Goal: Task Accomplishment & Management: Manage account settings

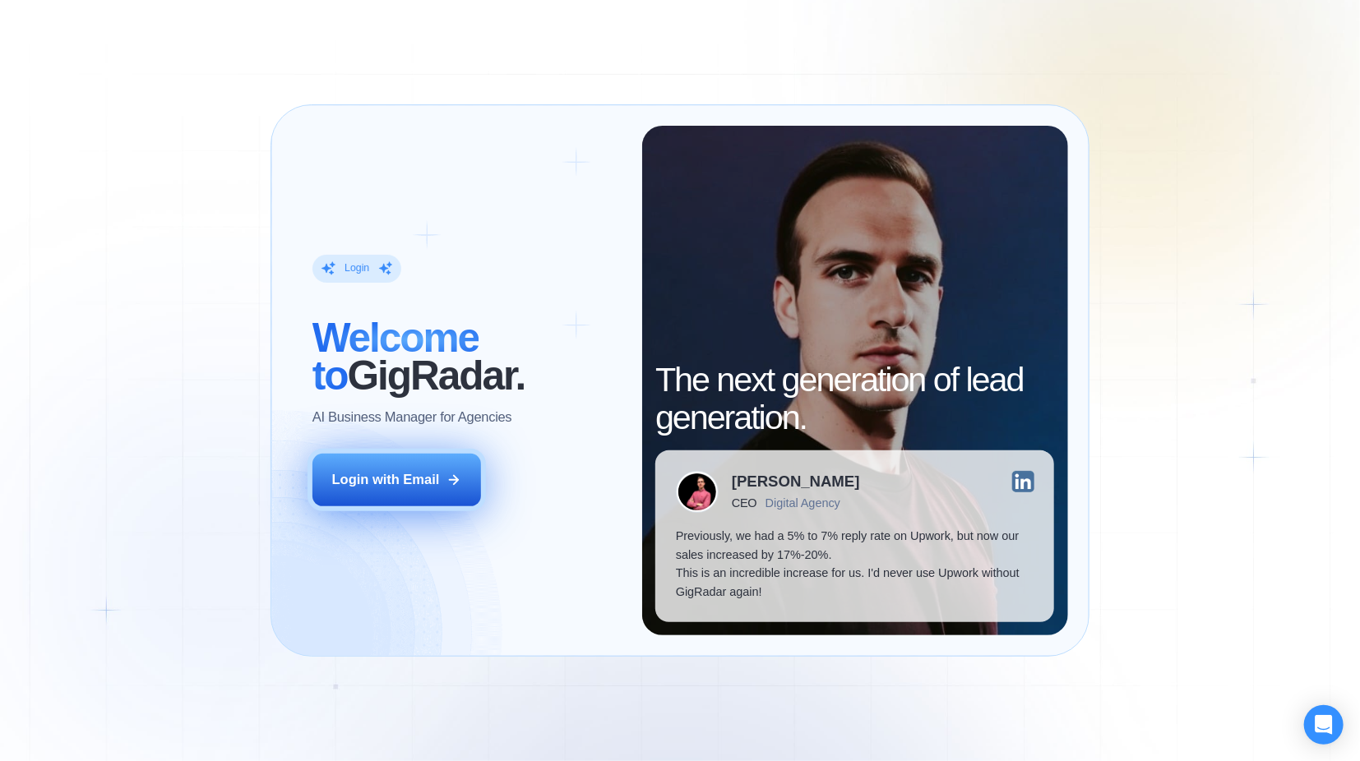
click at [422, 470] on button "Login with Email" at bounding box center [396, 480] width 169 height 53
click at [379, 470] on button "Login with Email" at bounding box center [396, 480] width 169 height 53
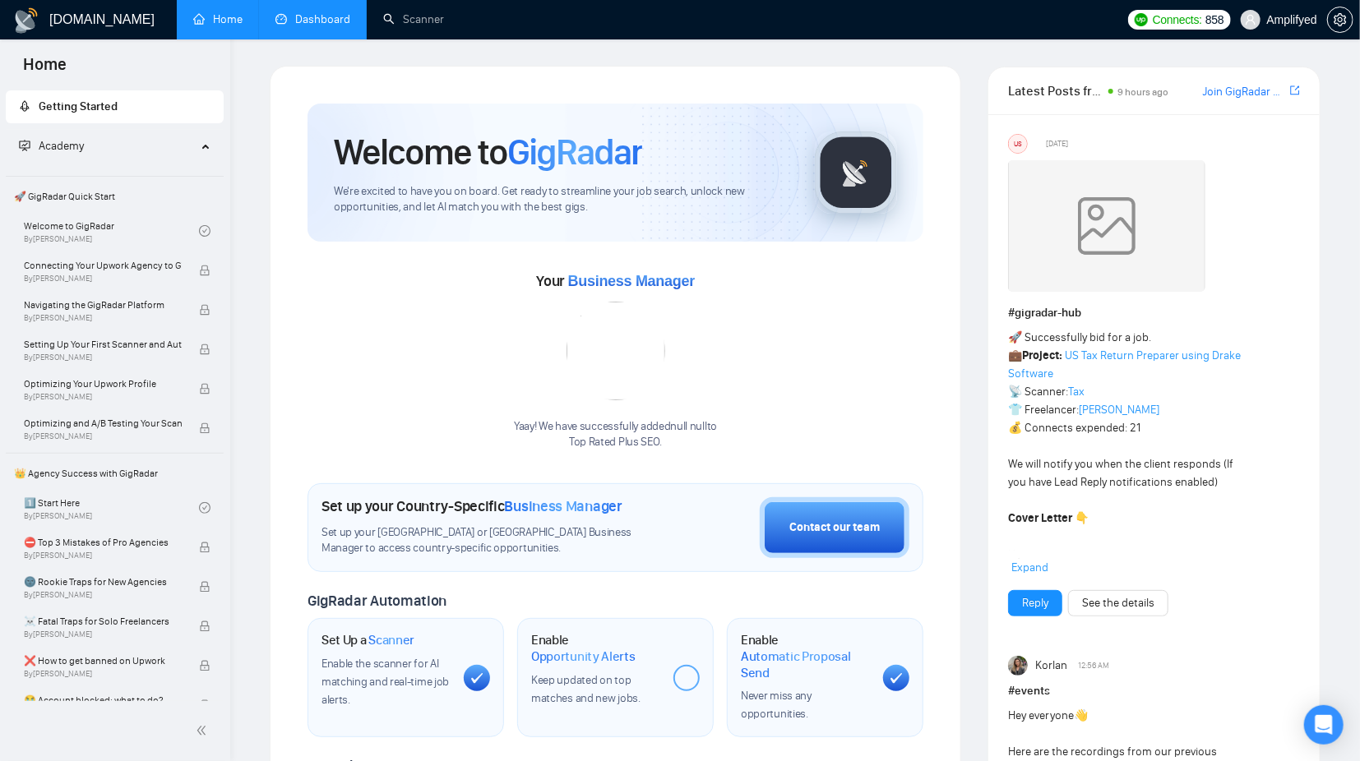
click at [333, 21] on link "Dashboard" at bounding box center [312, 19] width 75 height 14
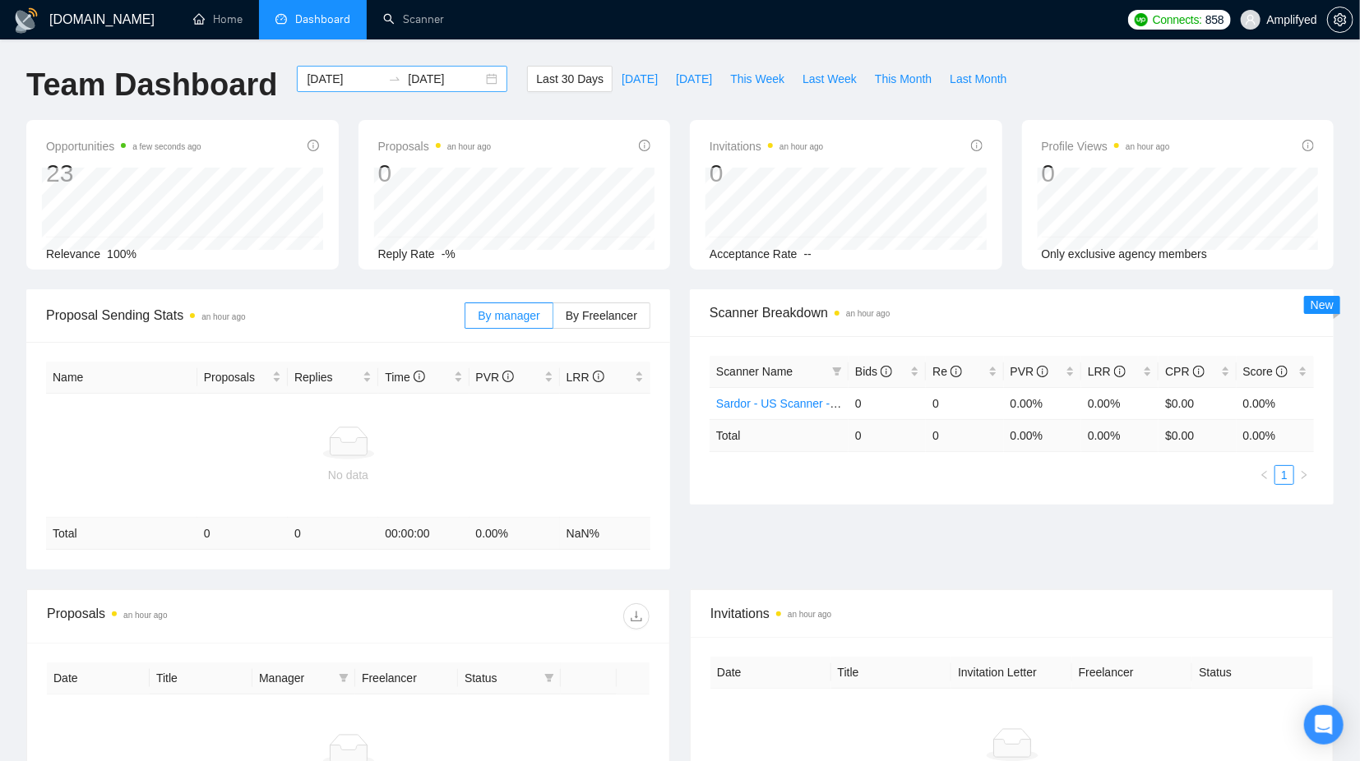
click at [439, 86] on input "[DATE]" at bounding box center [445, 79] width 75 height 18
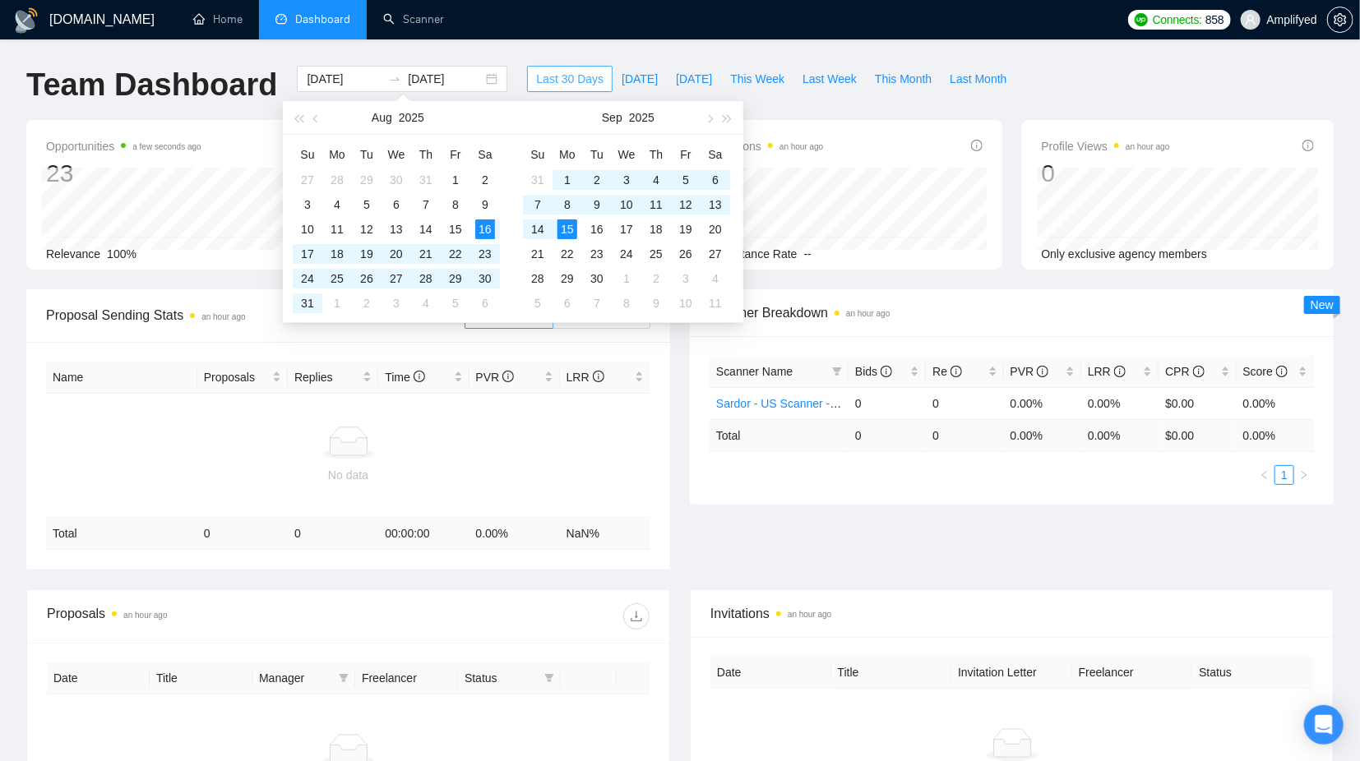
click at [574, 89] on button "Last 30 Days" at bounding box center [570, 79] width 86 height 26
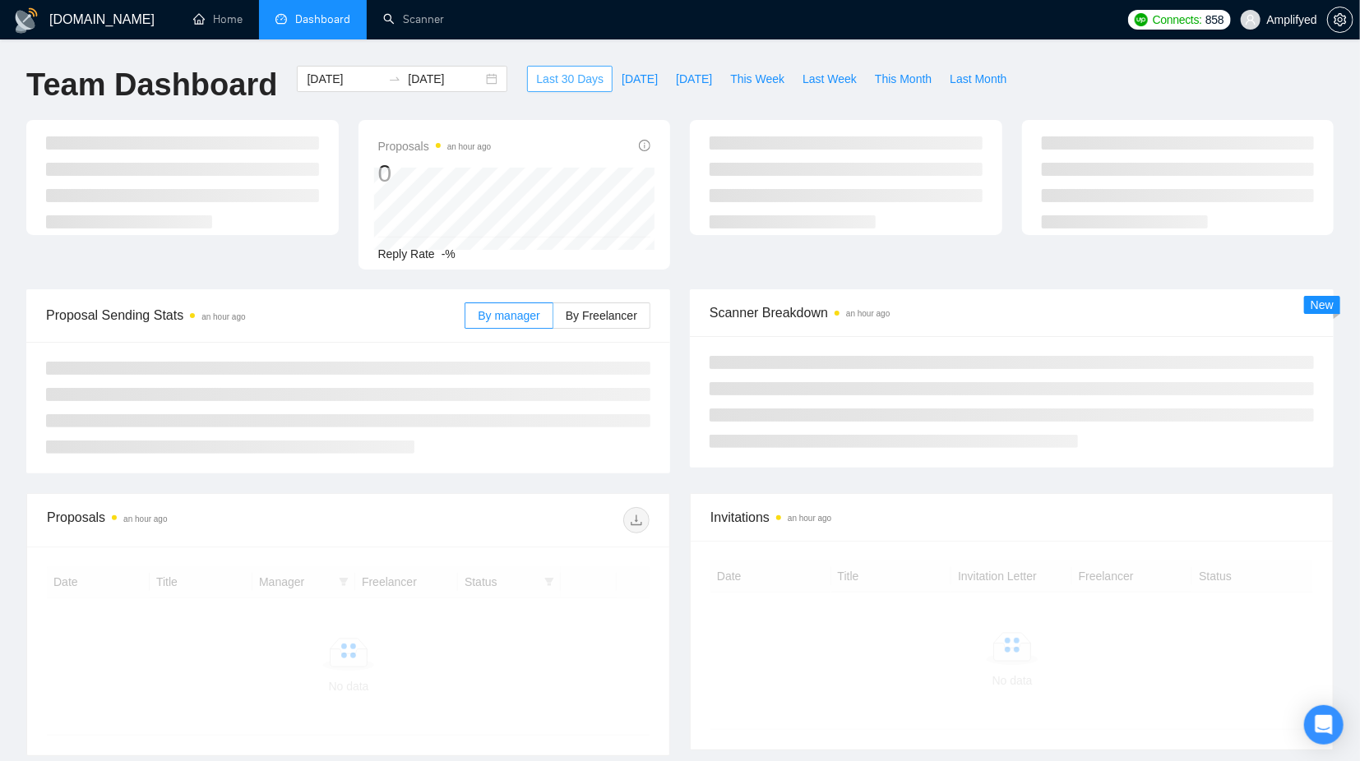
click at [571, 80] on span "Last 30 Days" at bounding box center [569, 79] width 67 height 18
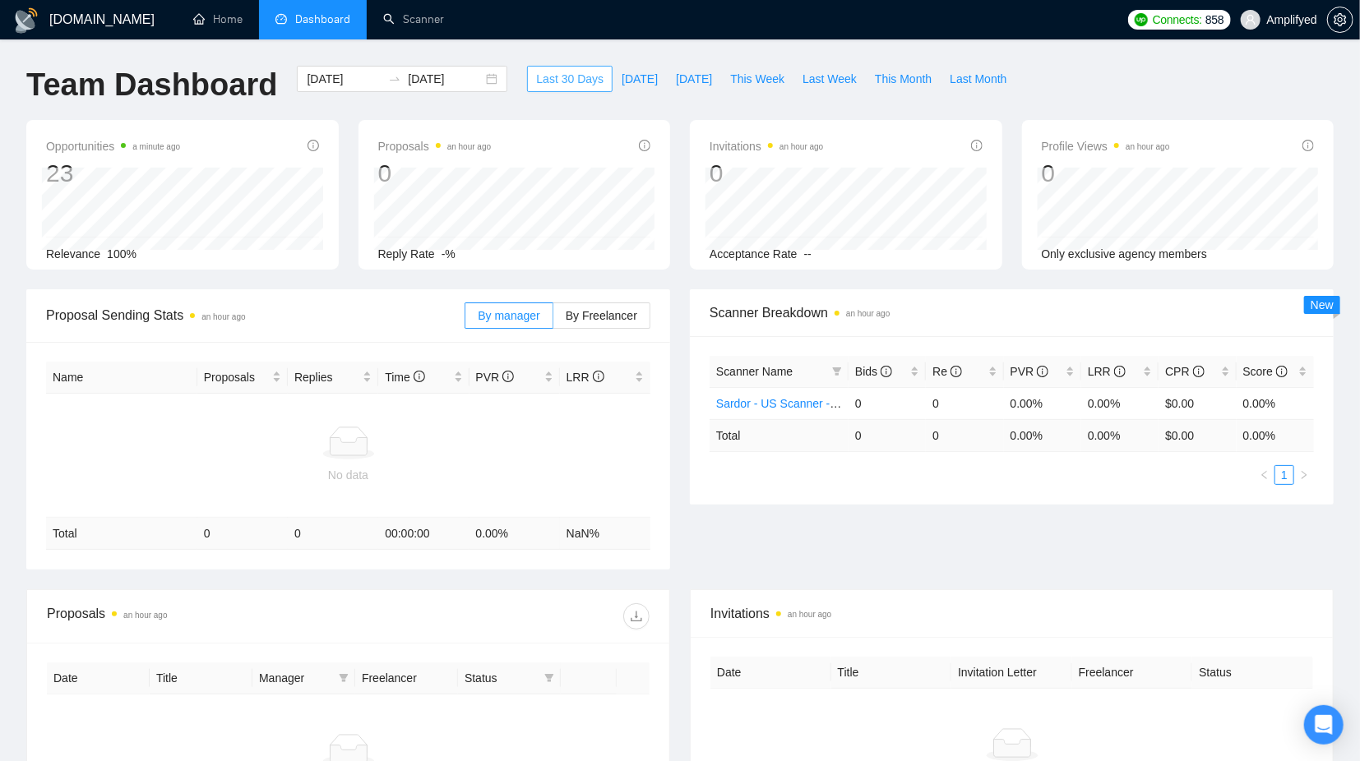
click at [562, 80] on span "Last 30 Days" at bounding box center [569, 79] width 67 height 18
click at [966, 78] on span "Last Month" at bounding box center [978, 79] width 57 height 18
type input "[DATE]"
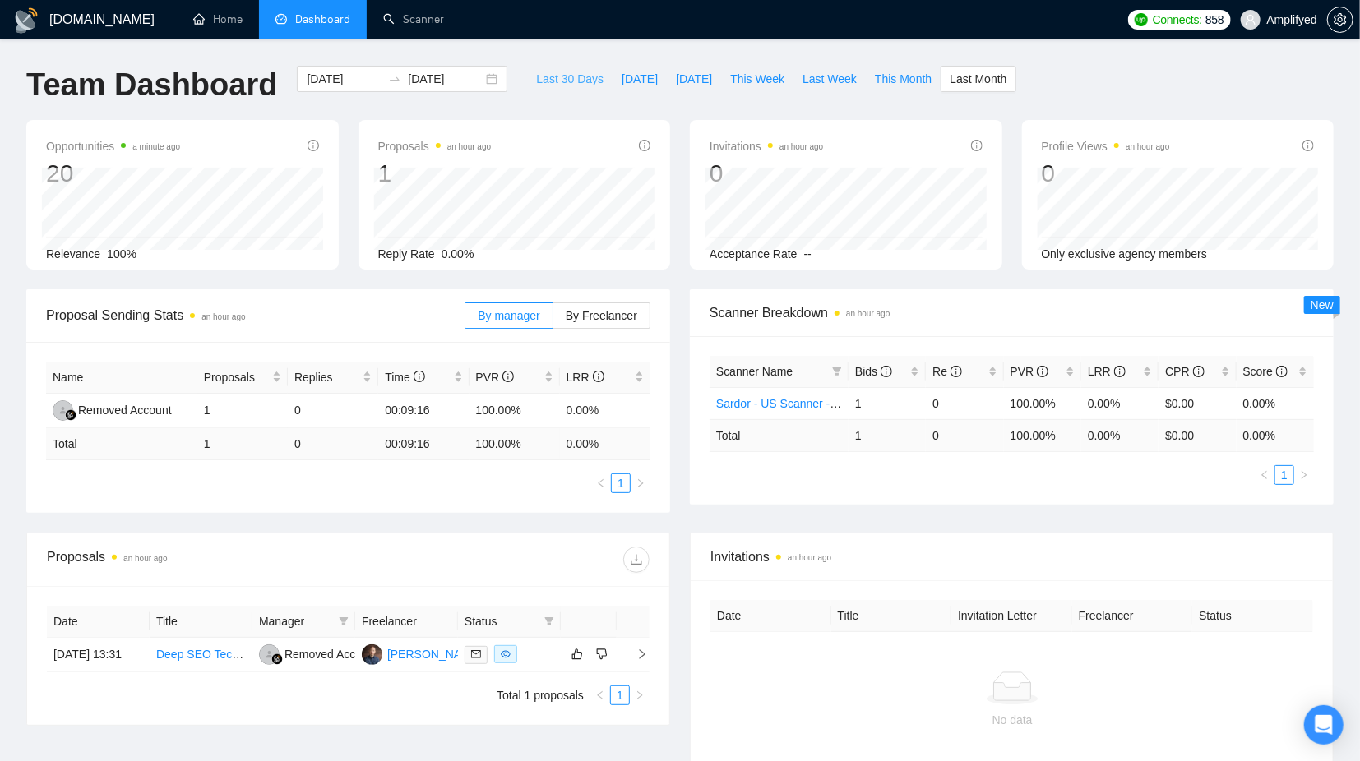
click at [561, 76] on span "Last 30 Days" at bounding box center [569, 79] width 67 height 18
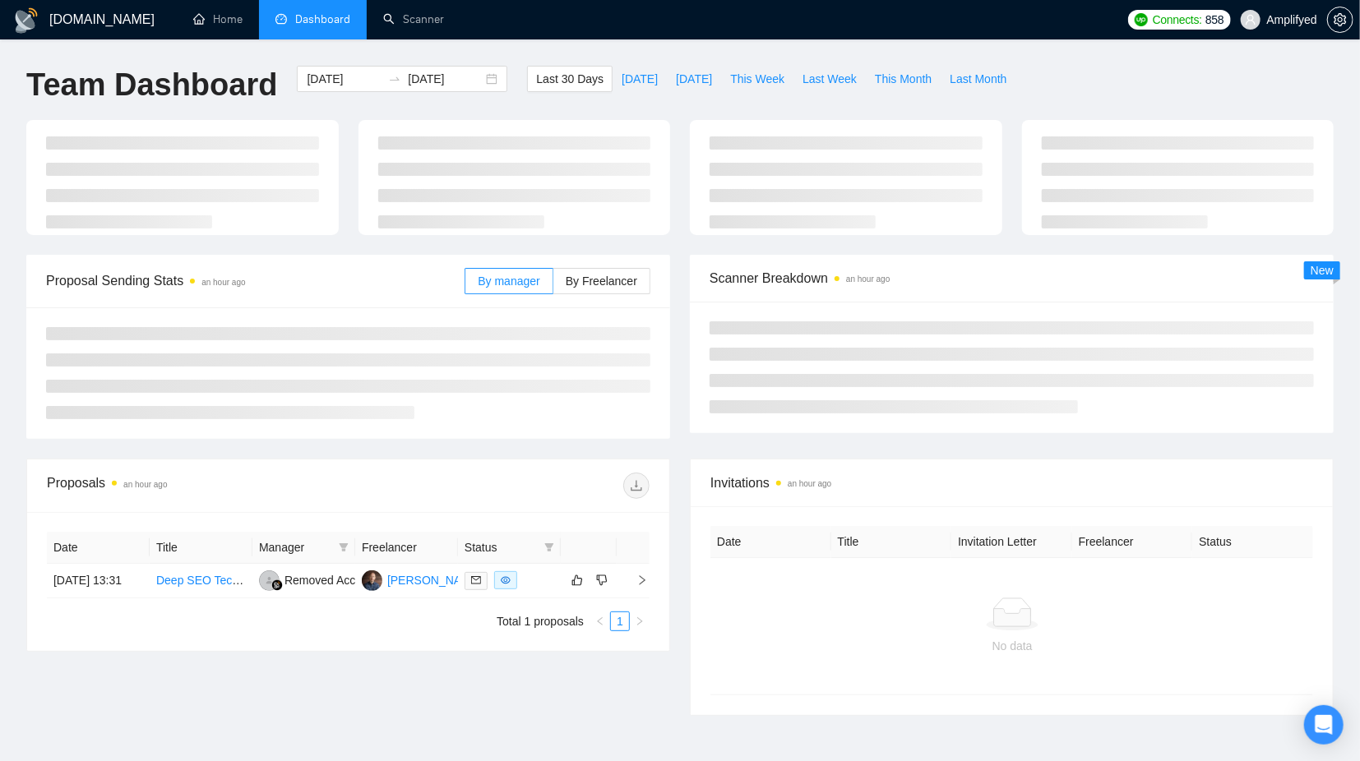
type input "[DATE]"
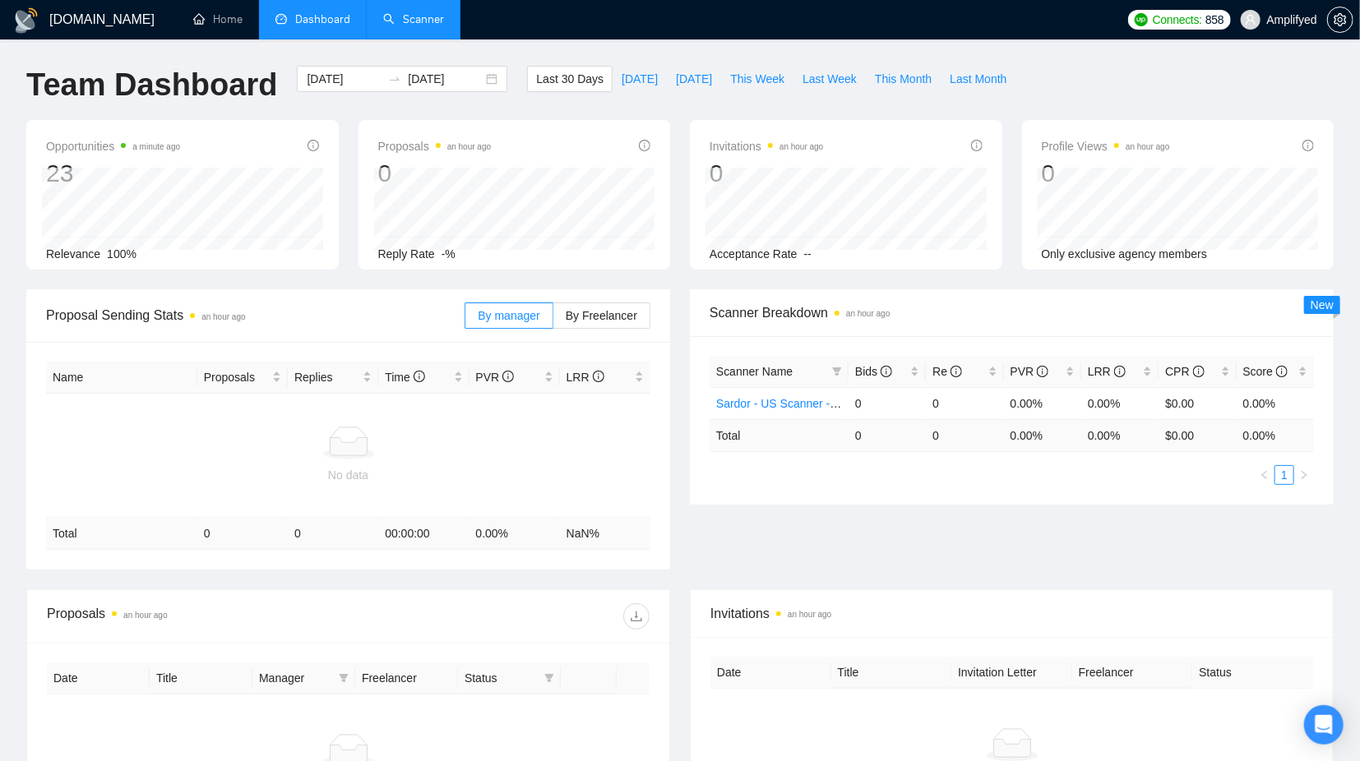
click at [441, 26] on link "Scanner" at bounding box center [413, 19] width 61 height 14
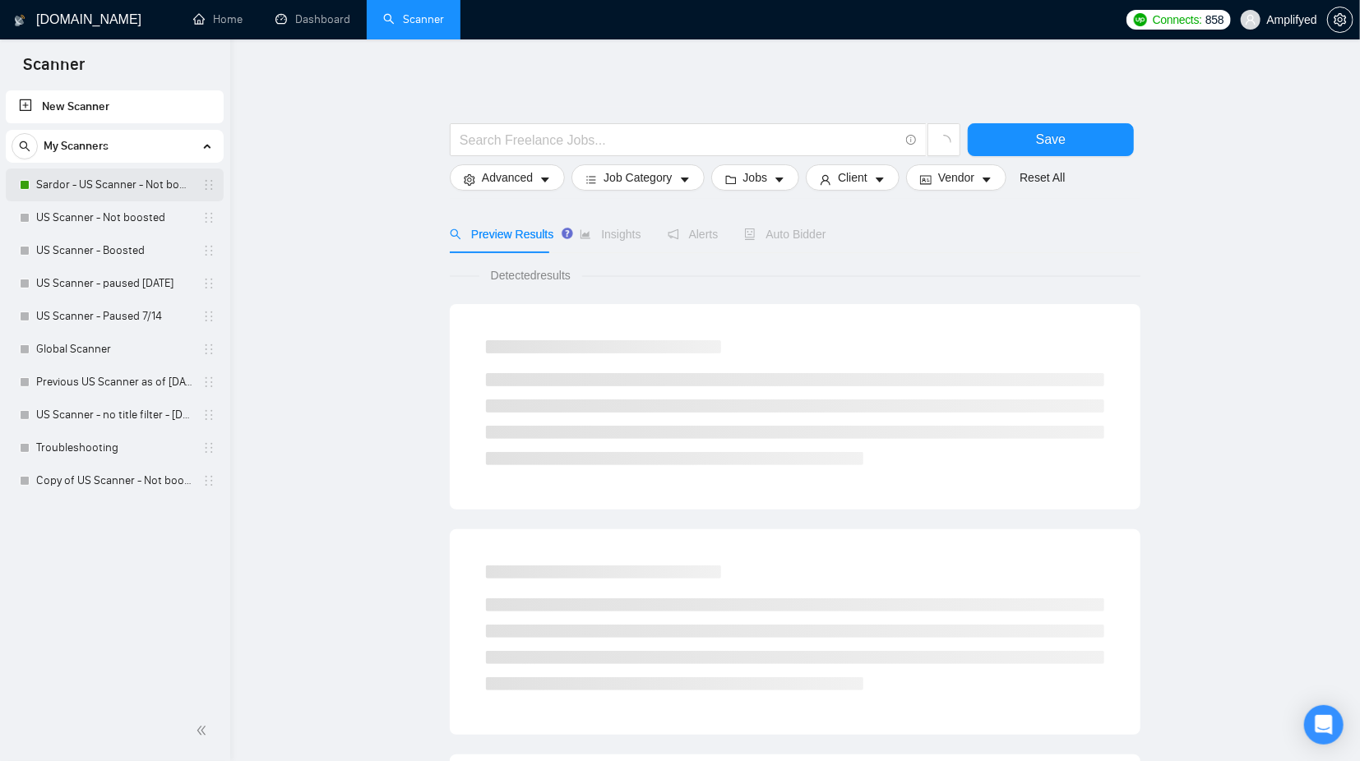
click at [123, 182] on link "Sardor - US Scanner - Not boosted" at bounding box center [114, 185] width 156 height 33
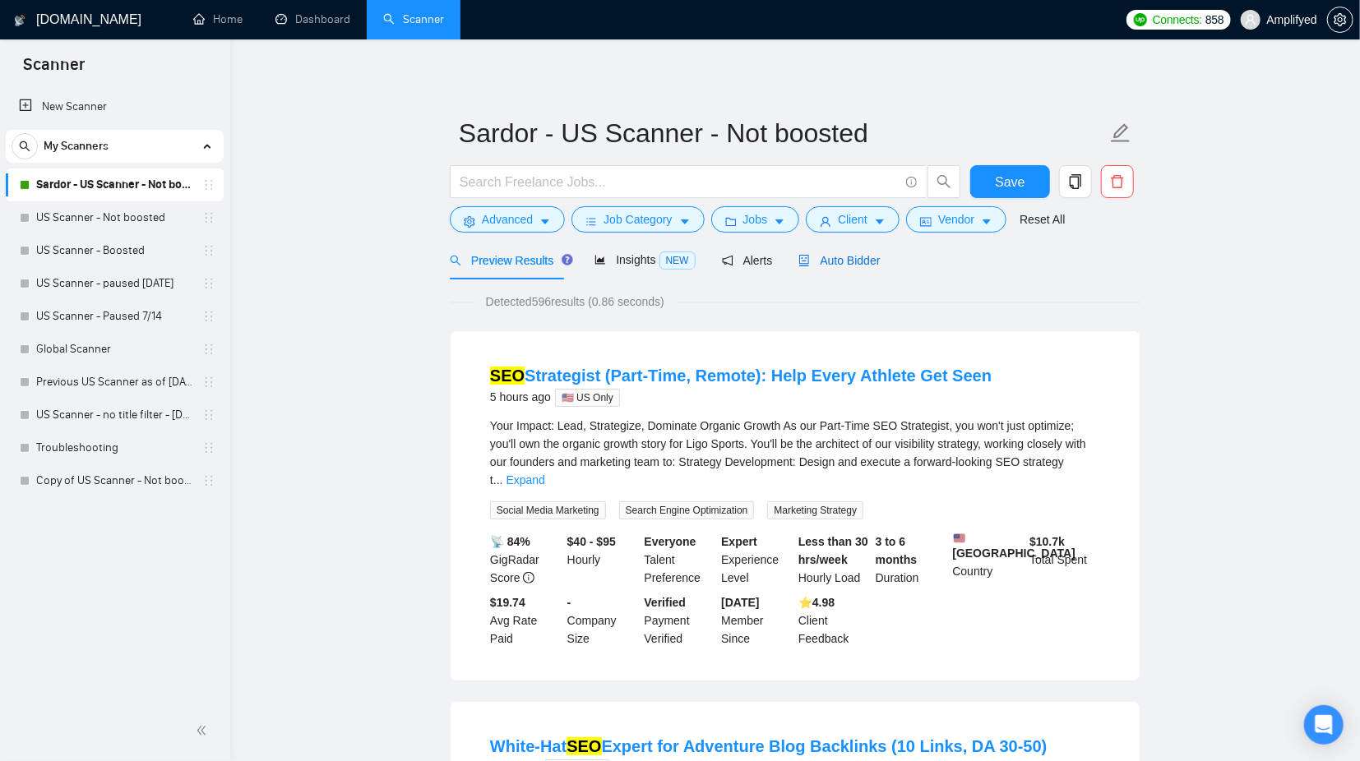
click at [848, 254] on span "Auto Bidder" at bounding box center [838, 260] width 81 height 13
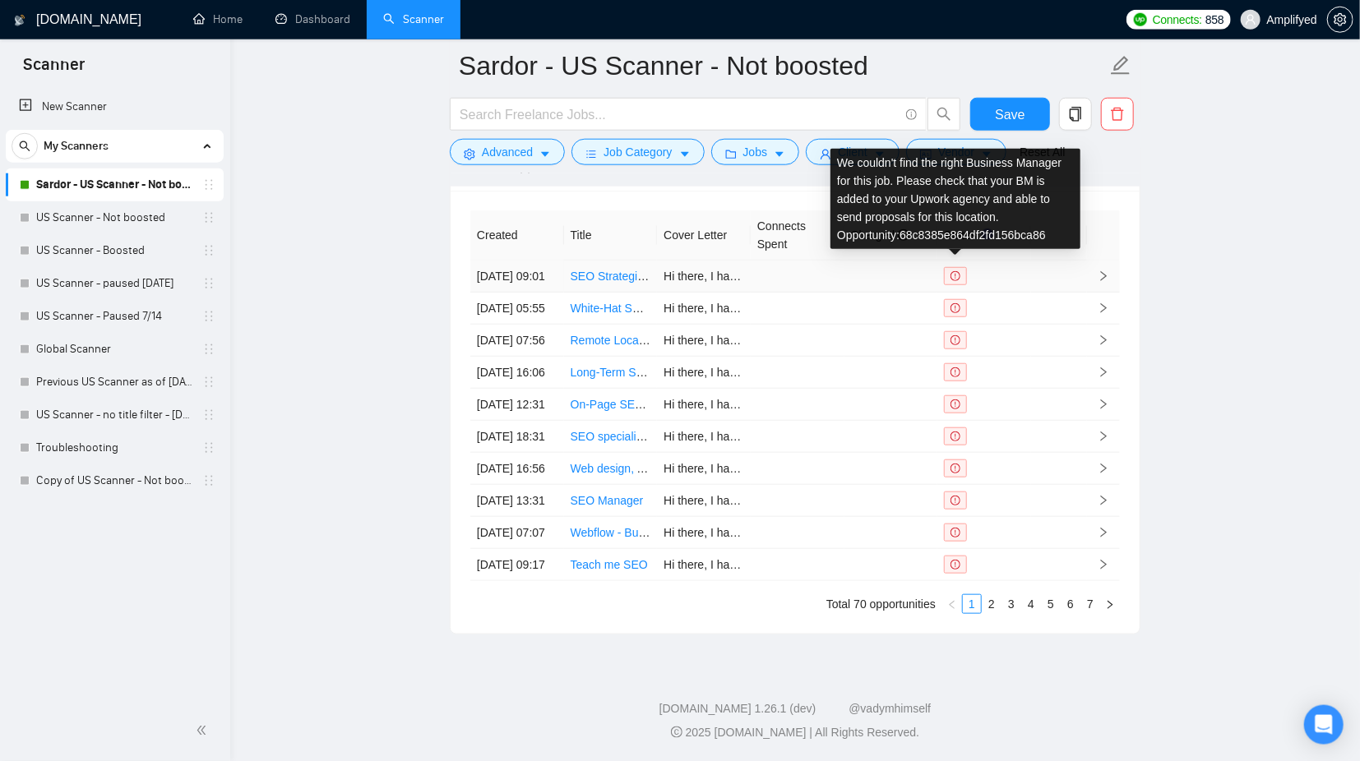
scroll to position [4181, 0]
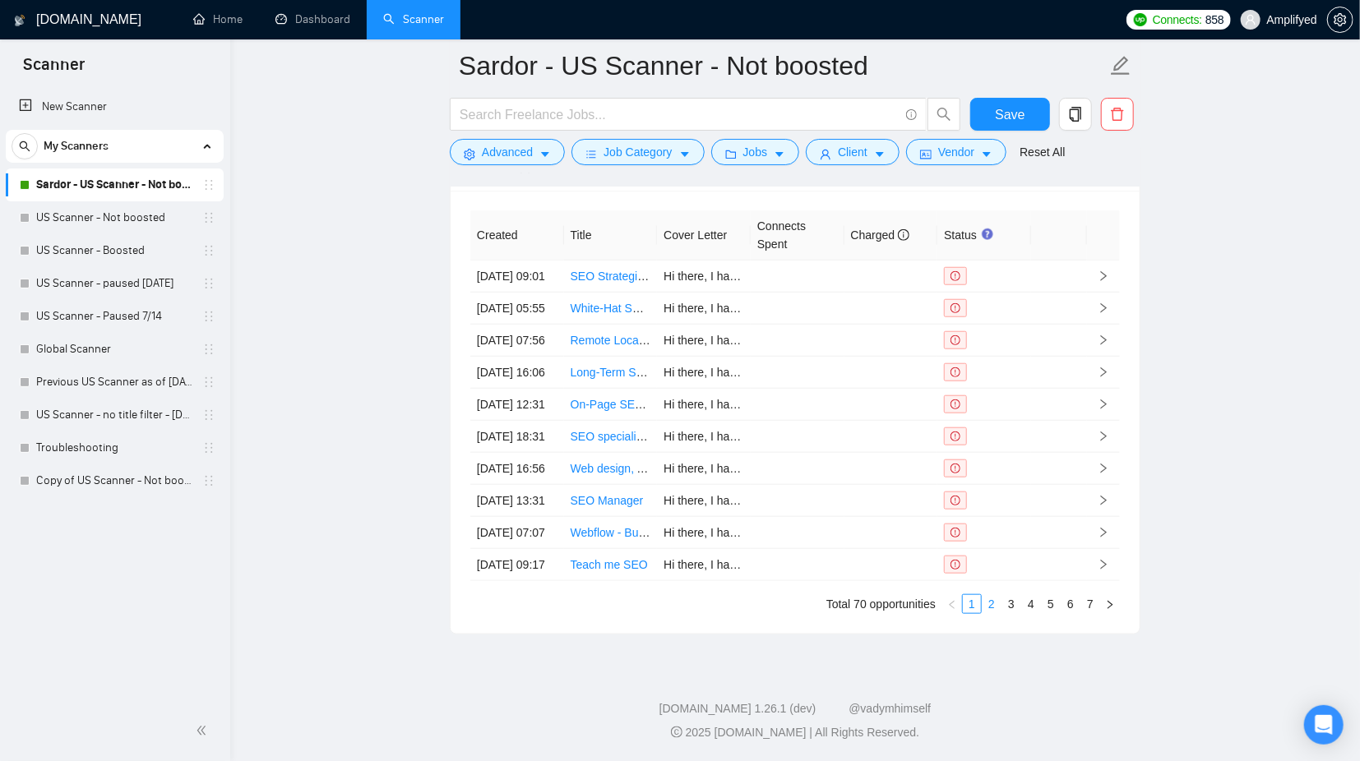
click at [996, 603] on link "2" at bounding box center [991, 604] width 18 height 18
click at [1010, 608] on link "3" at bounding box center [1011, 604] width 18 height 18
click at [1055, 607] on link "5" at bounding box center [1051, 604] width 18 height 18
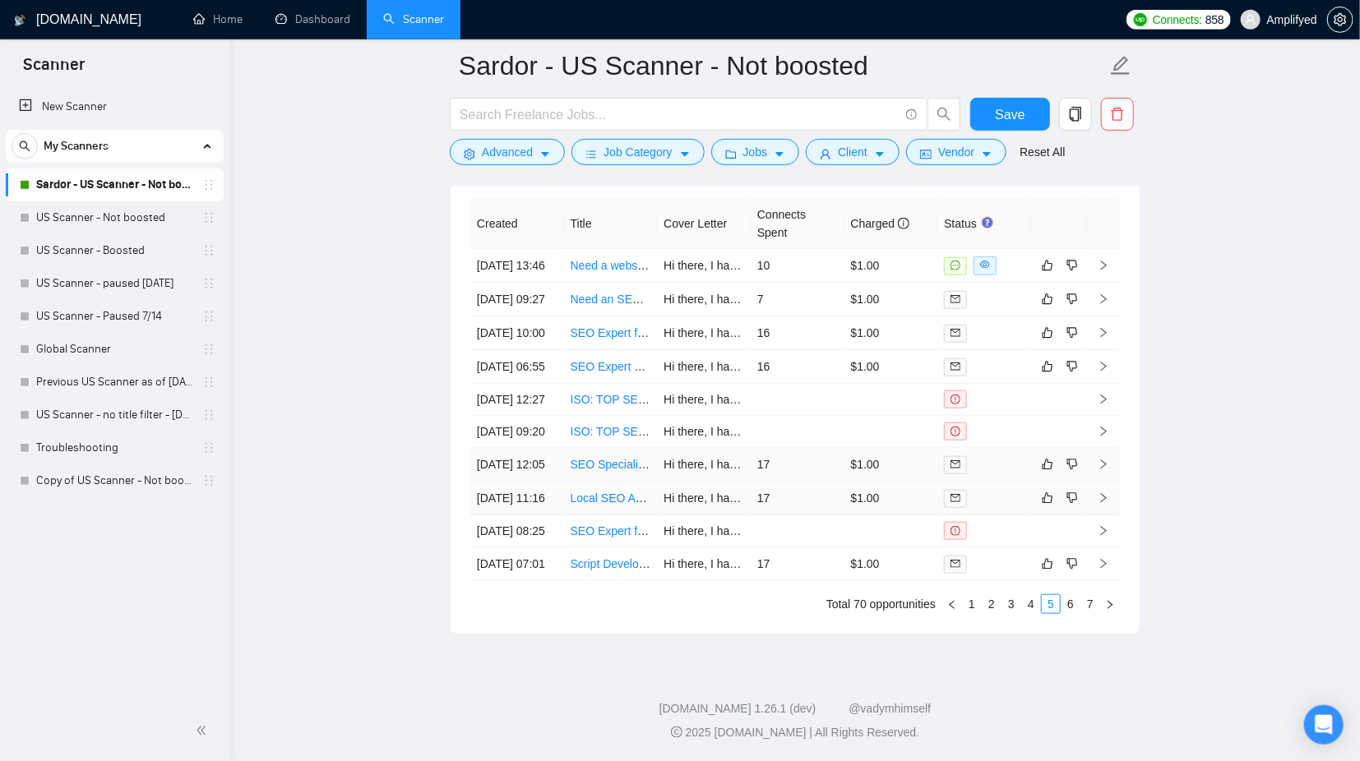
scroll to position [4094, 0]
click at [1010, 613] on link "3" at bounding box center [1011, 604] width 18 height 18
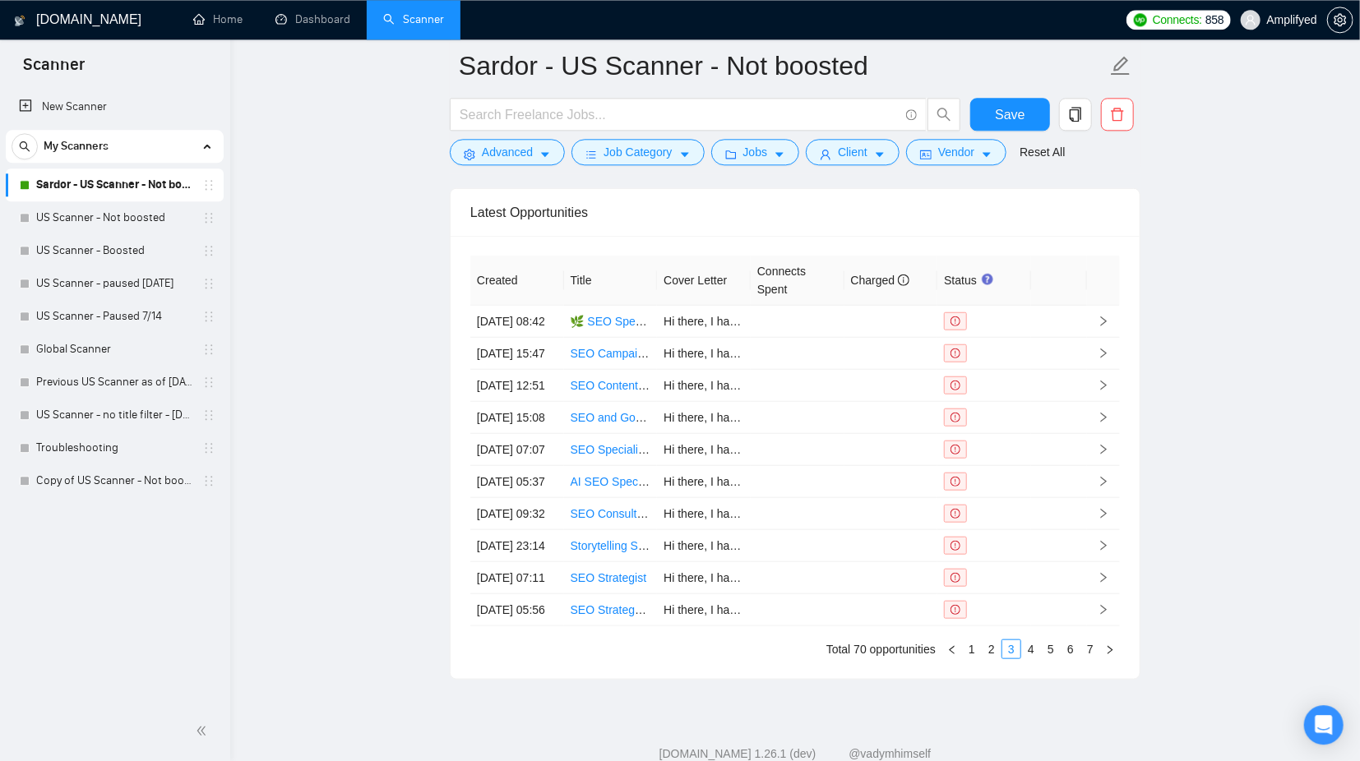
scroll to position [4008, 0]
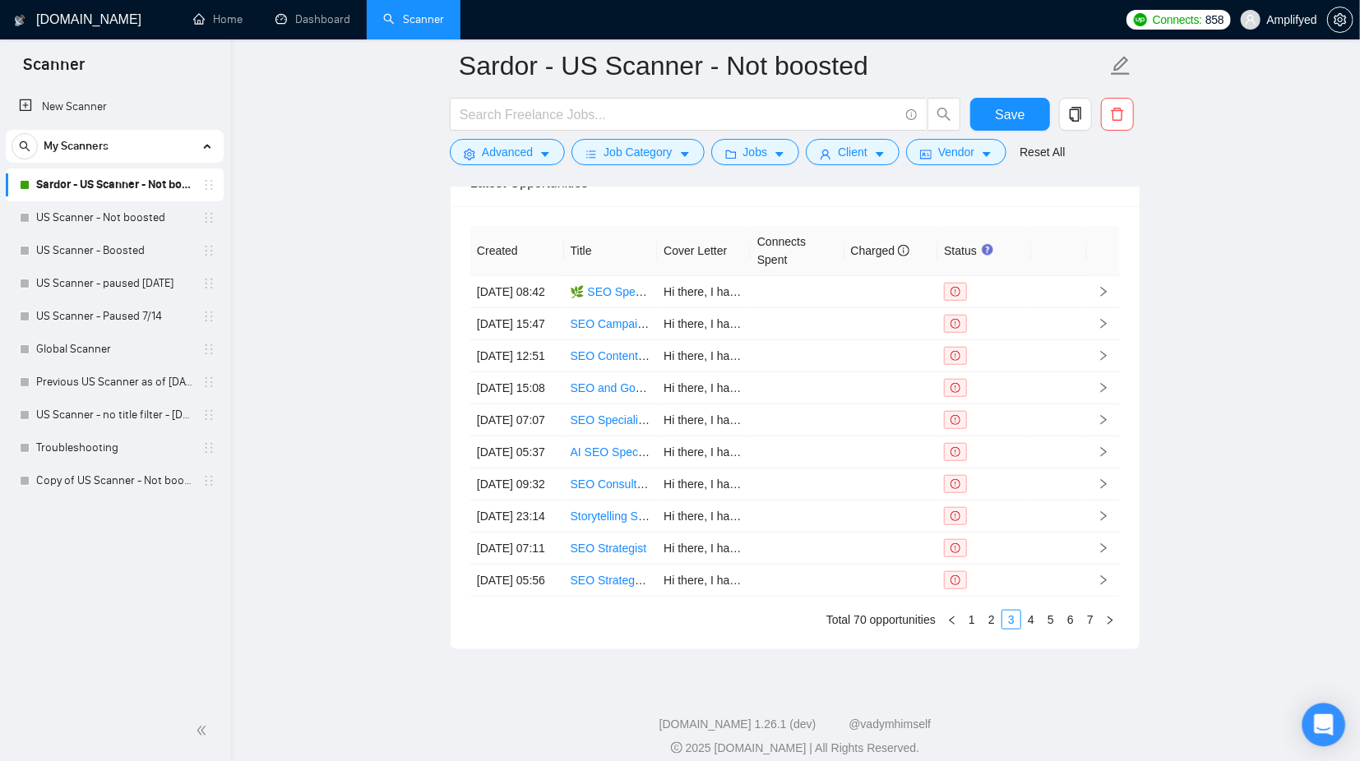
click at [1323, 723] on icon "Open Intercom Messenger" at bounding box center [1323, 724] width 19 height 21
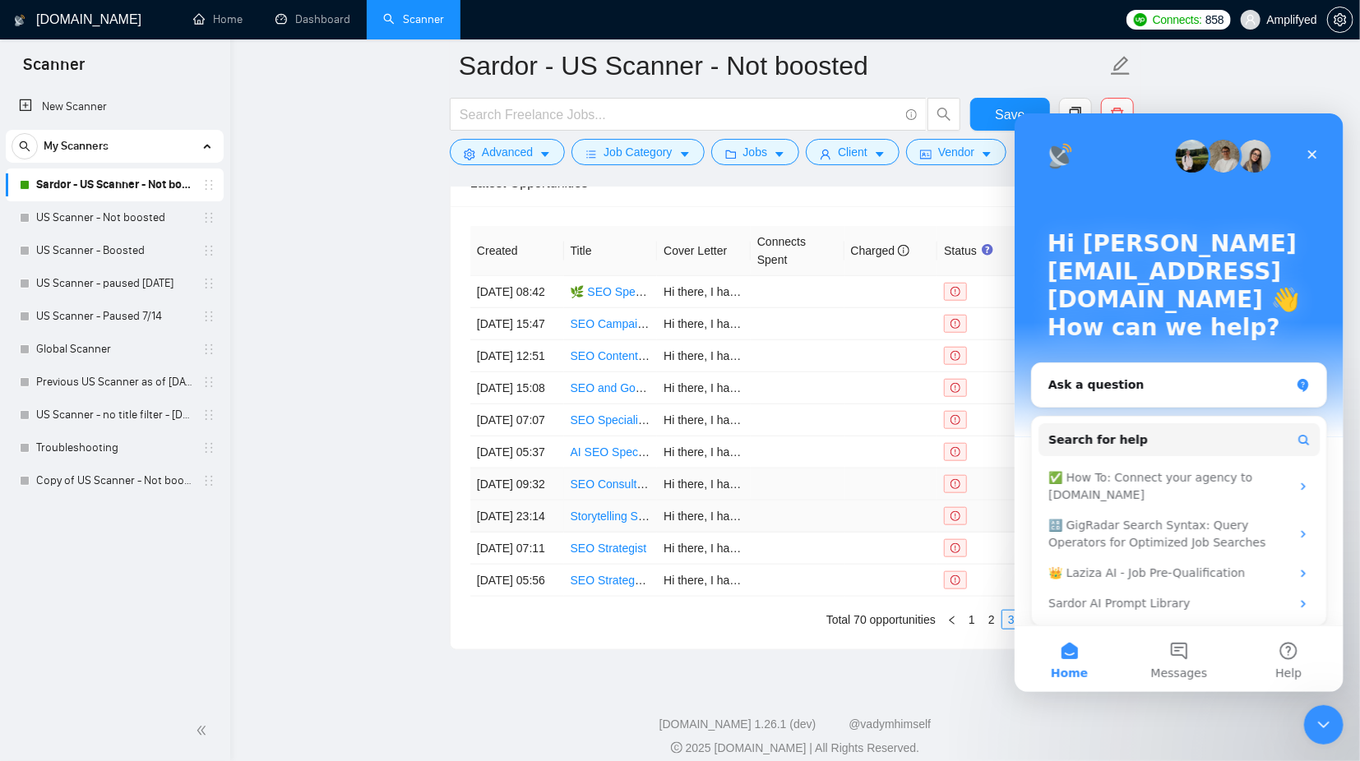
scroll to position [4181, 0]
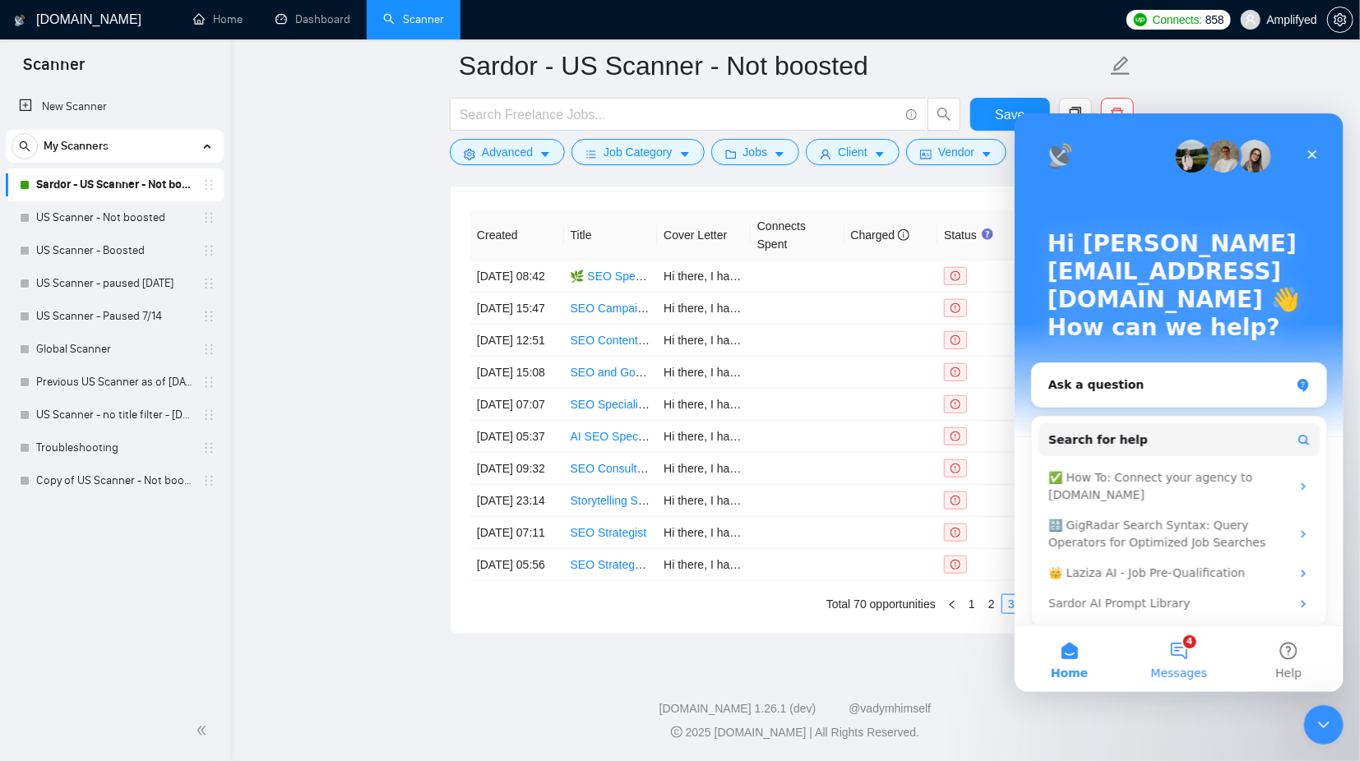
click at [1186, 646] on button "4 Messages" at bounding box center [1177, 659] width 109 height 66
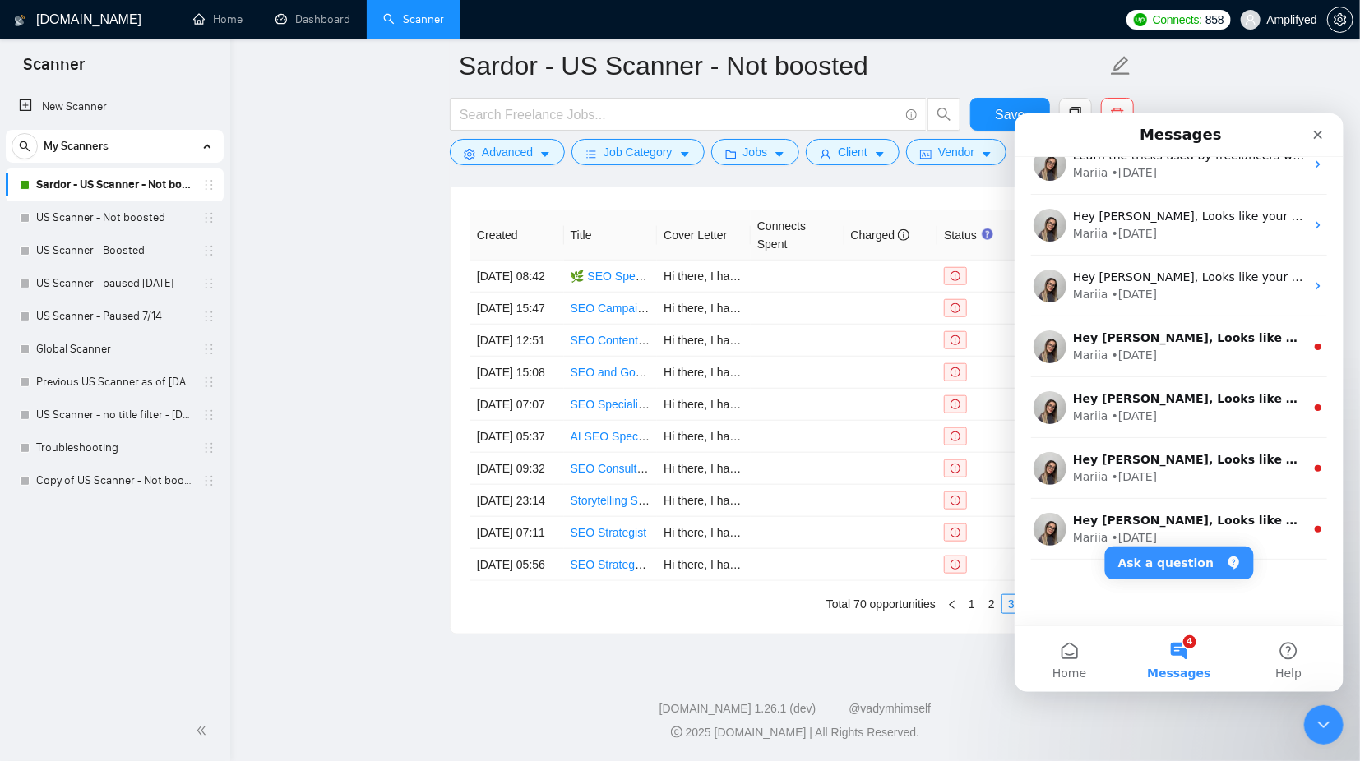
scroll to position [0, 0]
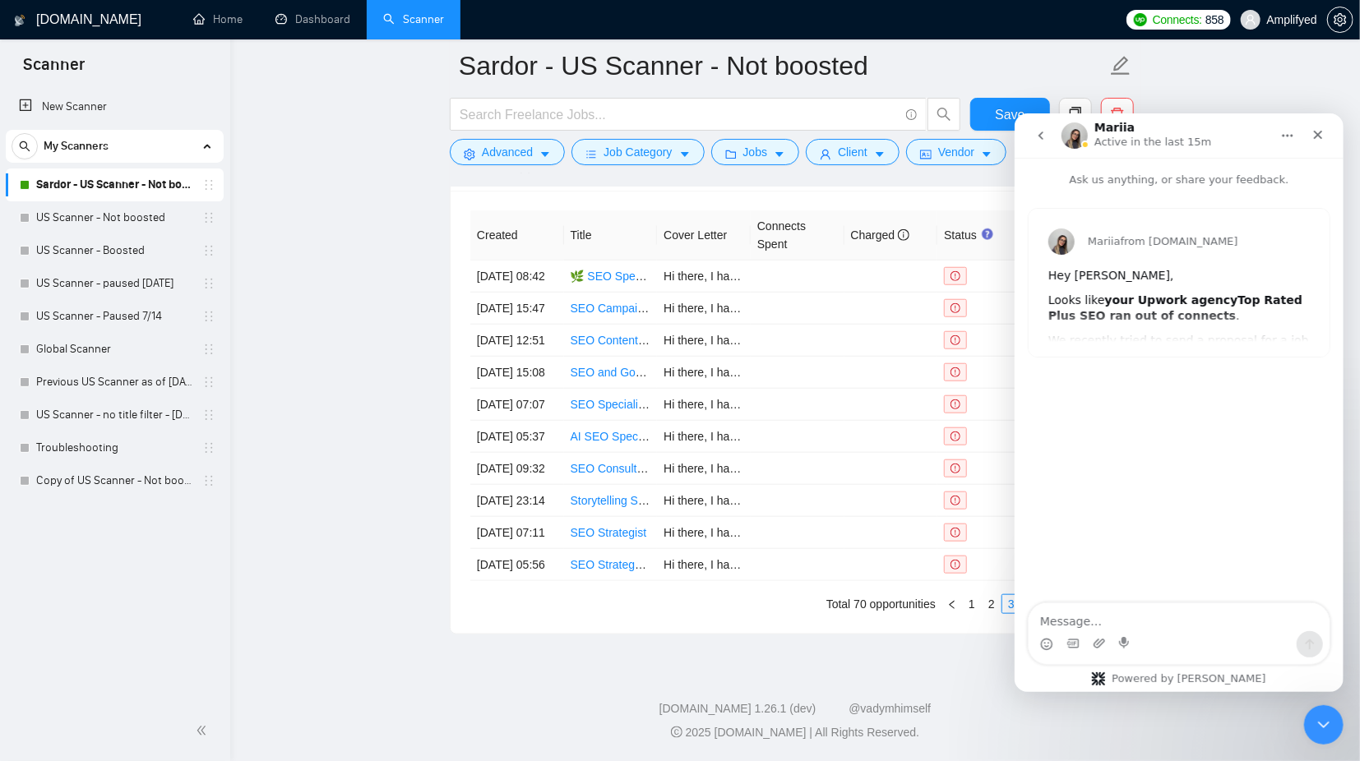
click at [1038, 129] on icon "go back" at bounding box center [1039, 134] width 13 height 13
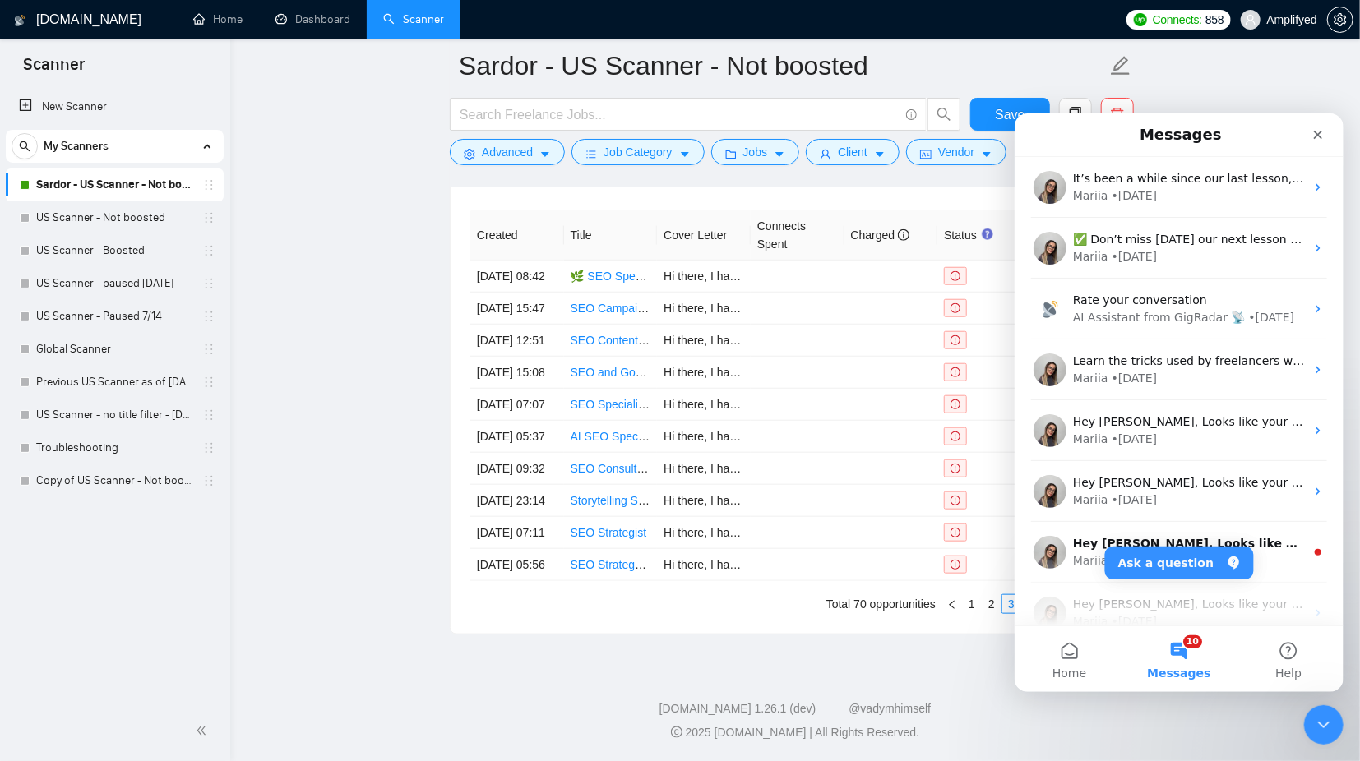
click at [1185, 650] on button "10 Messages" at bounding box center [1177, 659] width 109 height 66
click at [1279, 667] on span "Help" at bounding box center [1287, 673] width 26 height 12
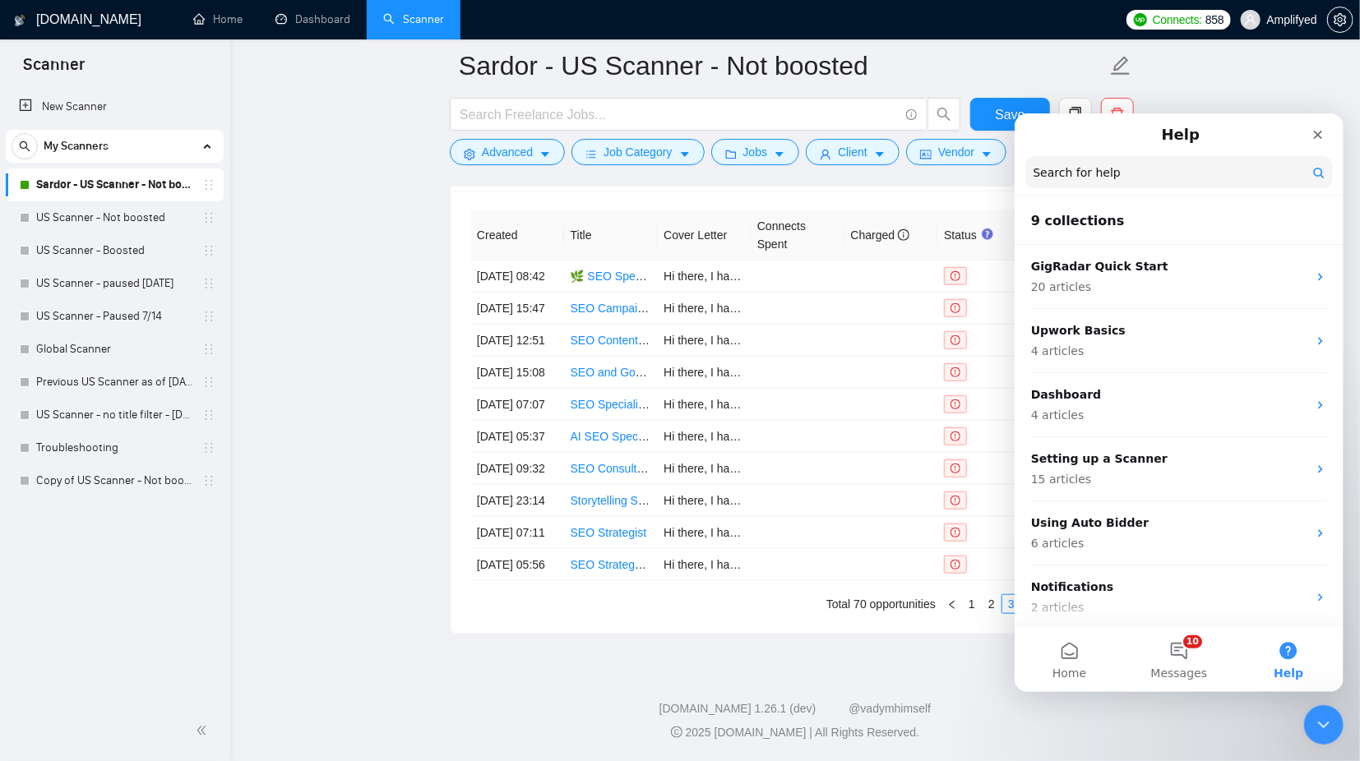
click at [1159, 166] on input "Search for help" at bounding box center [1177, 171] width 307 height 32
paste input "We couldn't find the right"
type input "We couldn't find the right"
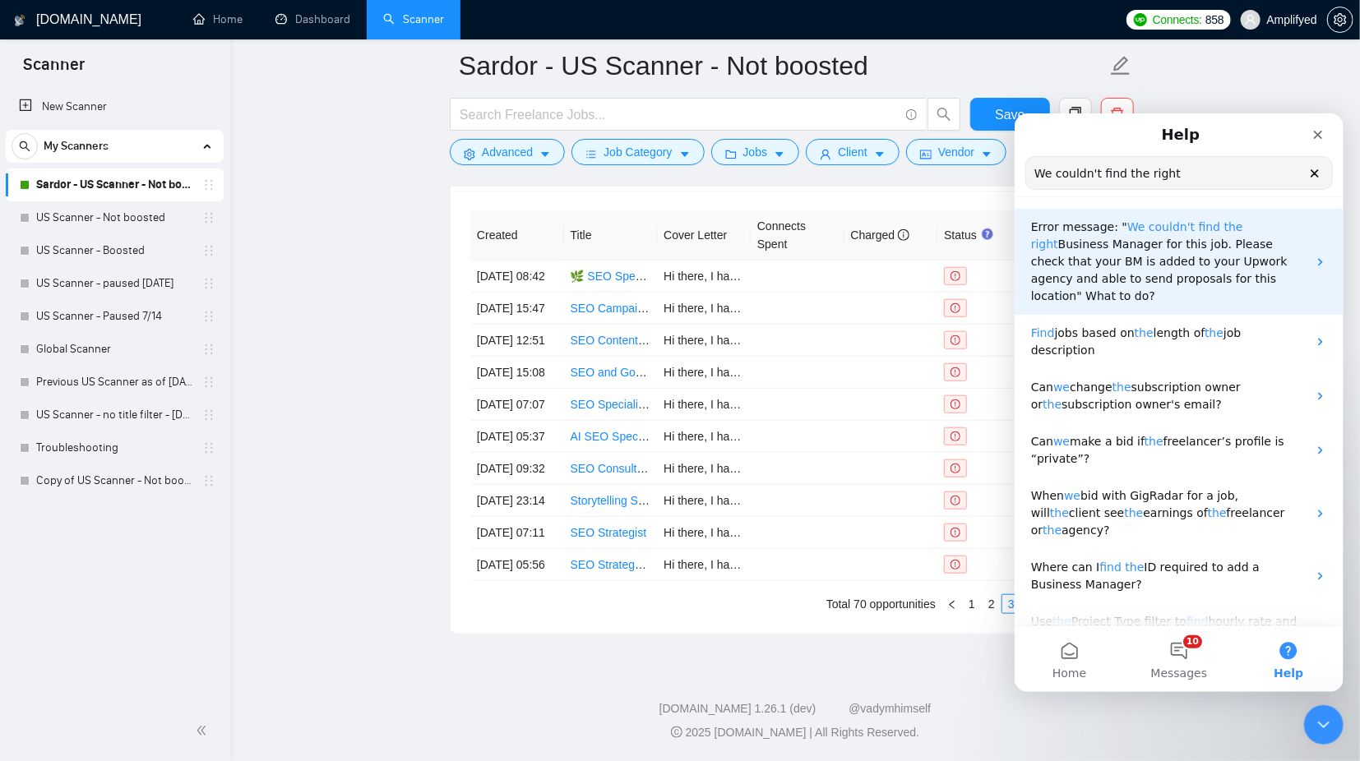
click at [1073, 233] on span "Error message: "" at bounding box center [1078, 226] width 96 height 13
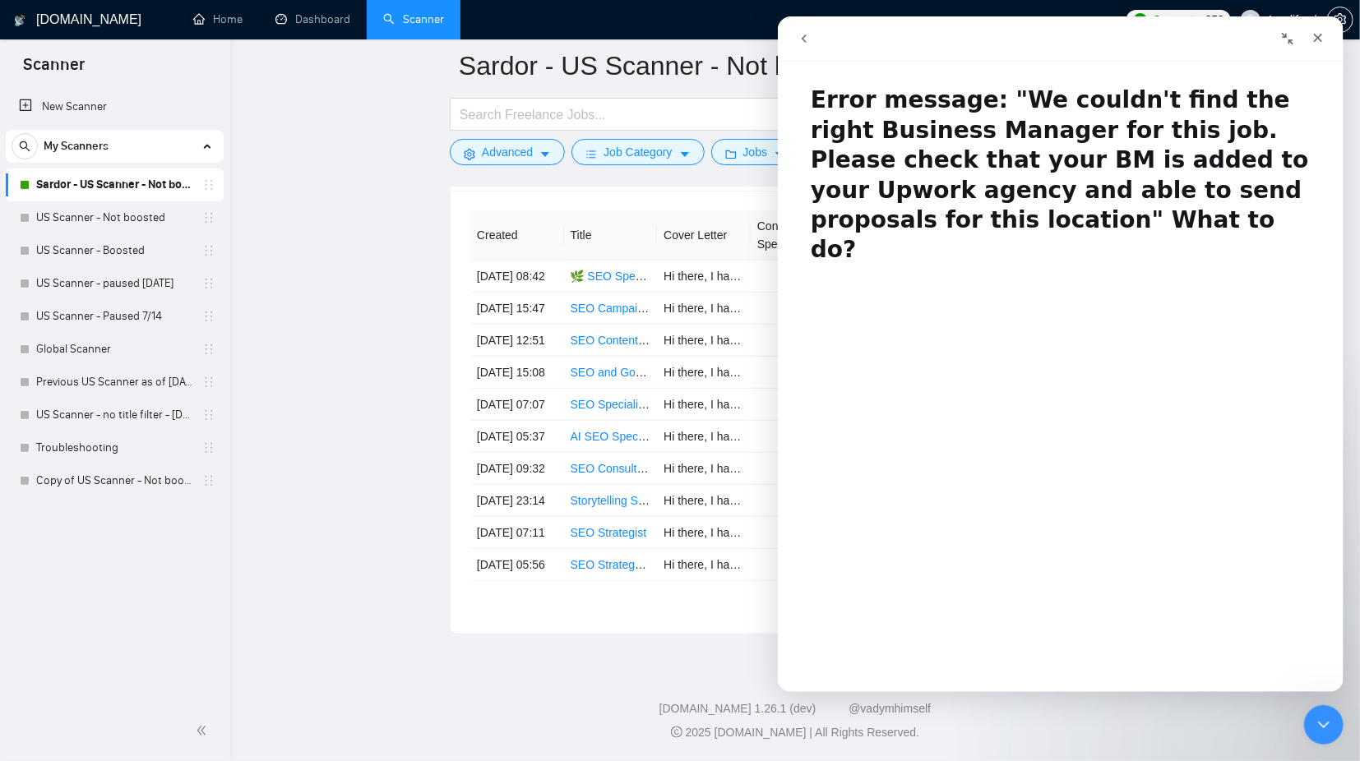
click at [803, 43] on icon "go back" at bounding box center [803, 38] width 13 height 13
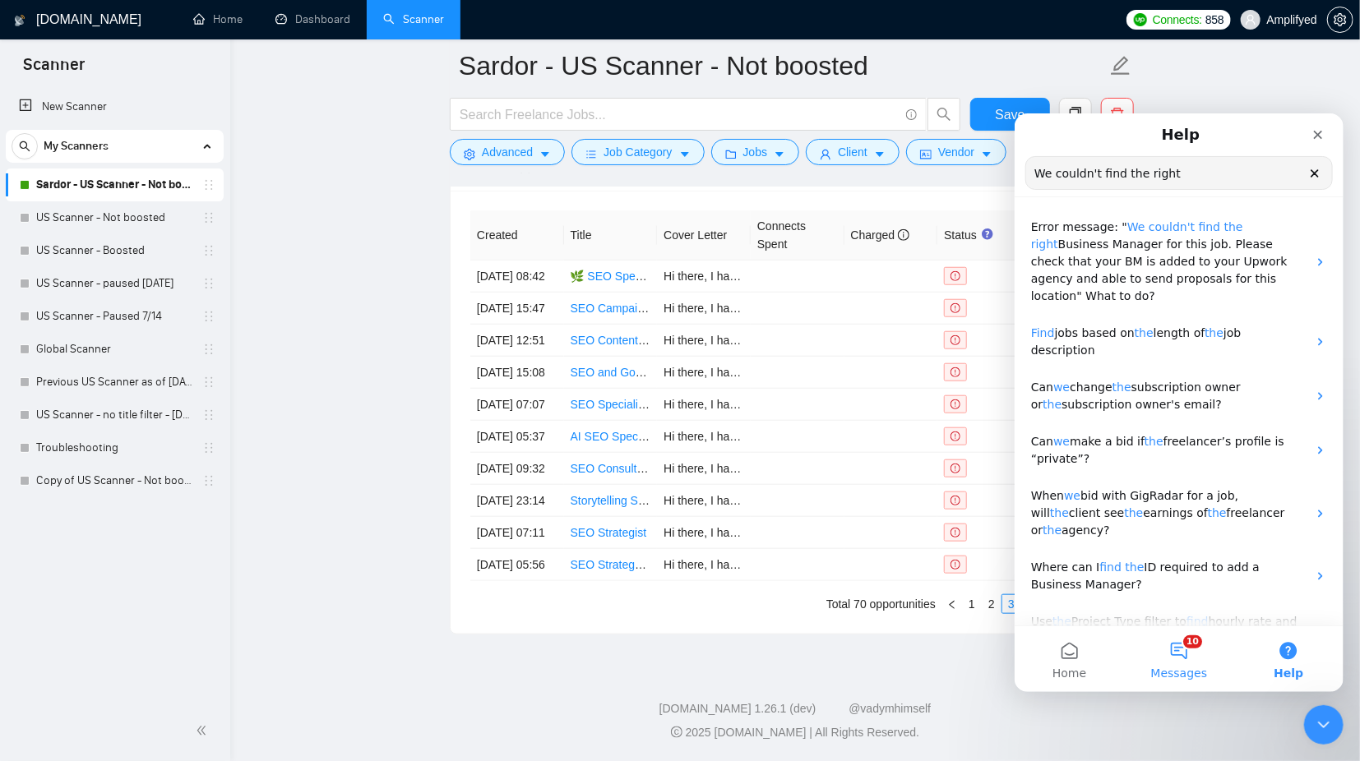
click at [1176, 655] on button "10 Messages" at bounding box center [1177, 659] width 109 height 66
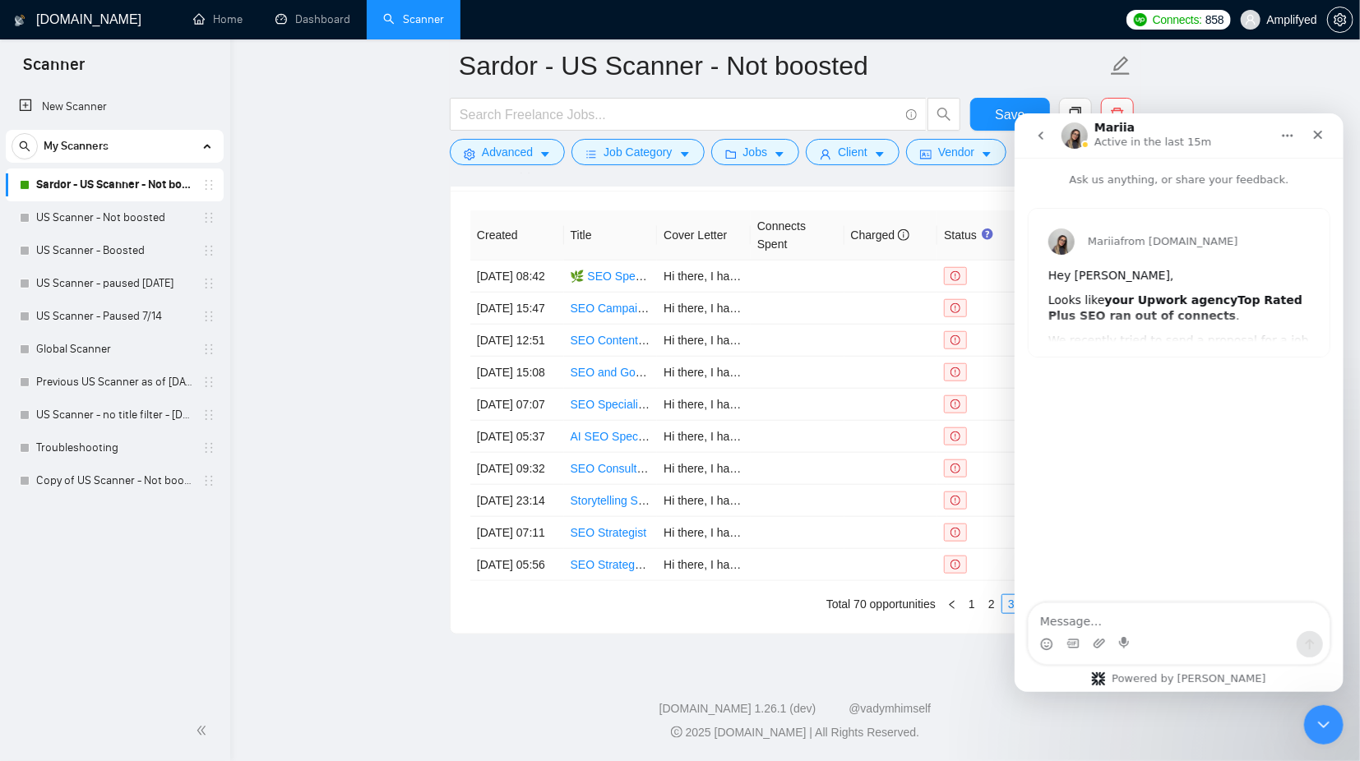
click at [1039, 133] on icon "go back" at bounding box center [1039, 134] width 13 height 13
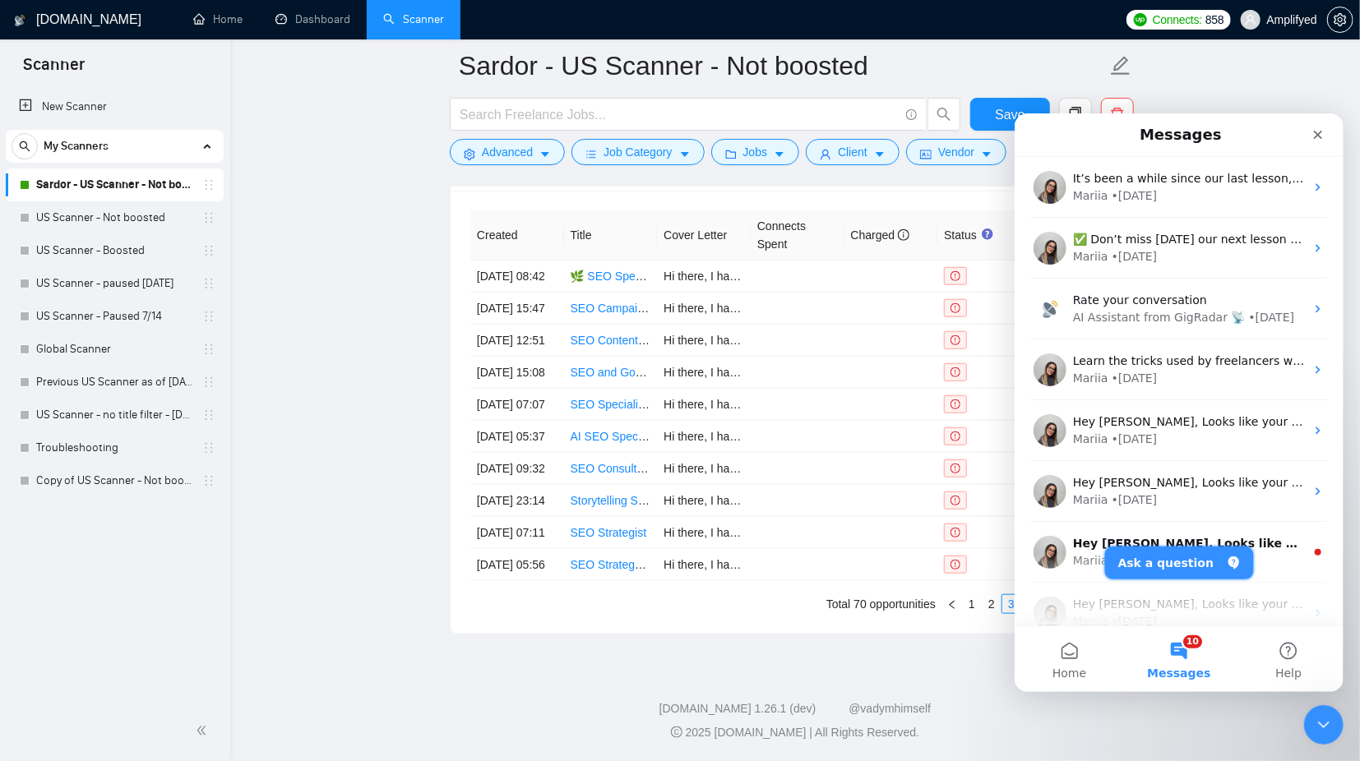
click at [1165, 567] on button "Ask a question" at bounding box center [1178, 562] width 149 height 33
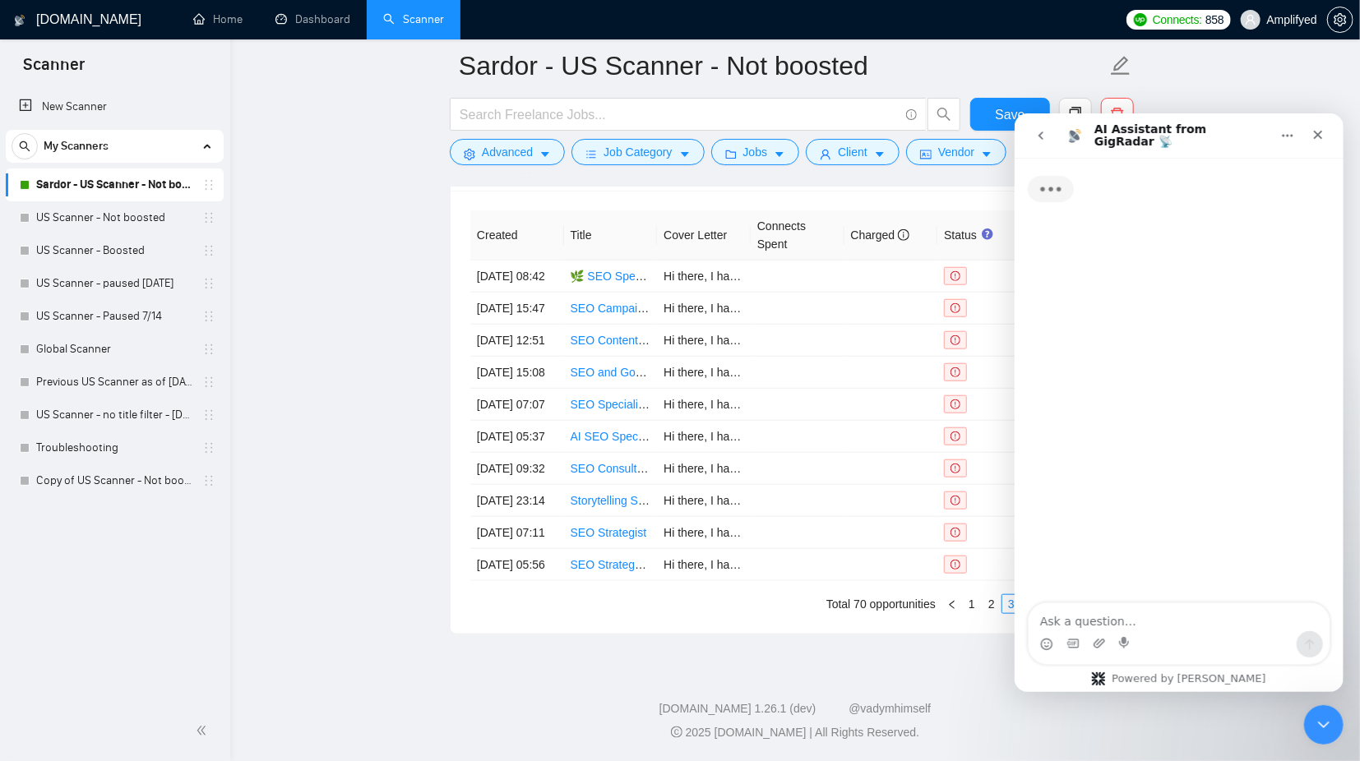
click at [1157, 622] on textarea "Ask a question…" at bounding box center [1178, 617] width 301 height 28
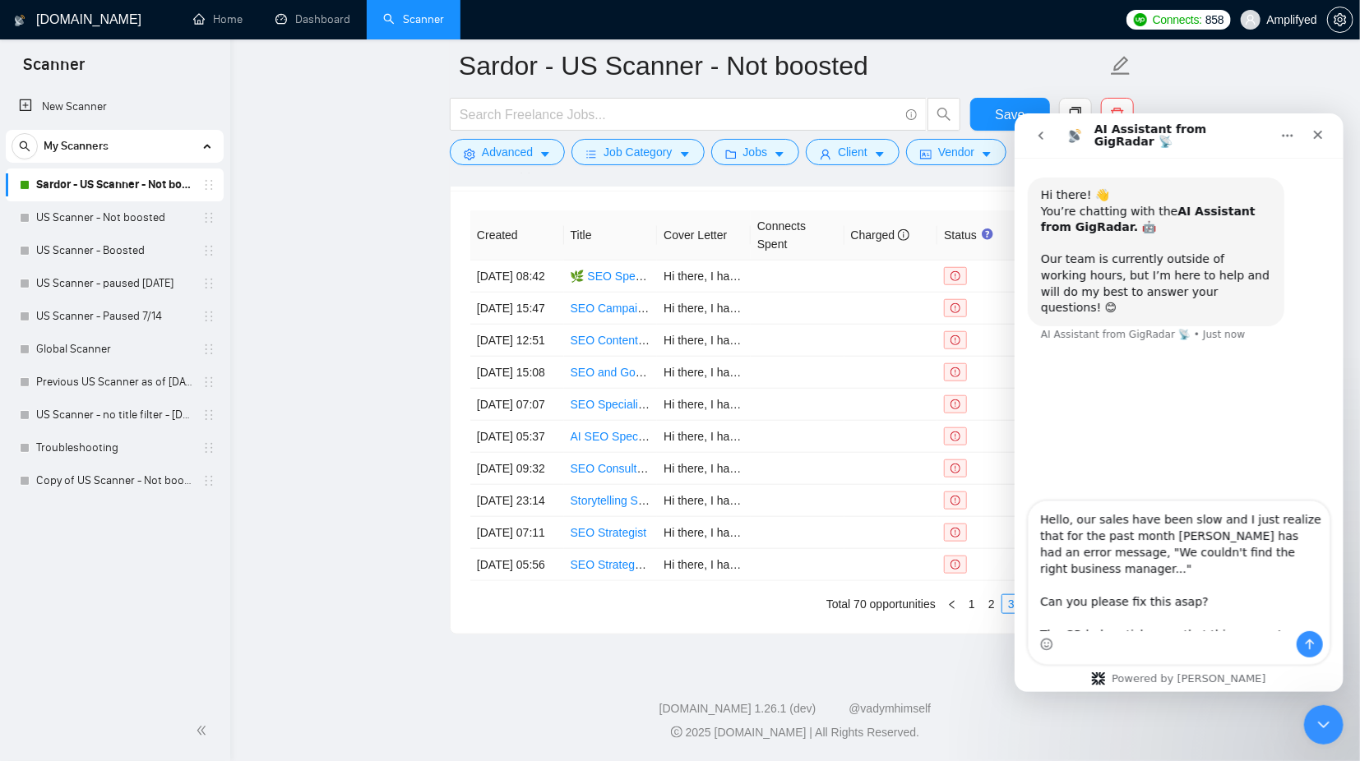
scroll to position [11, 0]
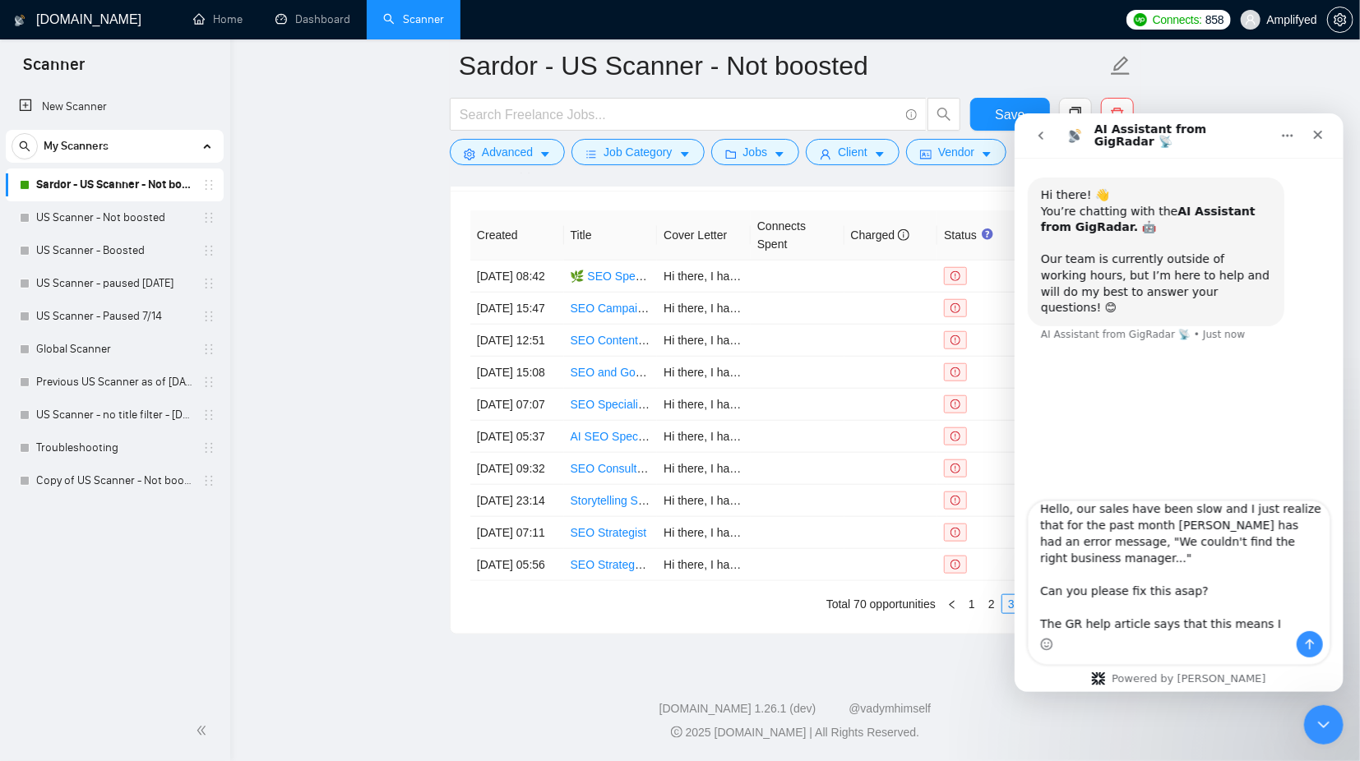
type textarea "Hello, our sales have been slow and I just realize that for the past month [PER…"
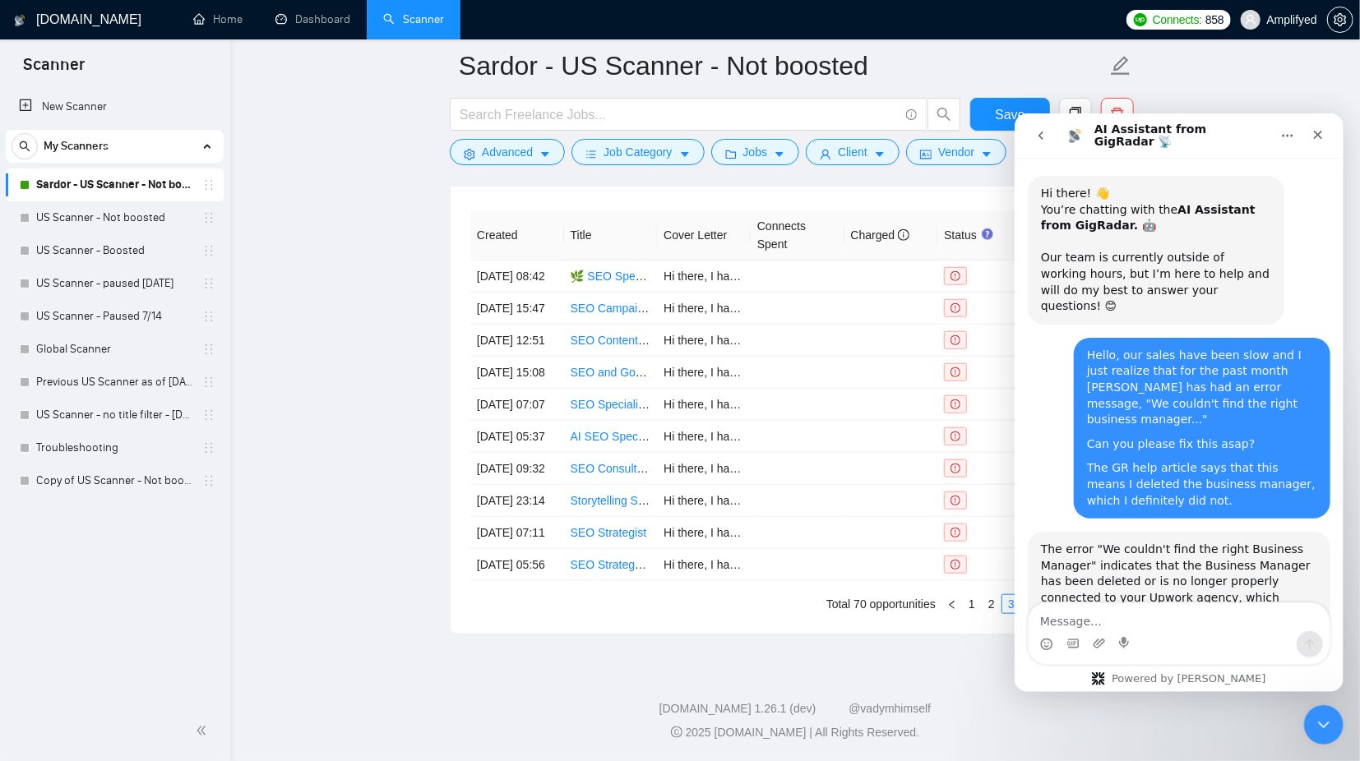
scroll to position [2, 0]
drag, startPoint x: 1083, startPoint y: 330, endPoint x: 1190, endPoint y: 470, distance: 177.1
click at [1190, 470] on div "Hello, our sales have been slow and I just realize that for the past month [PER…" at bounding box center [1201, 427] width 257 height 181
copy div "Hello, our sales have been slow and I just realize that for the past month [PER…"
click at [1215, 479] on div "Hello, our sales have been slow and I just realize that for the past month [PER…" at bounding box center [1201, 427] width 257 height 181
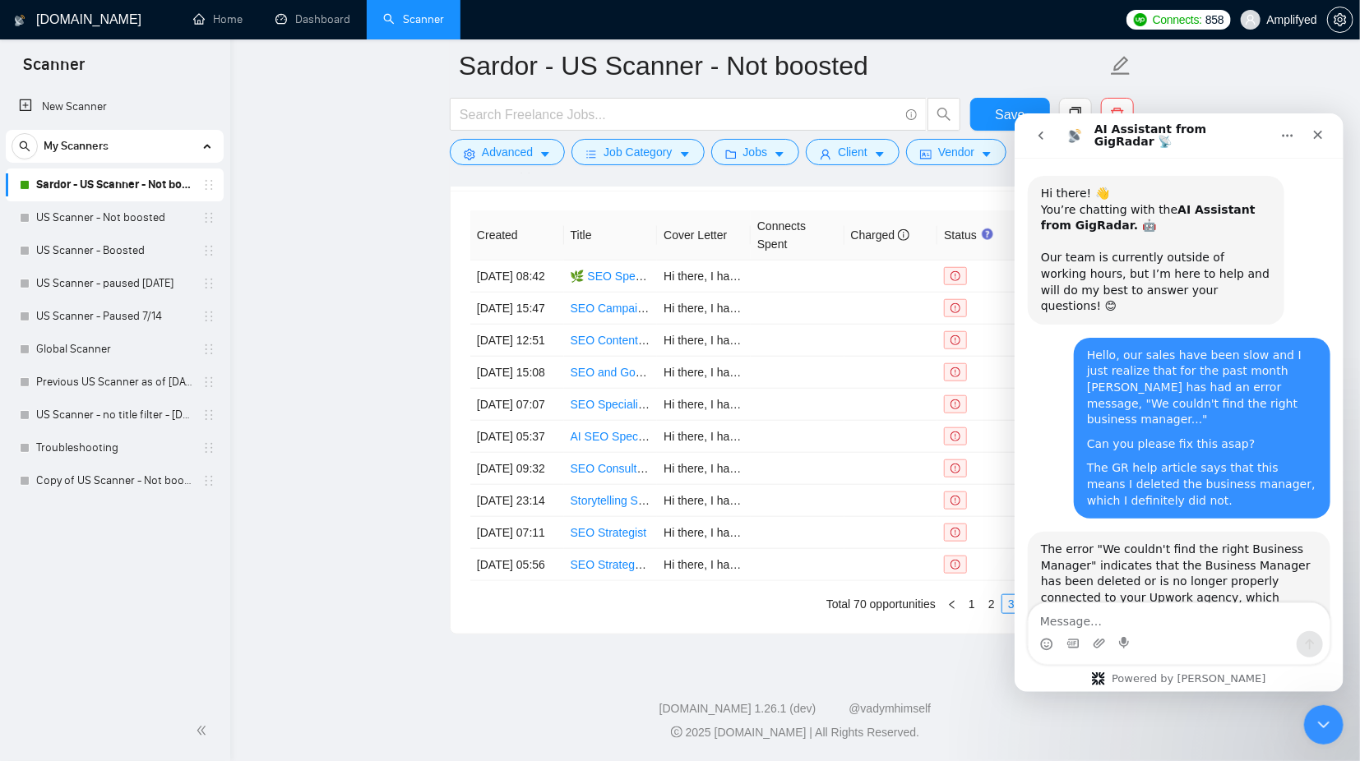
drag, startPoint x: 1186, startPoint y: 466, endPoint x: 1079, endPoint y: 332, distance: 171.4
click at [1079, 337] on div "Hello, our sales have been slow and I just realize that for the past month [PER…" at bounding box center [1201, 427] width 257 height 181
copy div "Hello, our sales have been slow and I just realize that for the past month [PER…"
click at [1061, 543] on div "The error "We couldn't find the right Business Manager" indicates that the Busi…" at bounding box center [1178, 581] width 276 height 81
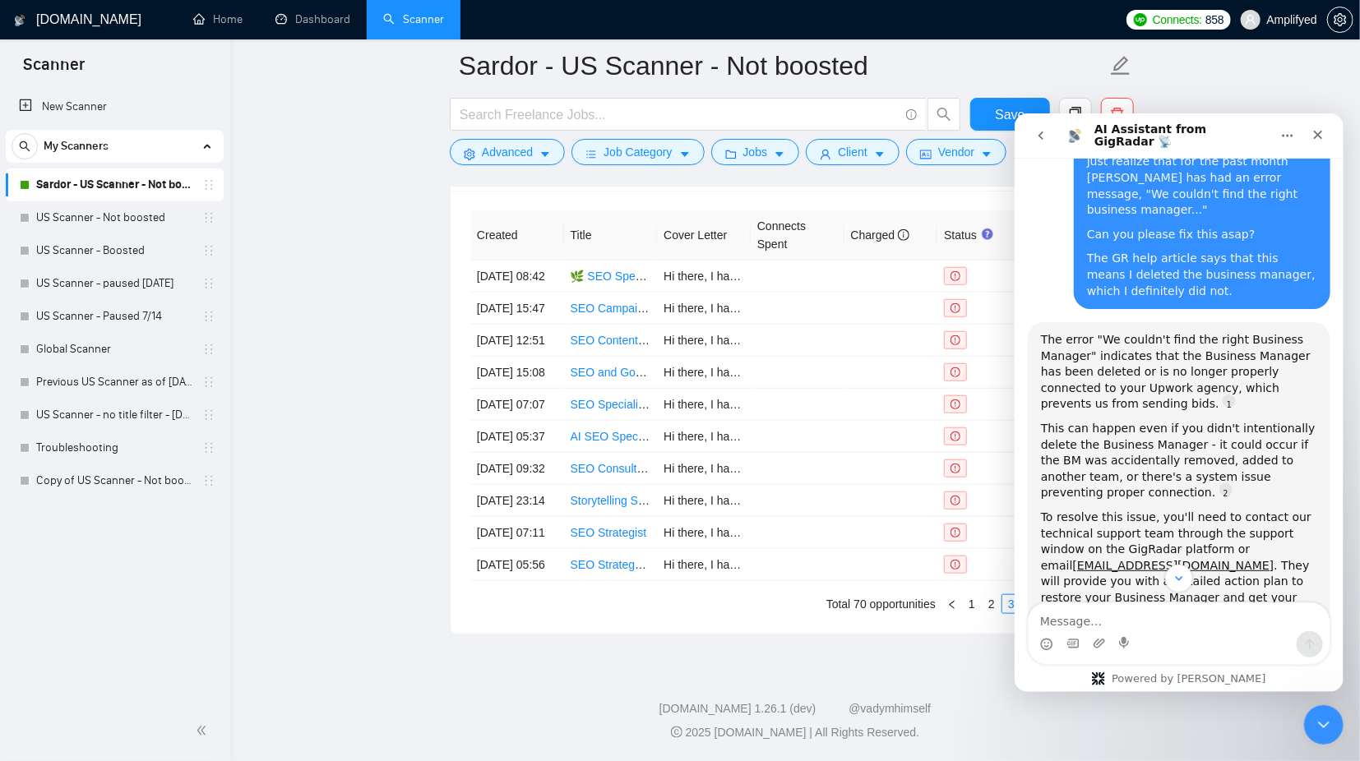
scroll to position [314, 0]
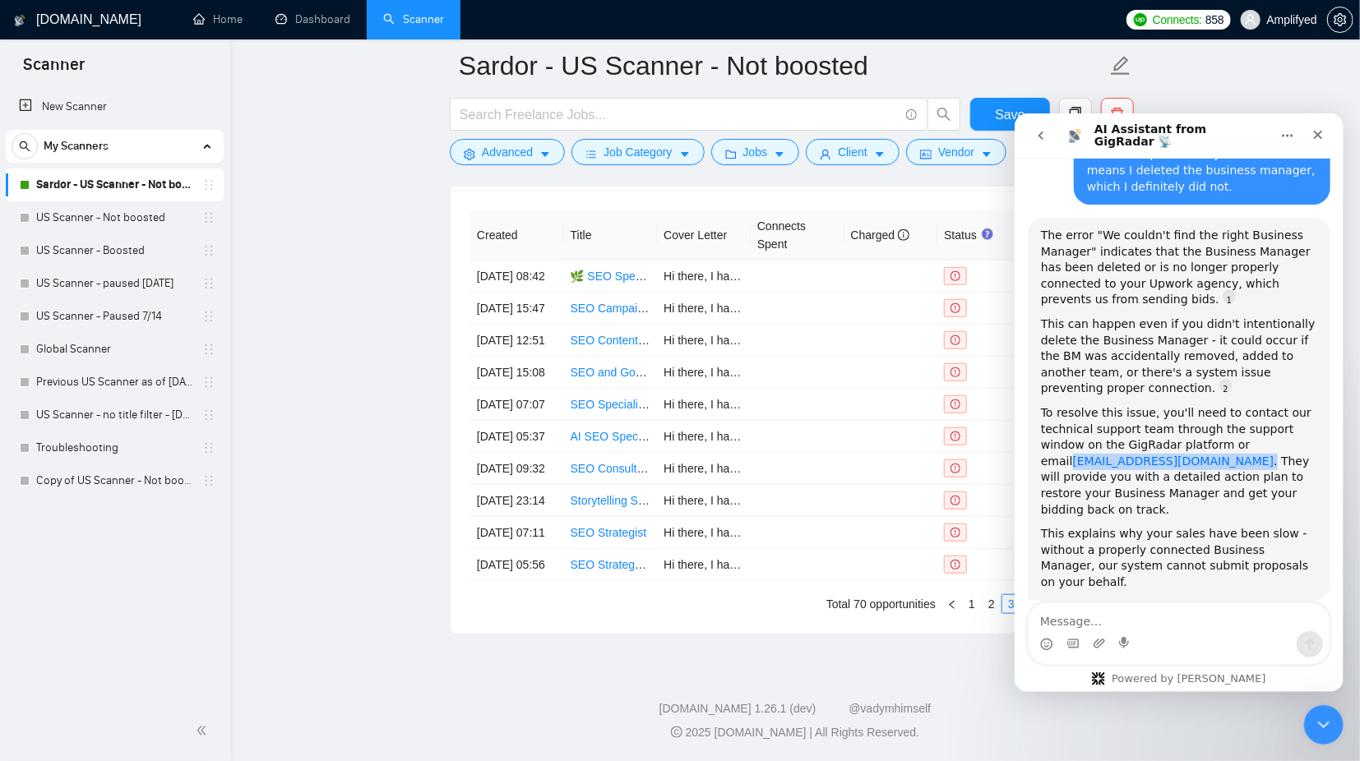
drag, startPoint x: 1147, startPoint y: 428, endPoint x: 1041, endPoint y: 428, distance: 106.1
click at [1041, 428] on div "To resolve this issue, you'll need to contact our technical support team throug…" at bounding box center [1178, 461] width 276 height 113
copy div "[EMAIL_ADDRESS][DOMAIN_NAME] ."
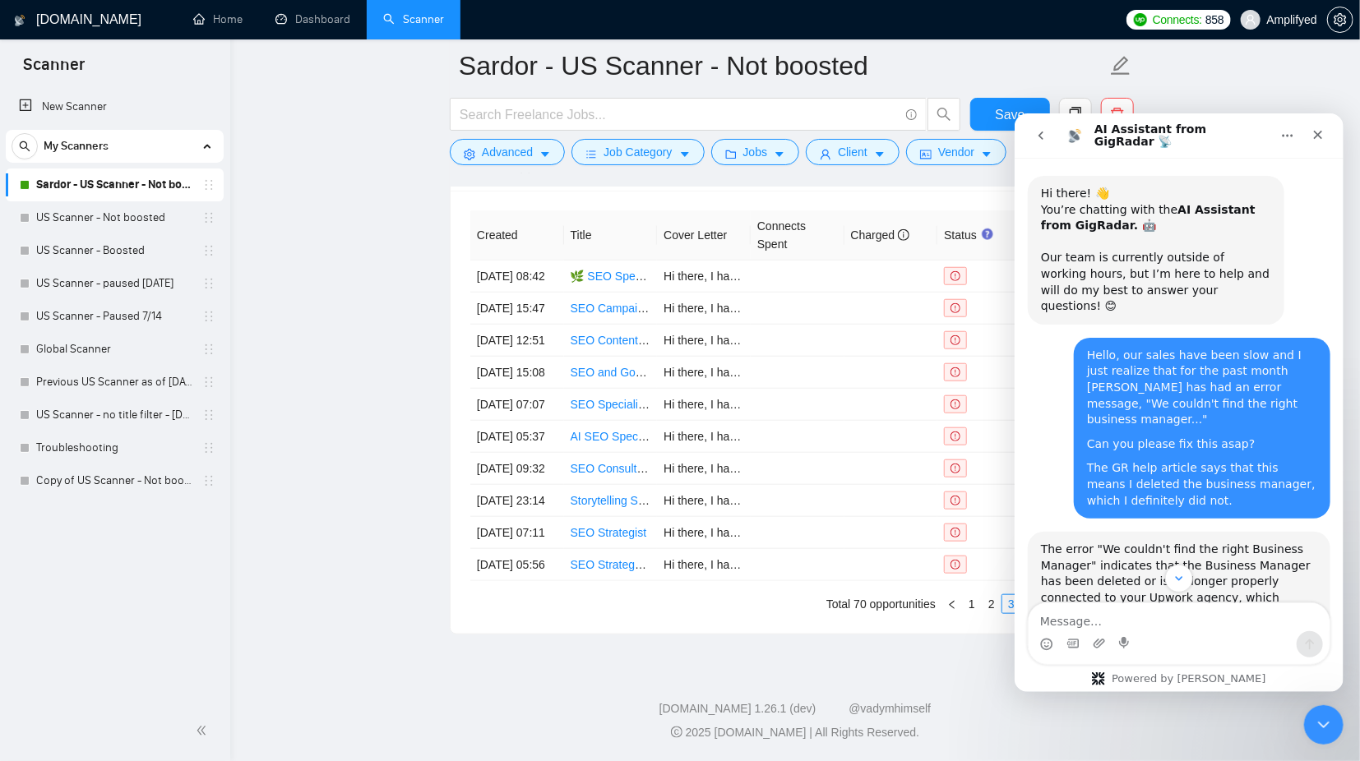
click at [1136, 460] on div "The GR help article says that this means I deleted the business manager, which …" at bounding box center [1201, 484] width 230 height 49
click at [1096, 347] on div "Hello, our sales have been slow and I just realize that for the past month [PER…" at bounding box center [1201, 387] width 230 height 81
drag, startPoint x: 1096, startPoint y: 337, endPoint x: 1194, endPoint y: 468, distance: 163.3
click at [1194, 468] on div "Hello, our sales have been slow and I just realize that for the past month [PER…" at bounding box center [1201, 427] width 230 height 161
copy div "Hello, our sales have been slow and I just realize that for the past month [PER…"
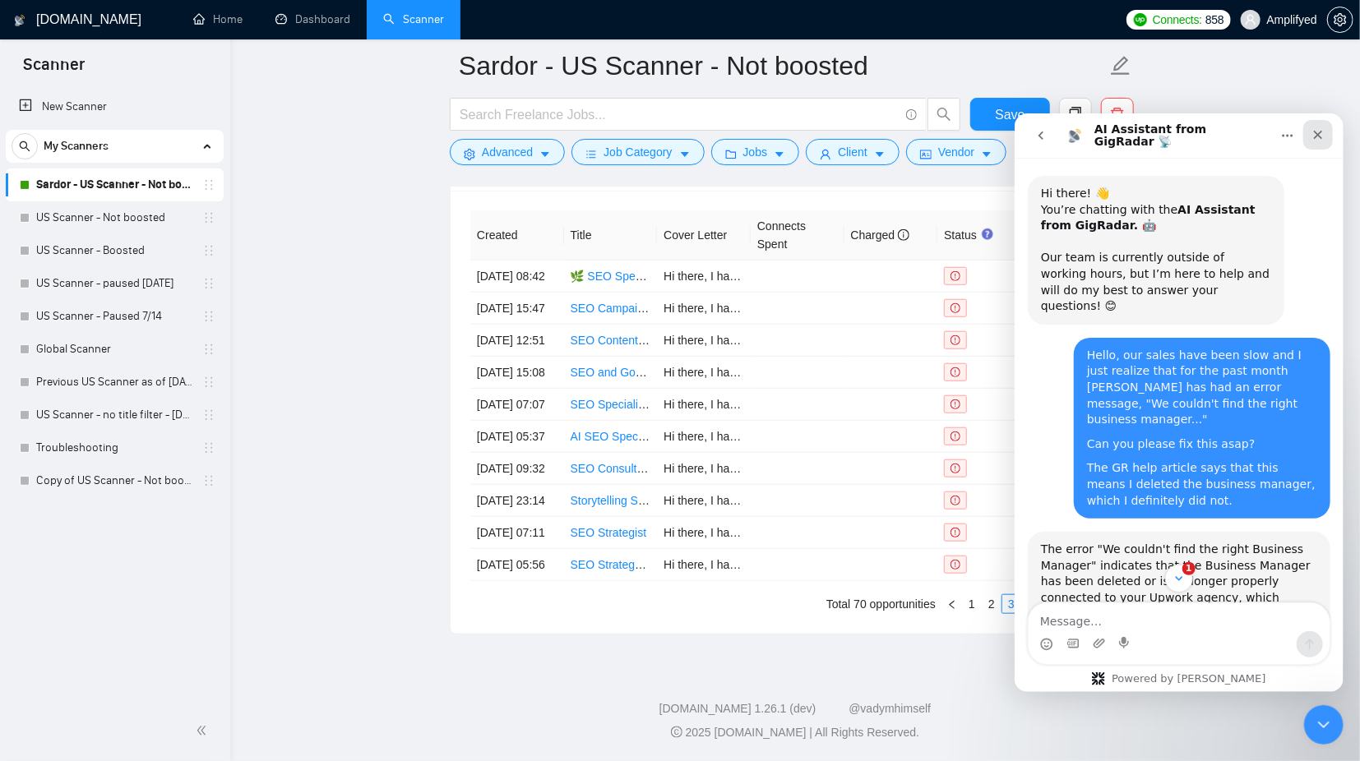
click at [1319, 128] on icon "Close" at bounding box center [1317, 133] width 13 height 13
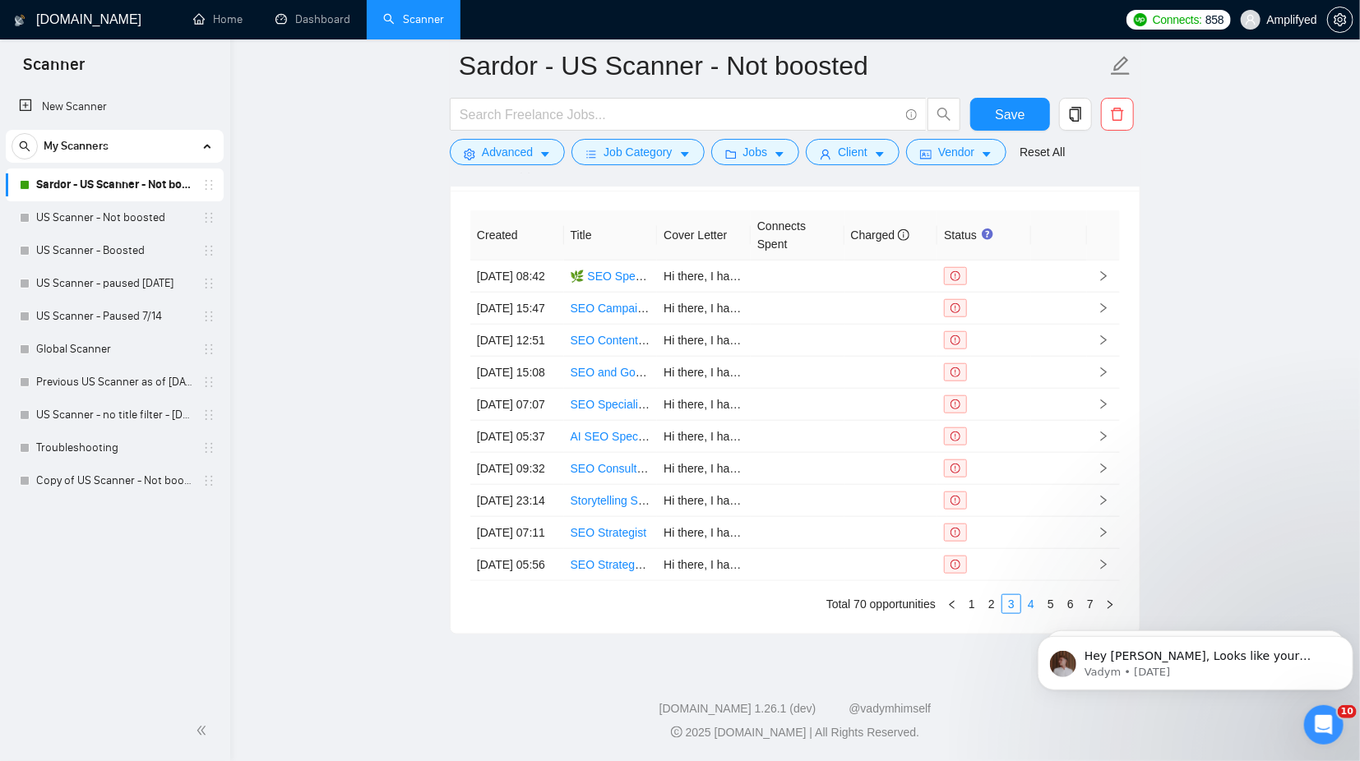
click at [1031, 600] on link "4" at bounding box center [1031, 604] width 18 height 18
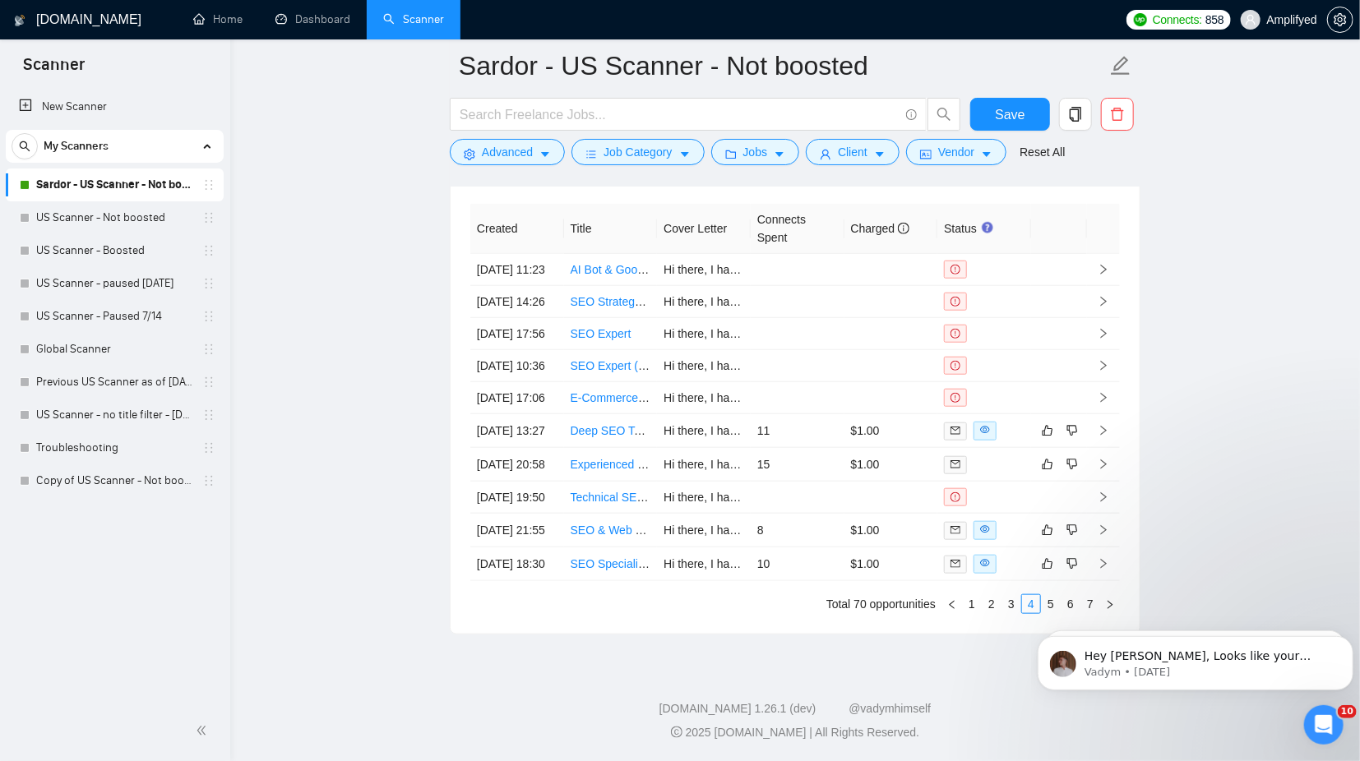
scroll to position [3636, 0]
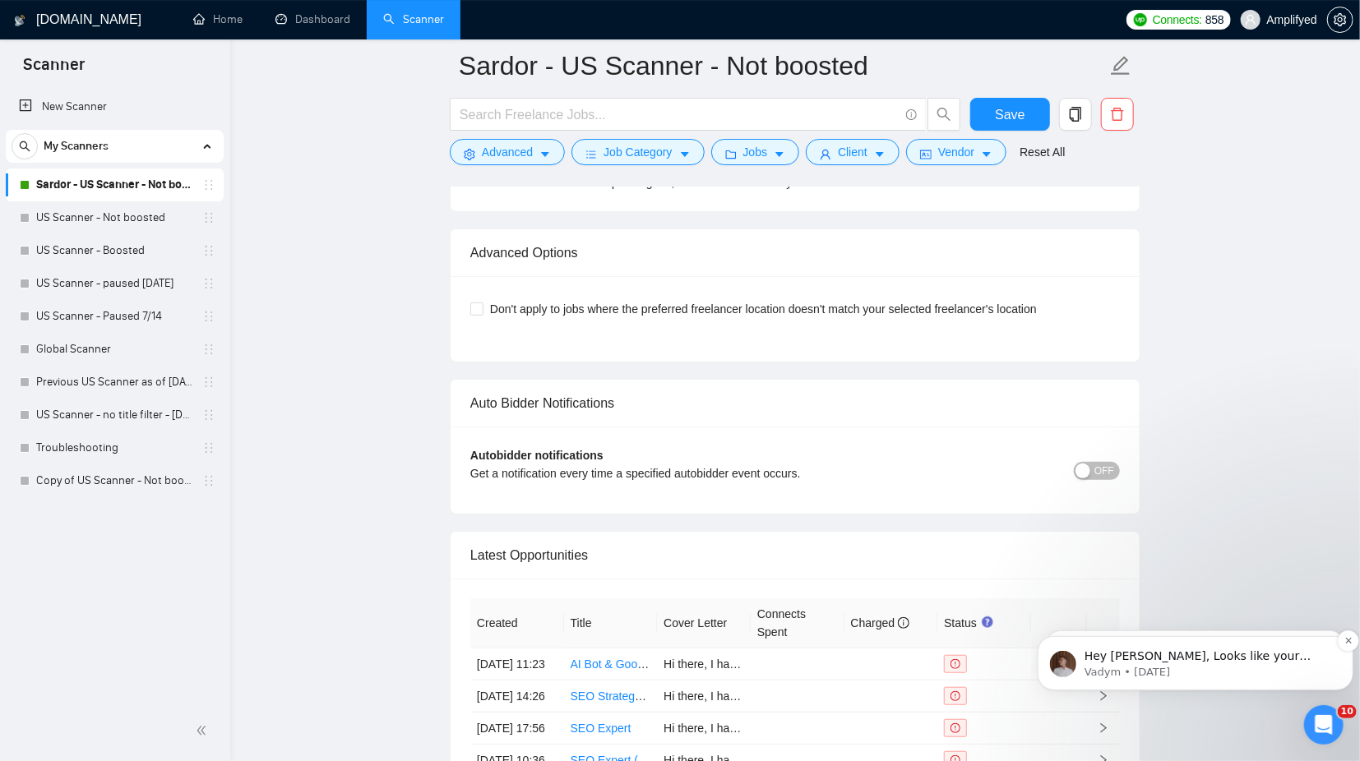
click at [1336, 640] on div "Hey [PERSON_NAME], Looks like your Upwork agency Top Rated Plus SEO ran out of …" at bounding box center [1195, 663] width 316 height 54
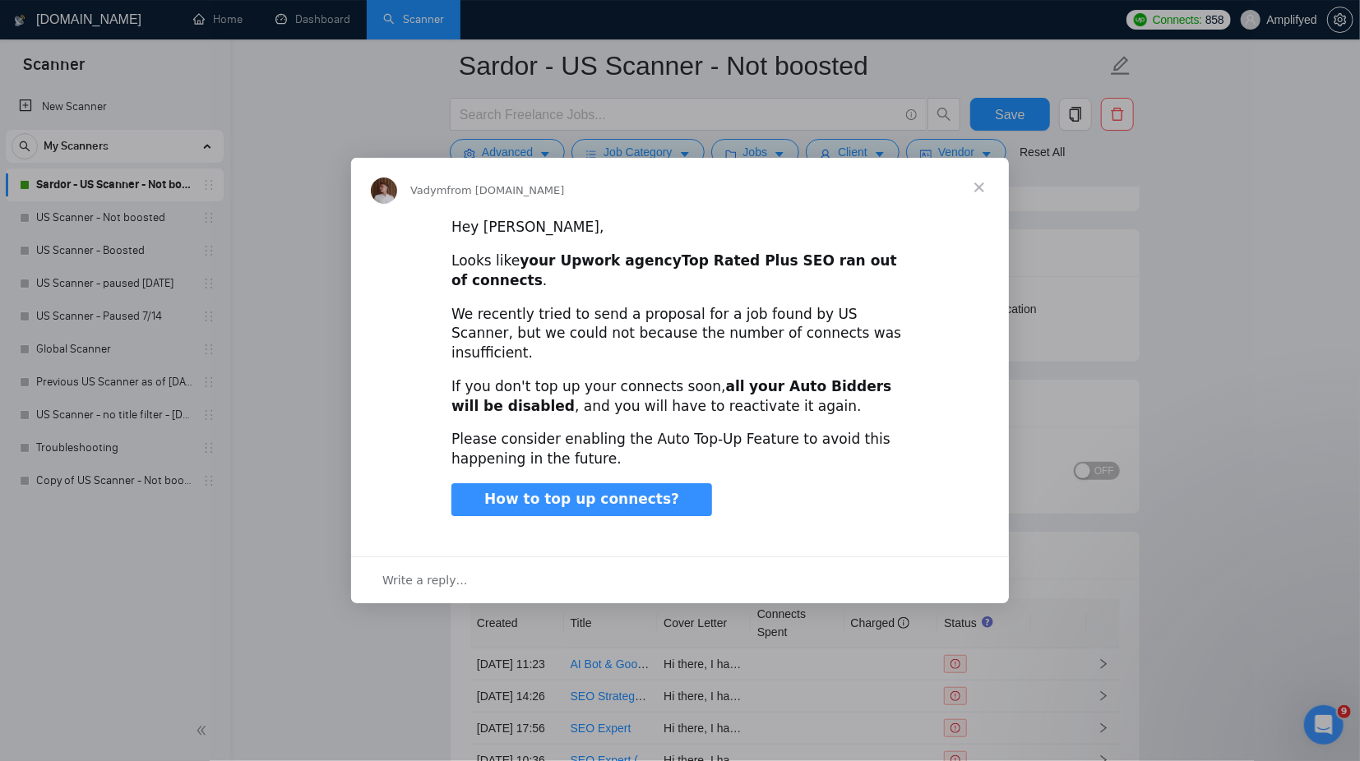
scroll to position [0, 0]
click at [970, 203] on span "Close" at bounding box center [979, 187] width 59 height 59
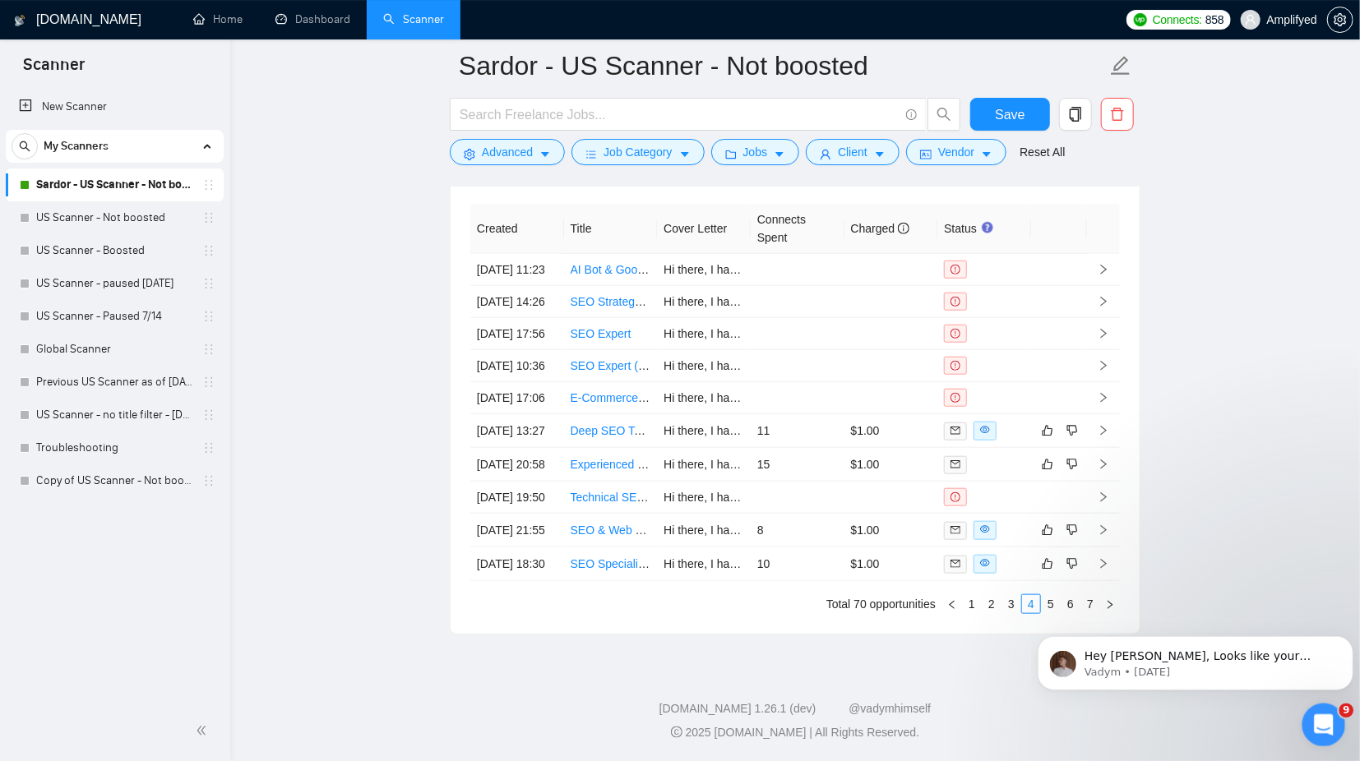
click at [1321, 712] on icon "Open Intercom Messenger" at bounding box center [1321, 723] width 27 height 27
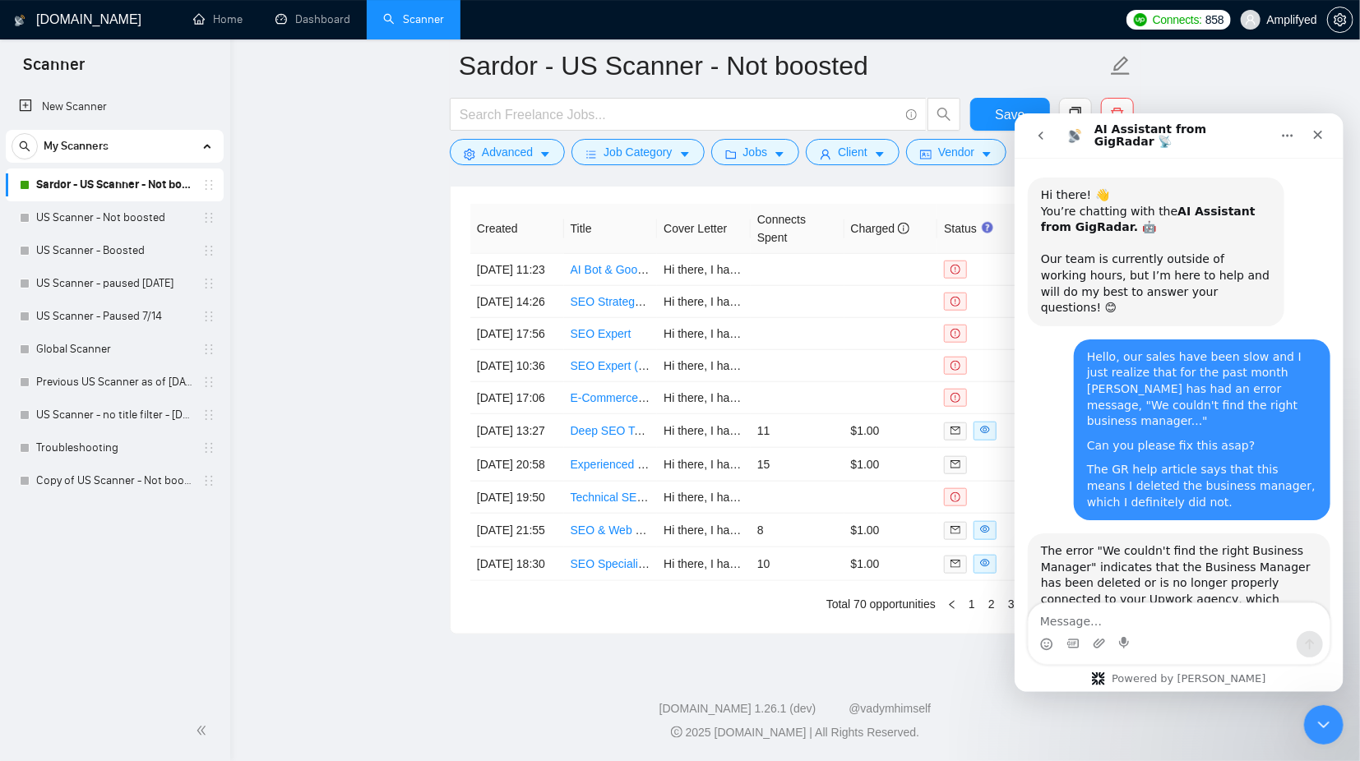
scroll to position [423, 0]
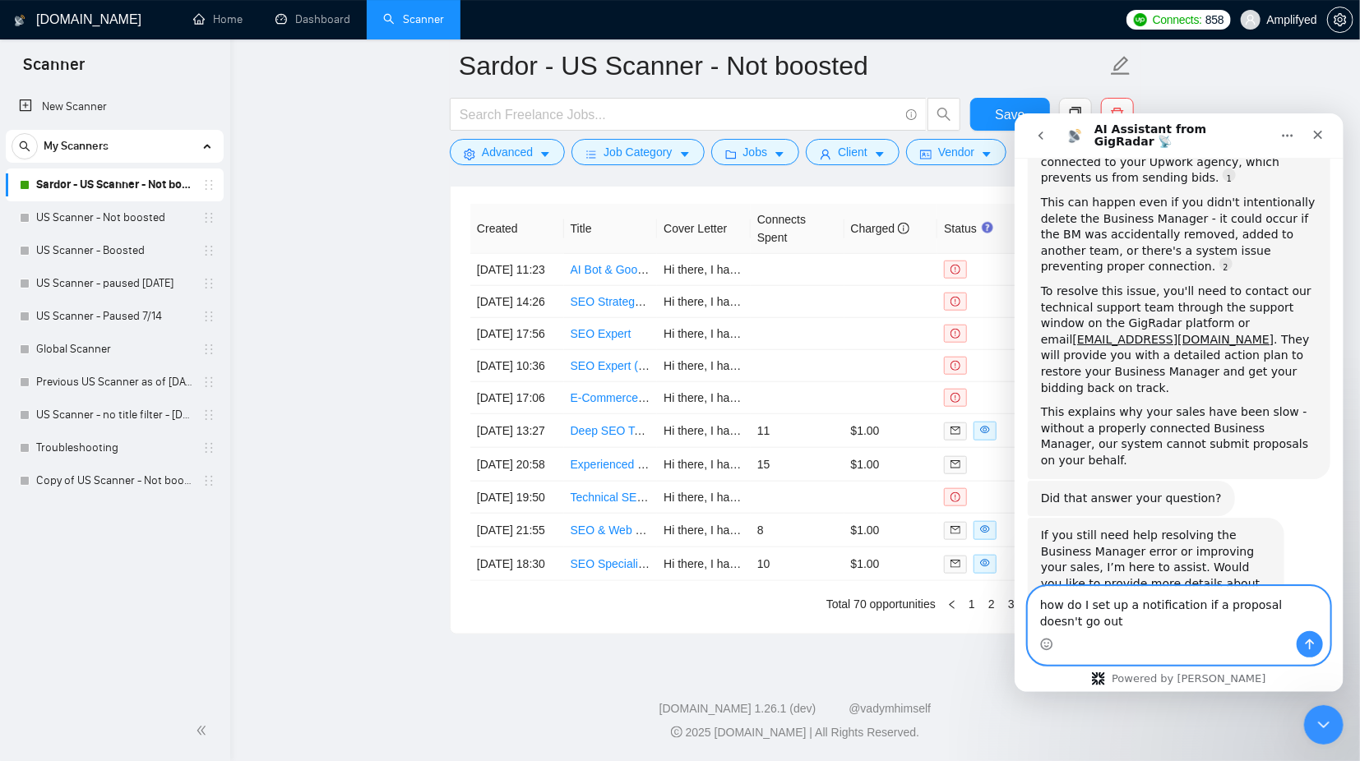
type textarea "how do I set up a notification if a proposal doesn't go out?"
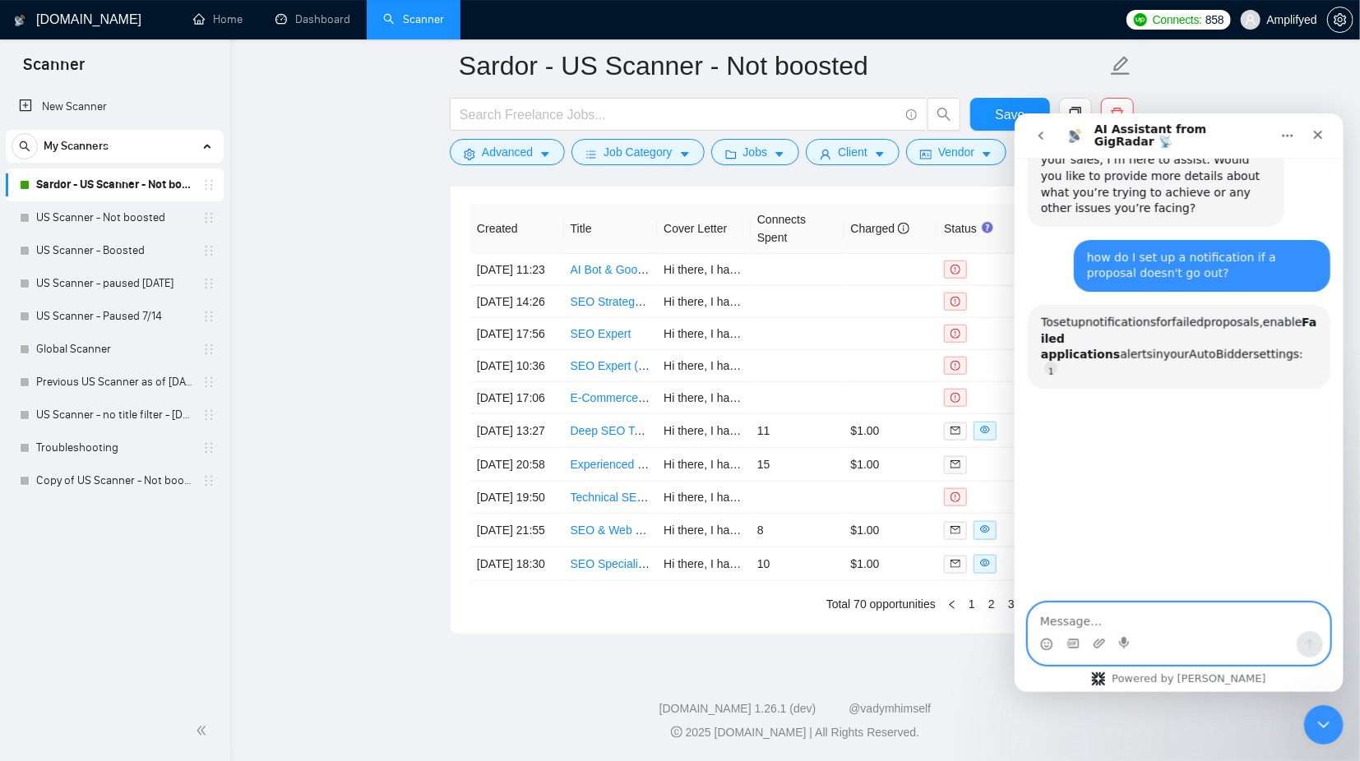
scroll to position [845, 0]
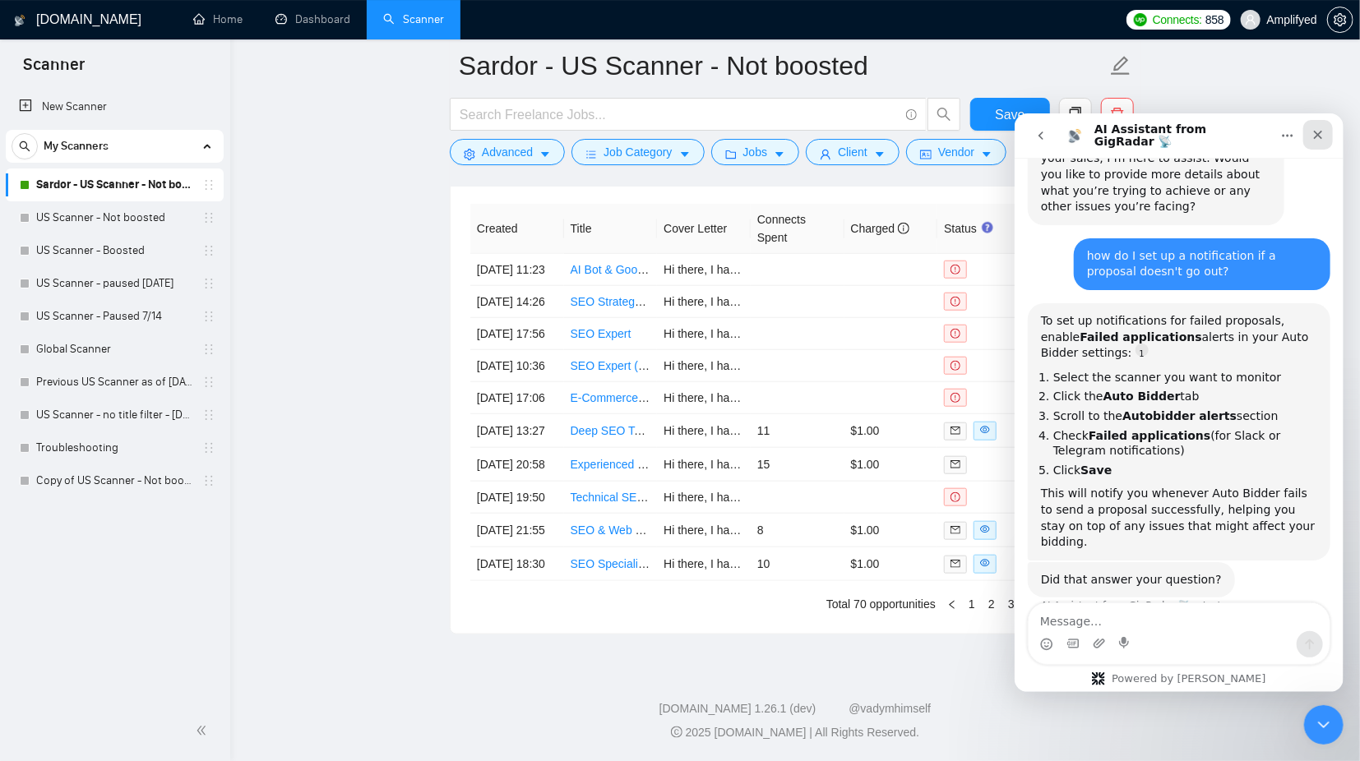
click at [1317, 139] on icon "Close" at bounding box center [1317, 134] width 13 height 13
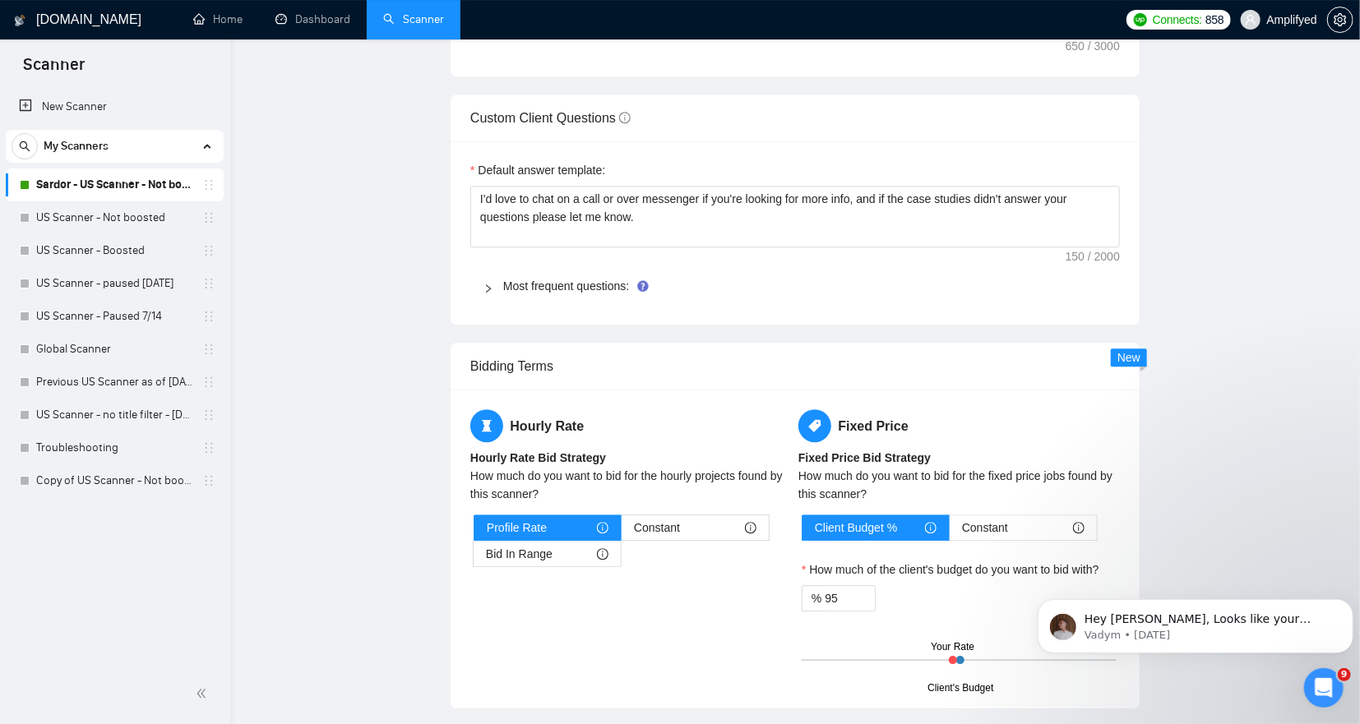
scroll to position [0, 0]
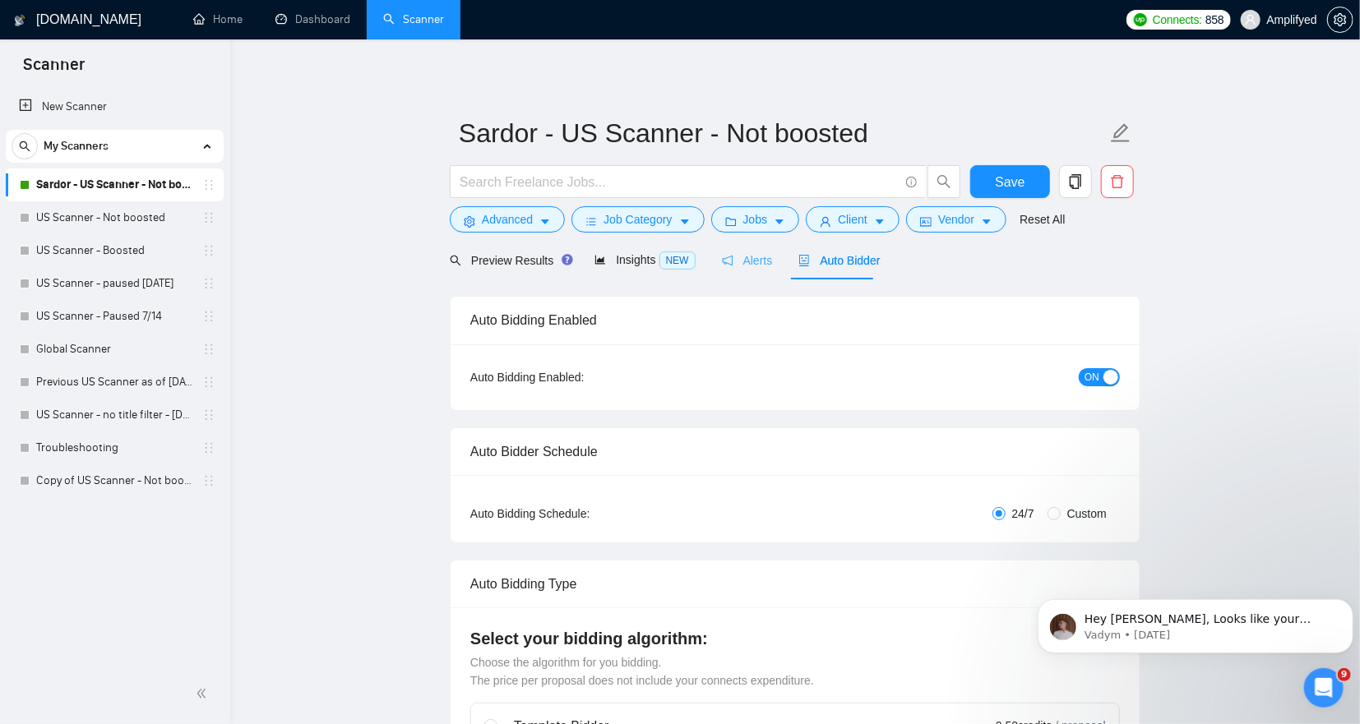
click at [731, 246] on div "Alerts" at bounding box center [747, 260] width 51 height 39
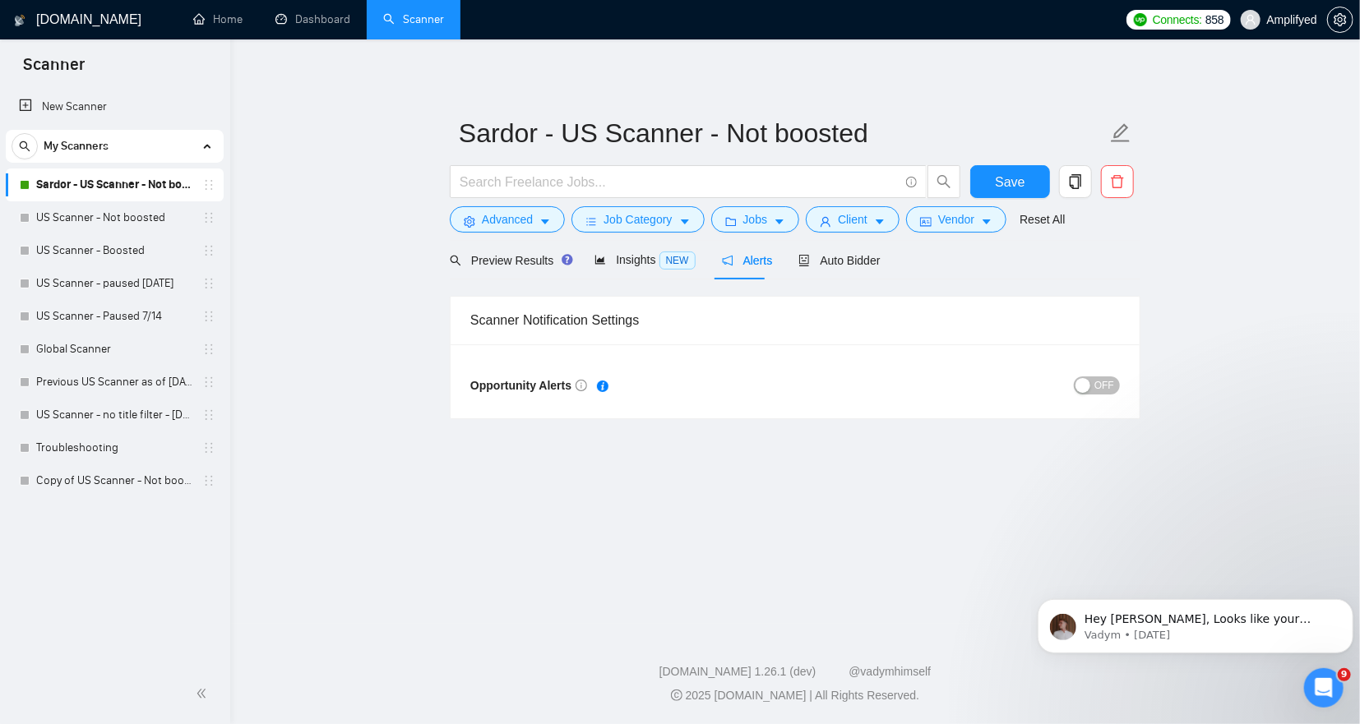
click at [1082, 390] on div "button" at bounding box center [1082, 385] width 15 height 15
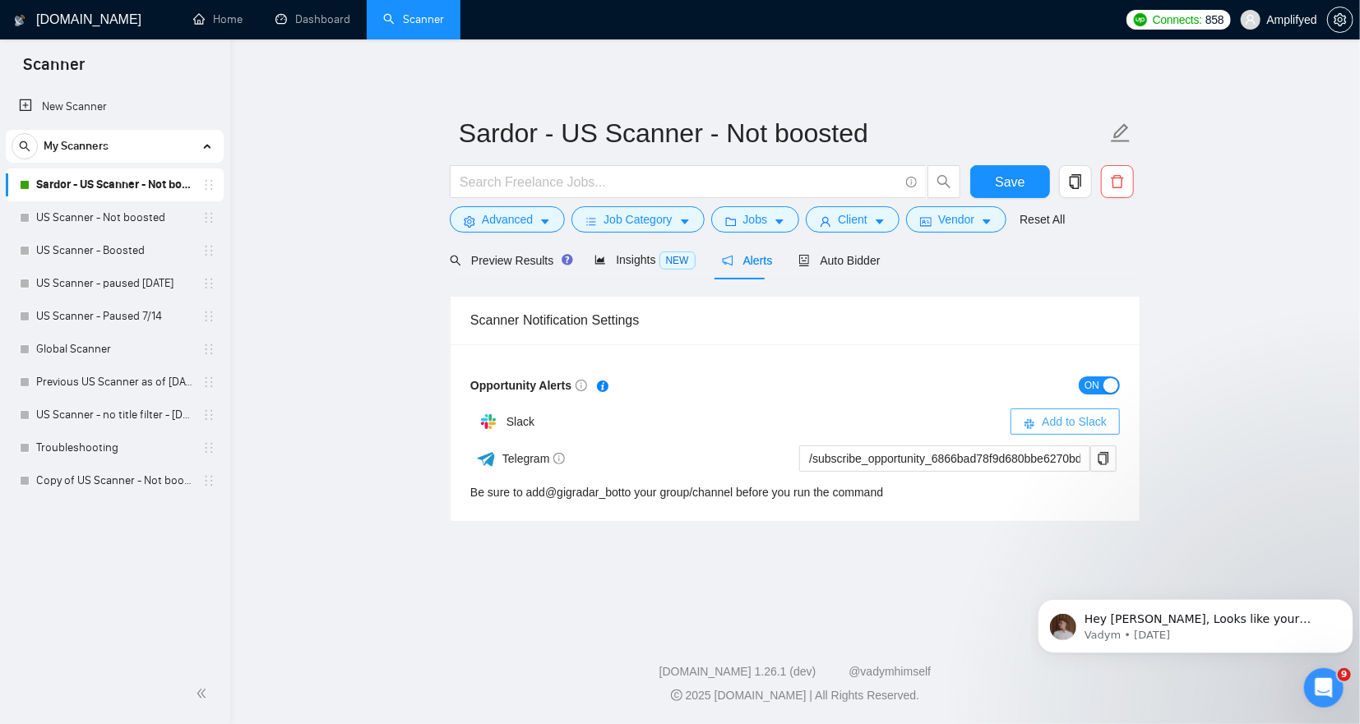
click at [1046, 416] on span "Add to Slack" at bounding box center [1074, 422] width 65 height 18
click at [1002, 178] on span "Save" at bounding box center [1010, 182] width 30 height 21
click at [1344, 600] on icon "Dismiss notification" at bounding box center [1347, 603] width 9 height 9
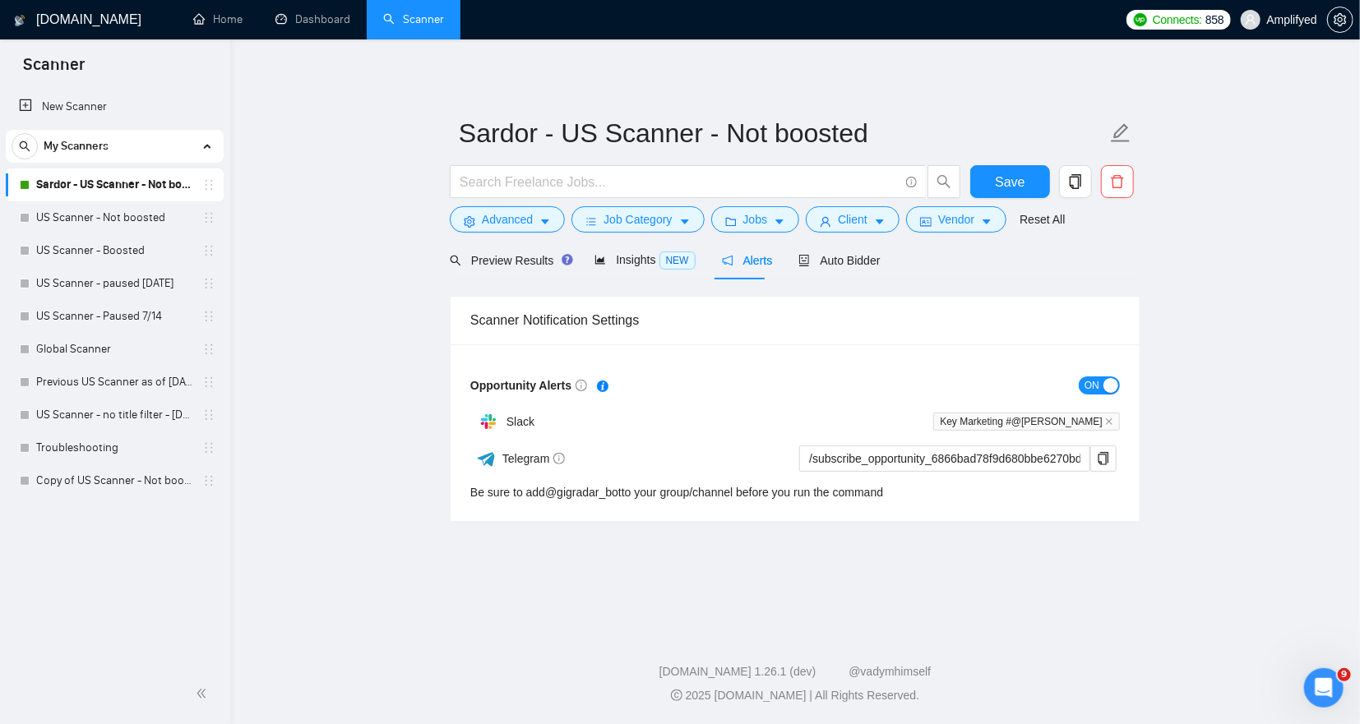
click at [594, 313] on div "Scanner Notification Settings" at bounding box center [795, 320] width 650 height 47
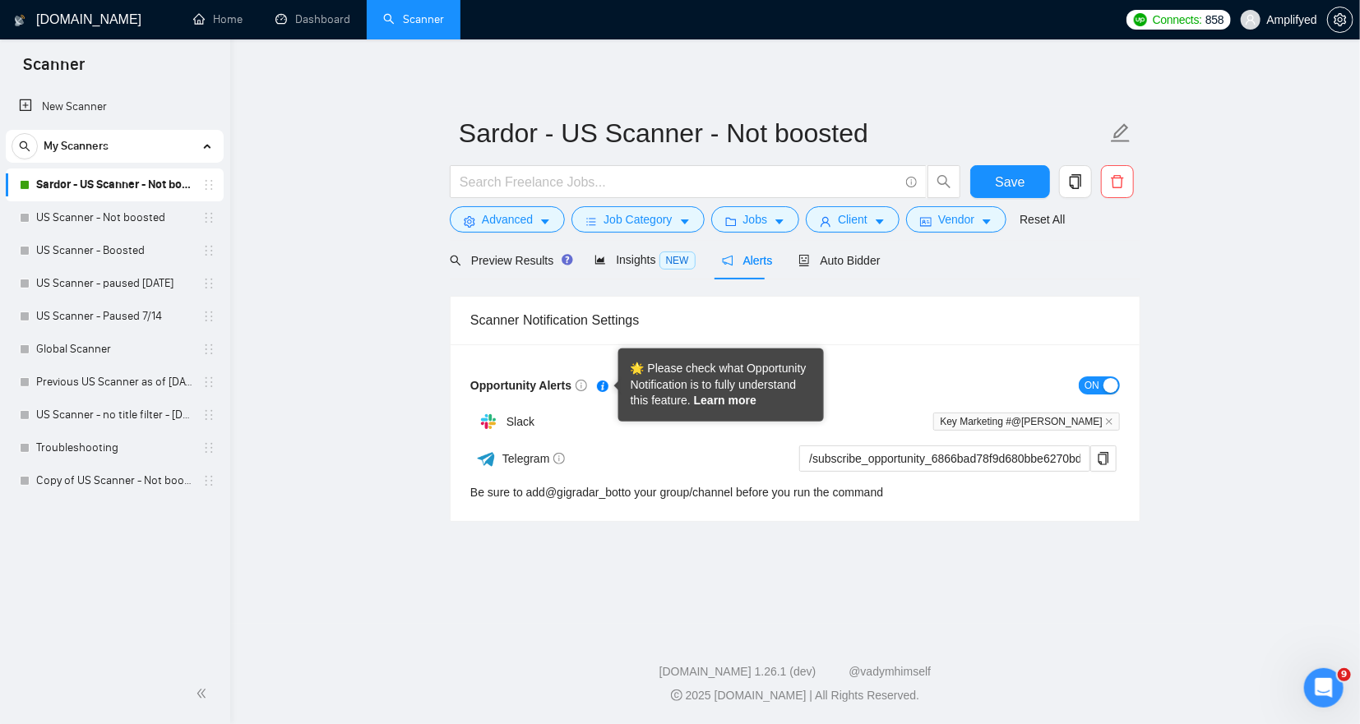
click at [714, 406] on link "Learn more" at bounding box center [725, 400] width 62 height 13
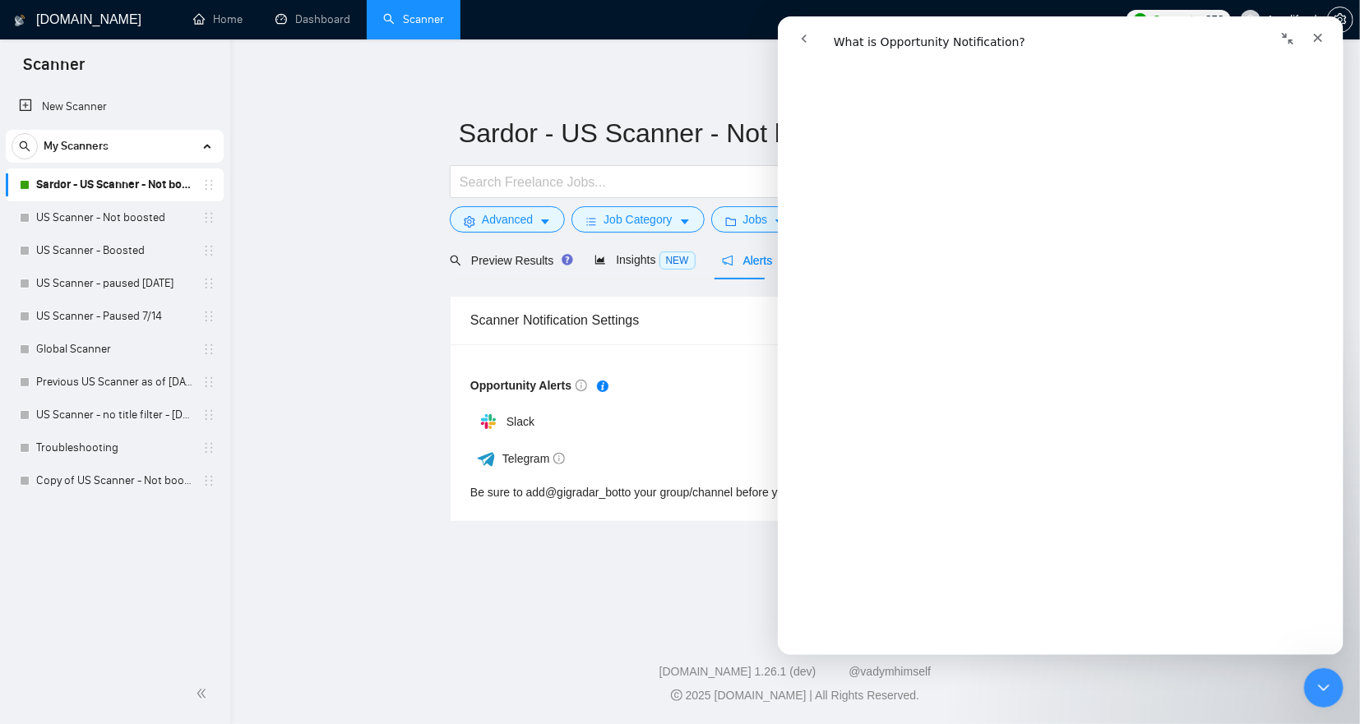
scroll to position [2308, 0]
click at [797, 41] on button "go back" at bounding box center [803, 38] width 31 height 31
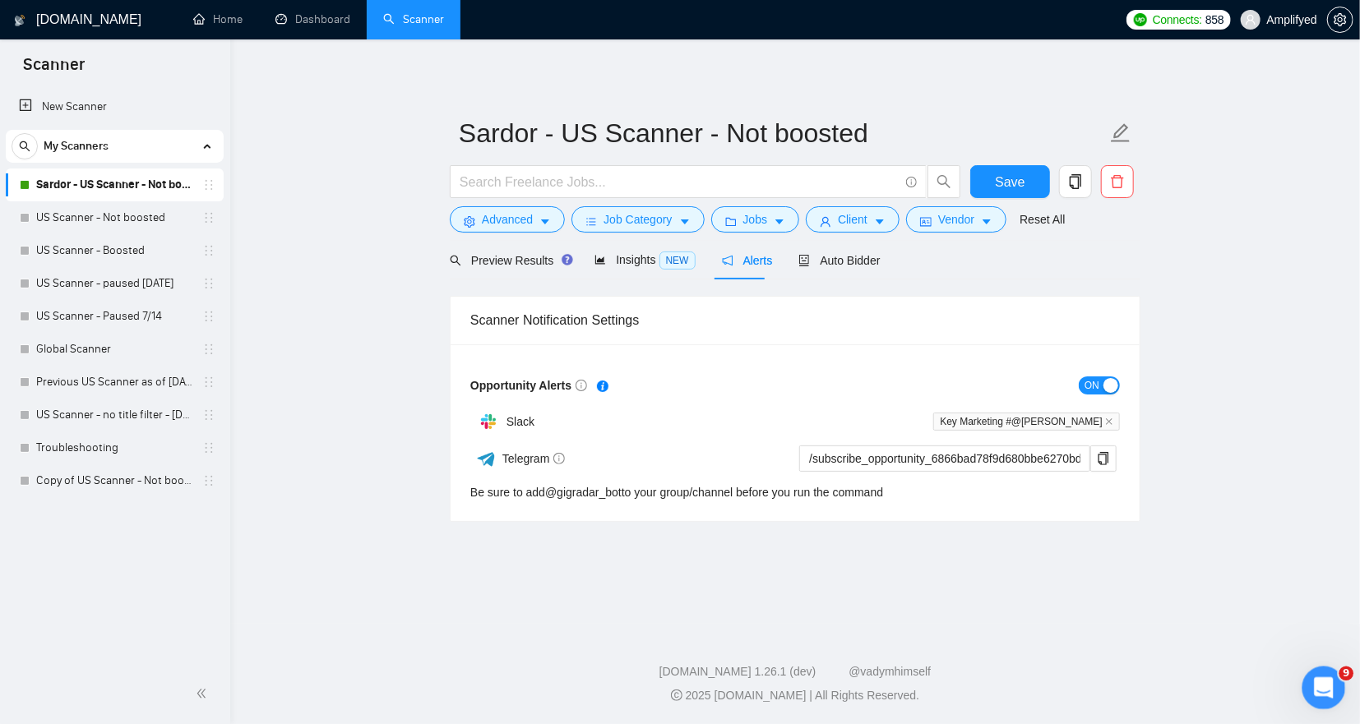
click at [1316, 686] on icon "Open Intercom Messenger" at bounding box center [1321, 686] width 27 height 27
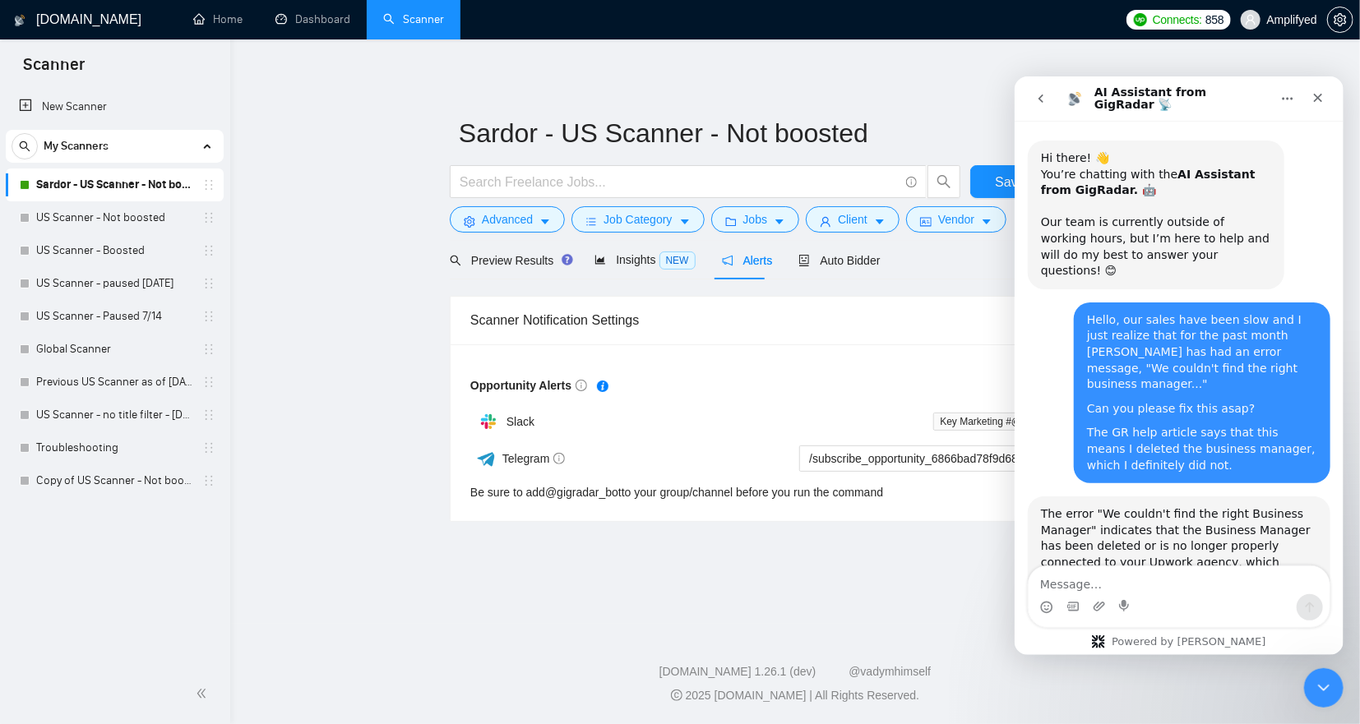
scroll to position [779, 0]
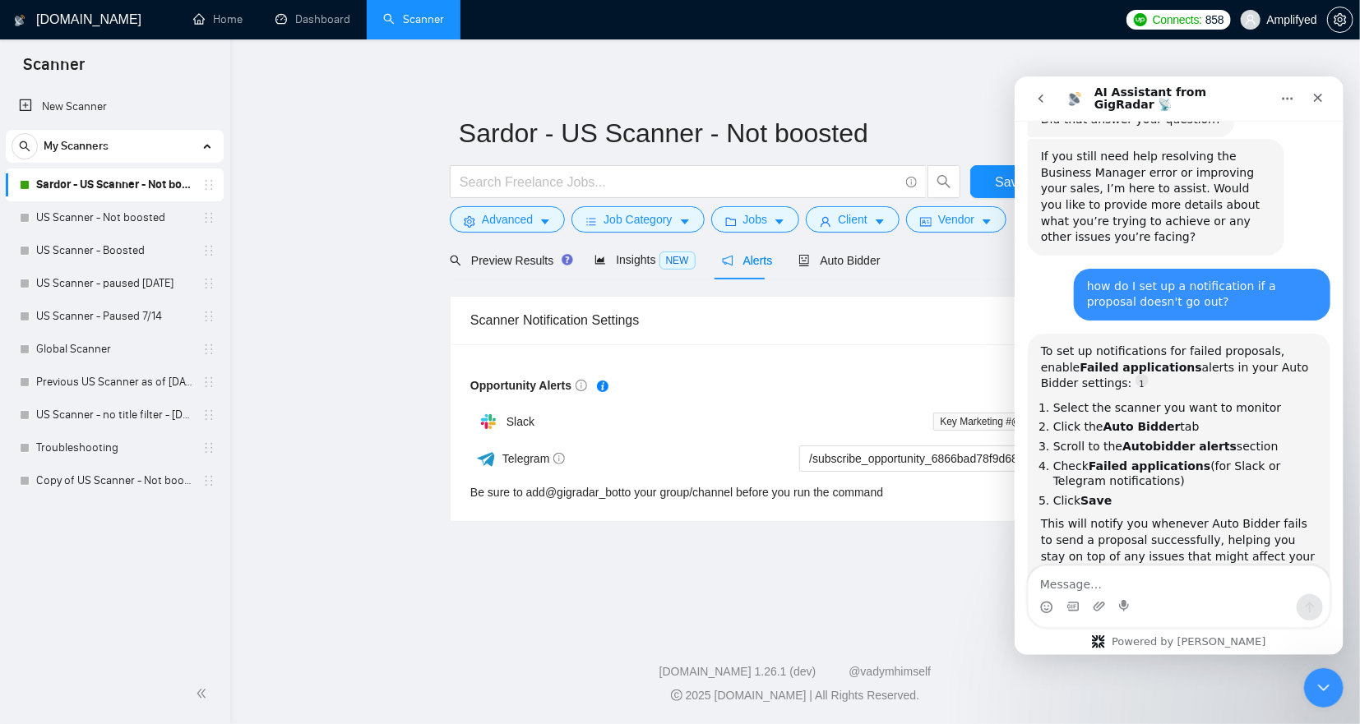
click at [903, 562] on main "Sardor - US Scanner - Not boosted Save Advanced Job Category Jobs Client Vendor…" at bounding box center [795, 332] width 1077 height 532
click at [1318, 104] on div "Close" at bounding box center [1317, 97] width 30 height 30
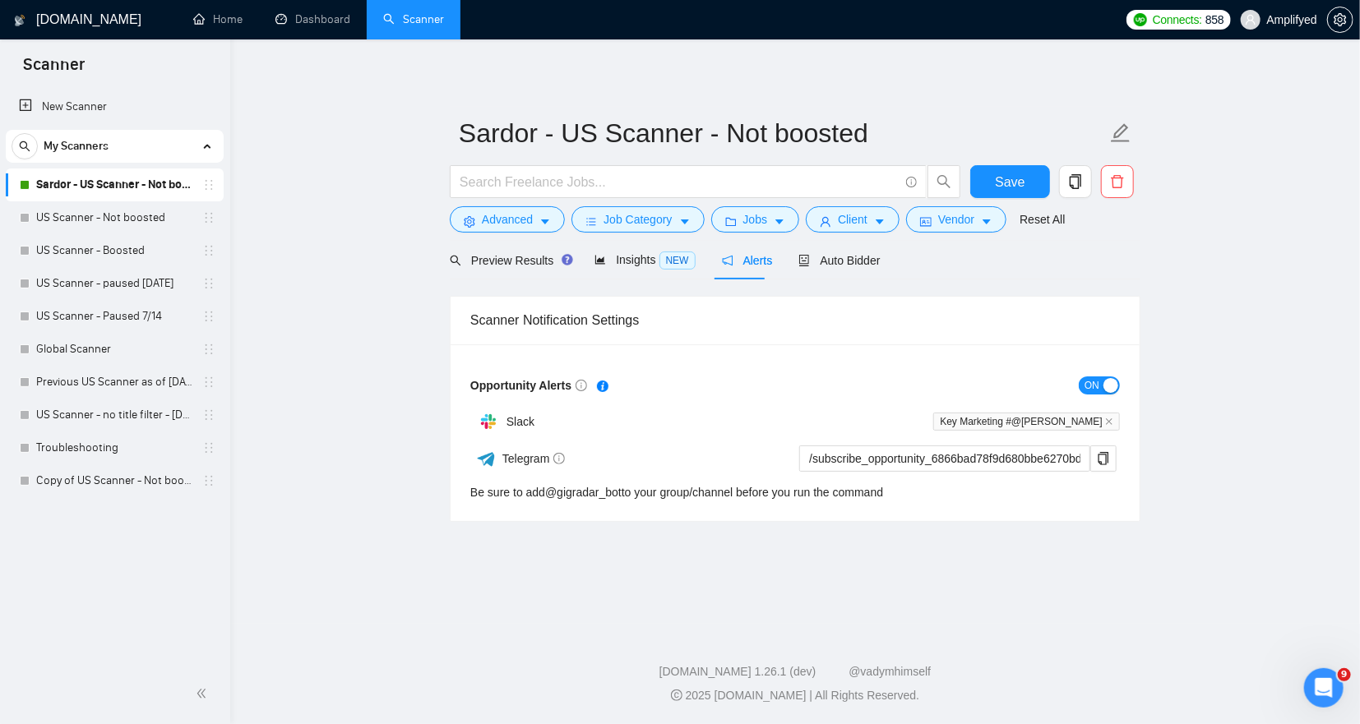
click at [1182, 554] on main "Sardor - US Scanner - Not boosted Save Advanced Job Category Jobs Client Vendor…" at bounding box center [795, 332] width 1077 height 532
click at [999, 456] on input "/subscribe_opportunity_6866bad78f9d680bbe6270bd@gigradar_bot" at bounding box center [944, 459] width 291 height 26
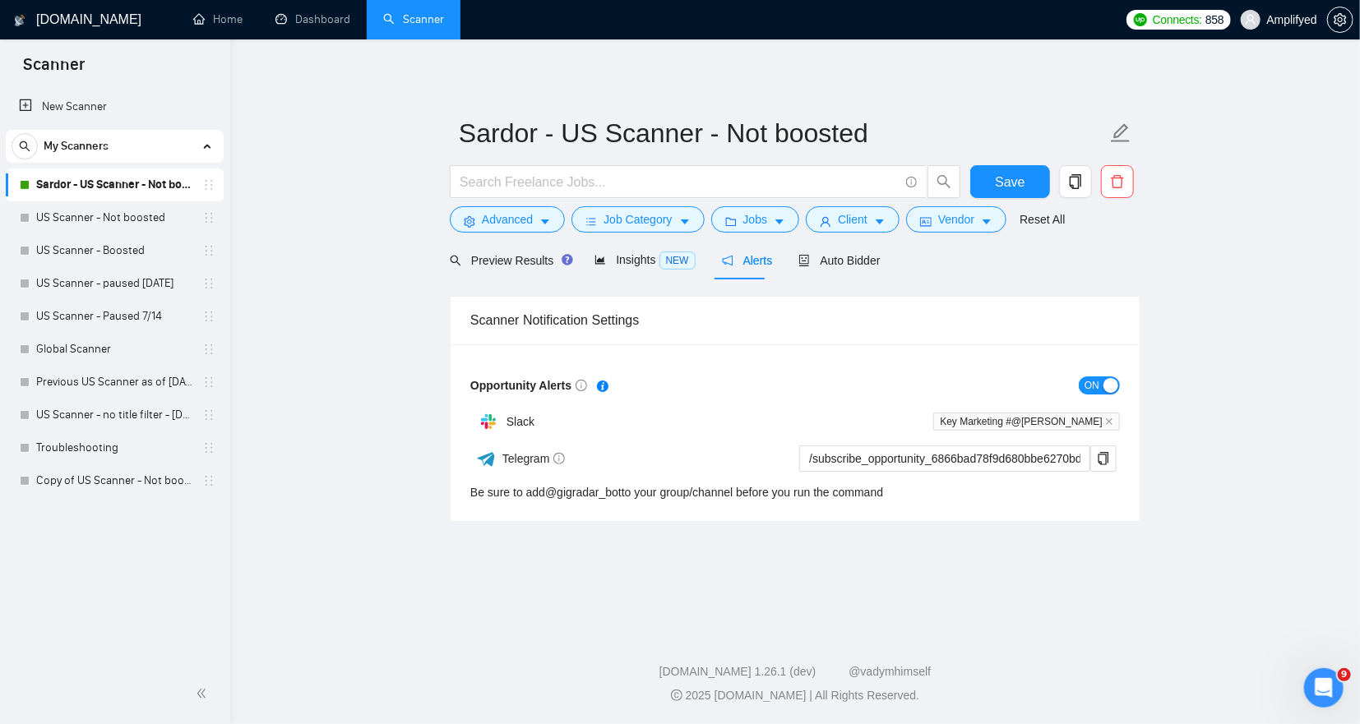
click at [1095, 512] on div "Opportunity Alerts ON Slack Key Marketing #@[PERSON_NAME] /subscribe_opportunit…" at bounding box center [795, 432] width 689 height 177
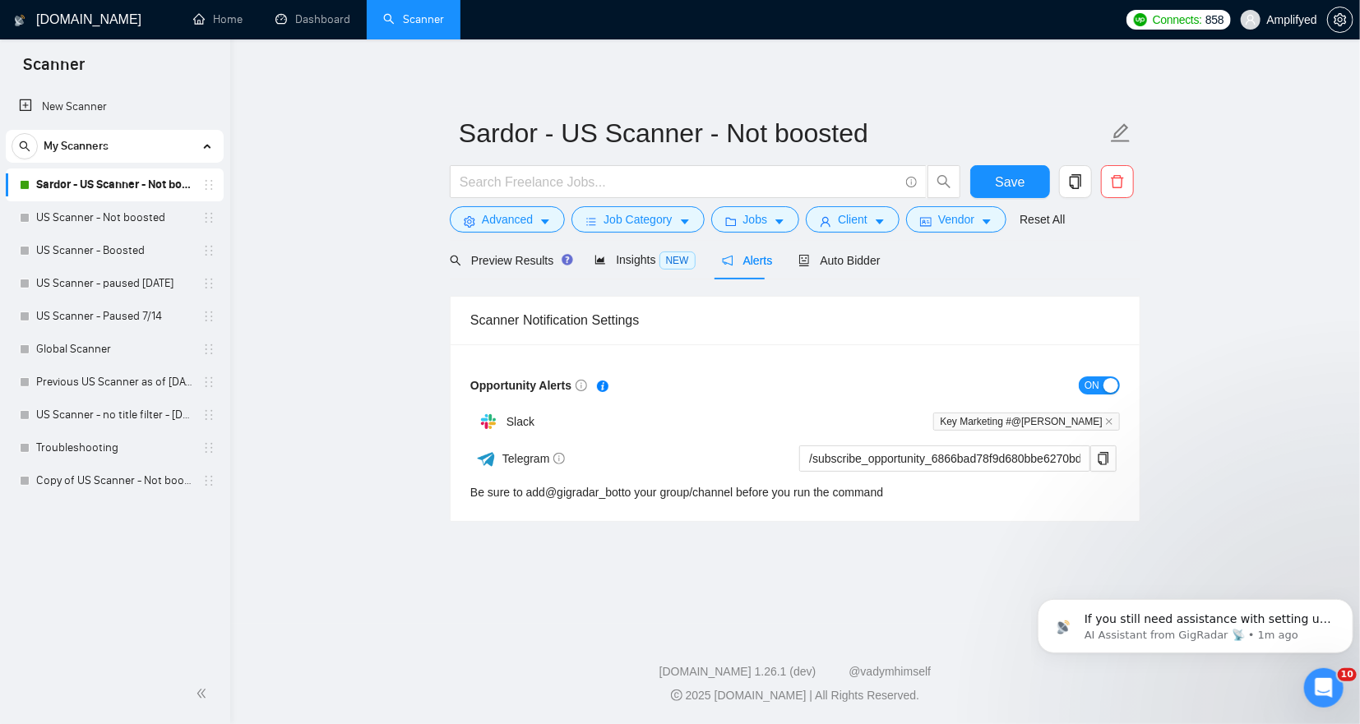
scroll to position [0, 0]
click at [1166, 630] on p "AI Assistant from GigRadar 📡 • 1m ago" at bounding box center [1208, 634] width 248 height 15
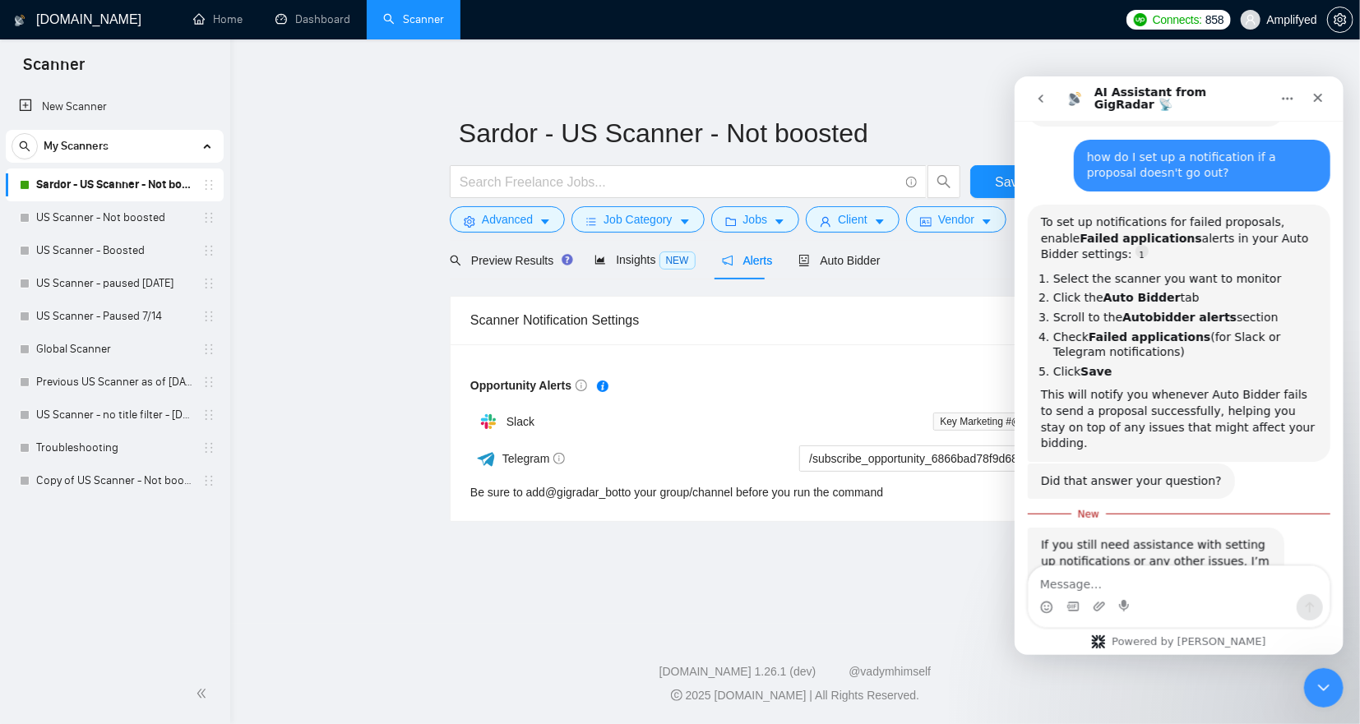
scroll to position [908, 0]
click at [1163, 595] on div "Intercom messenger" at bounding box center [1178, 607] width 301 height 26
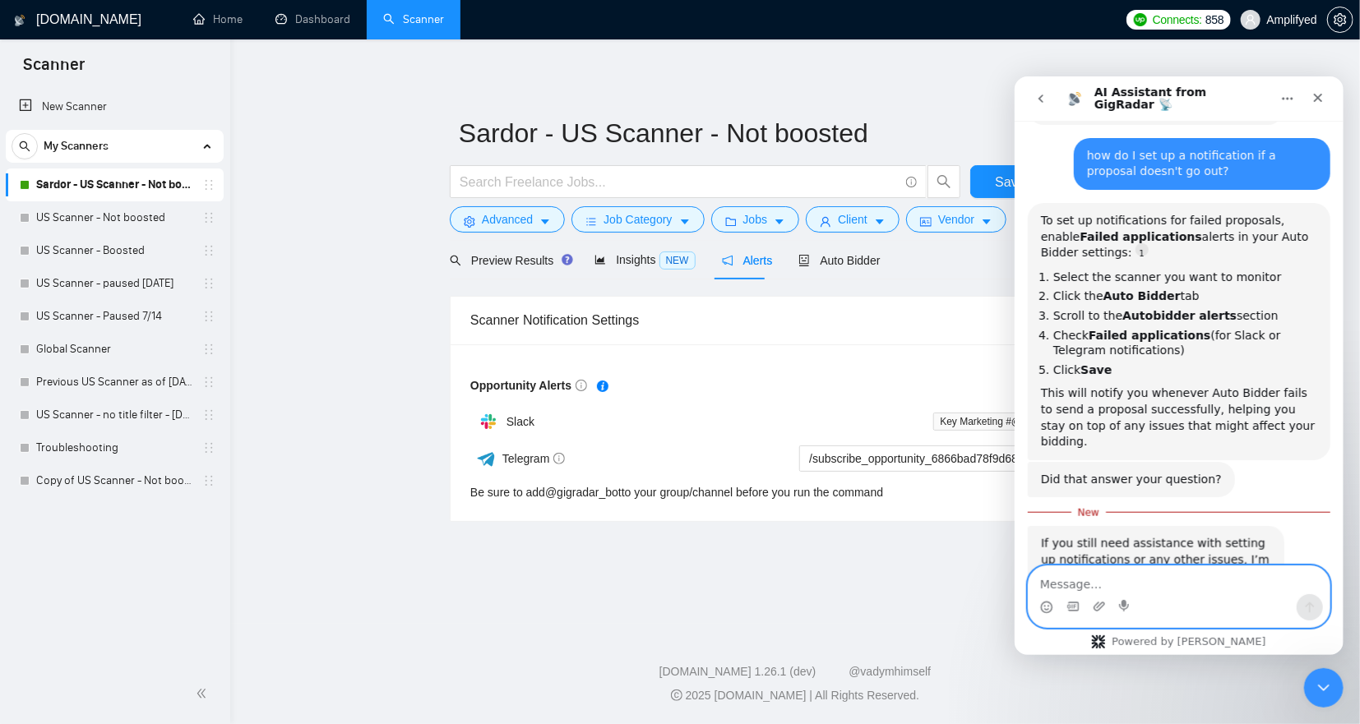
click at [1156, 582] on textarea "Message…" at bounding box center [1178, 580] width 301 height 28
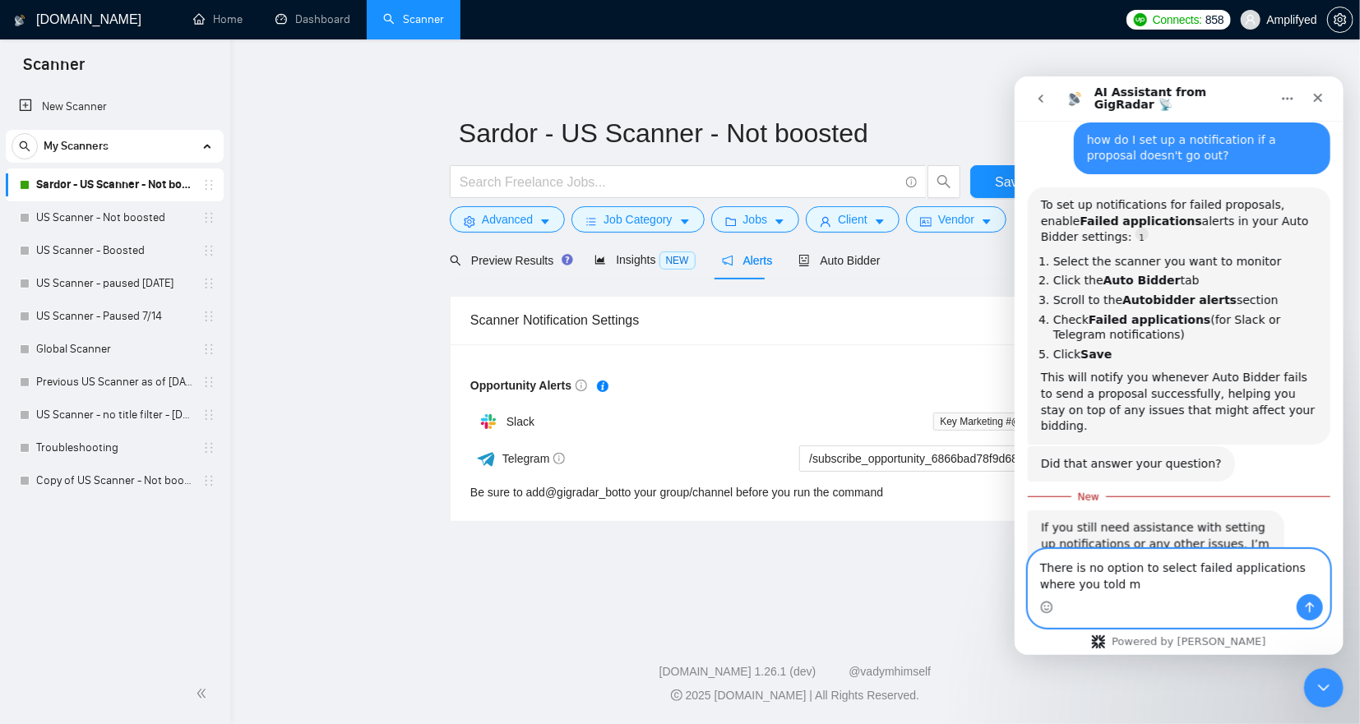
scroll to position [924, 0]
type textarea "There is no option to select failed applications where you told me to go. See s…"
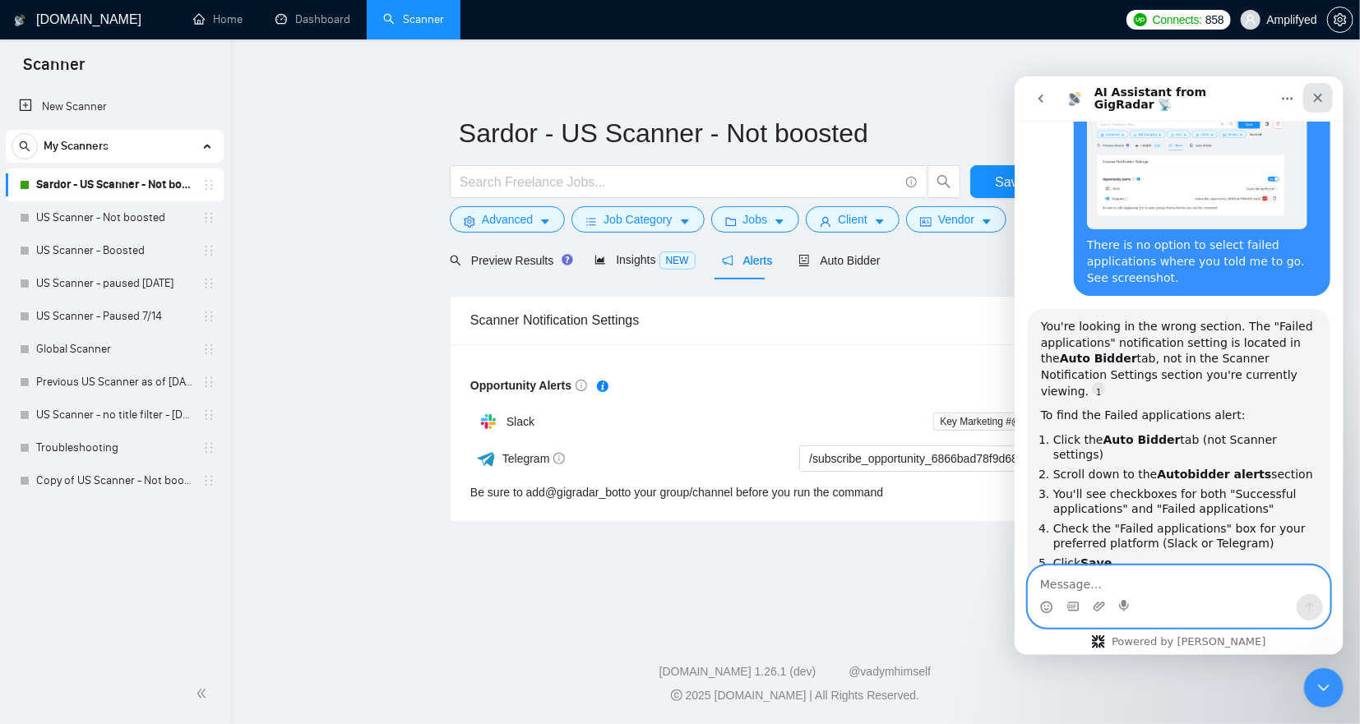
scroll to position [1447, 0]
click at [1320, 91] on icon "Close" at bounding box center [1317, 96] width 13 height 13
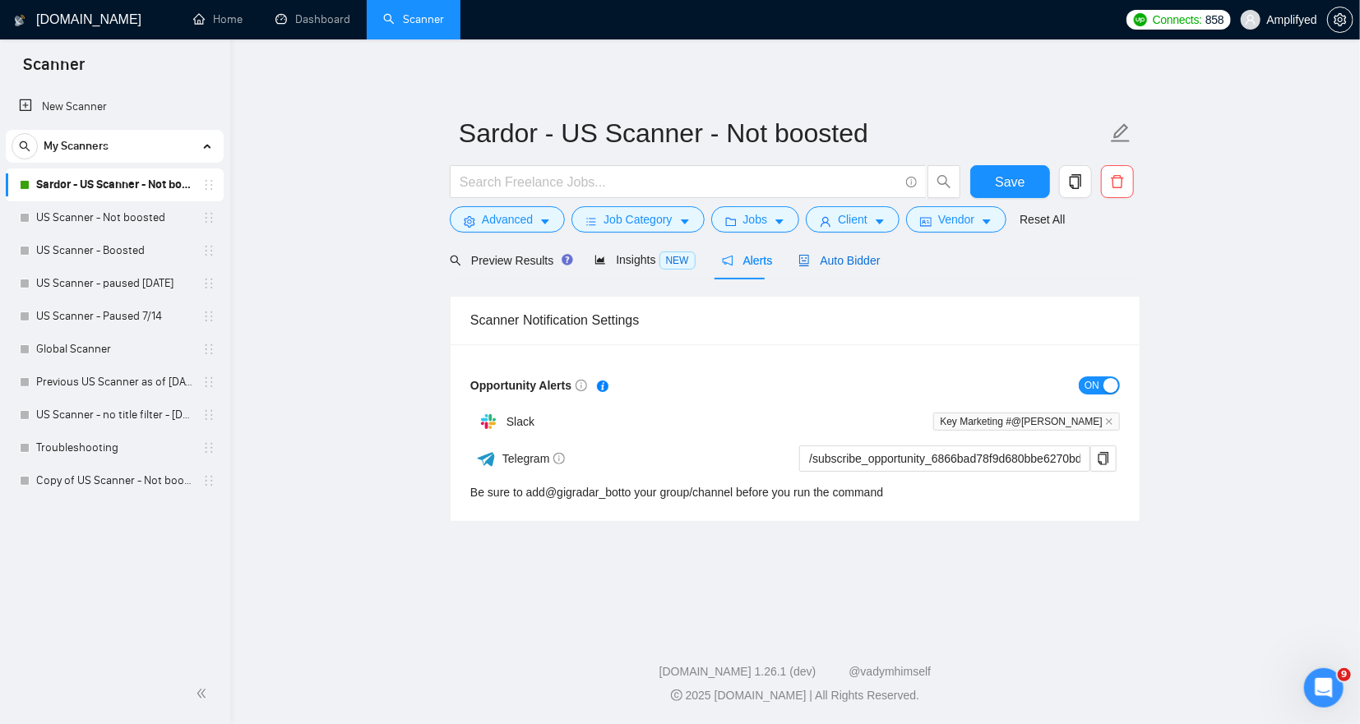
click at [858, 257] on span "Auto Bidder" at bounding box center [838, 260] width 81 height 13
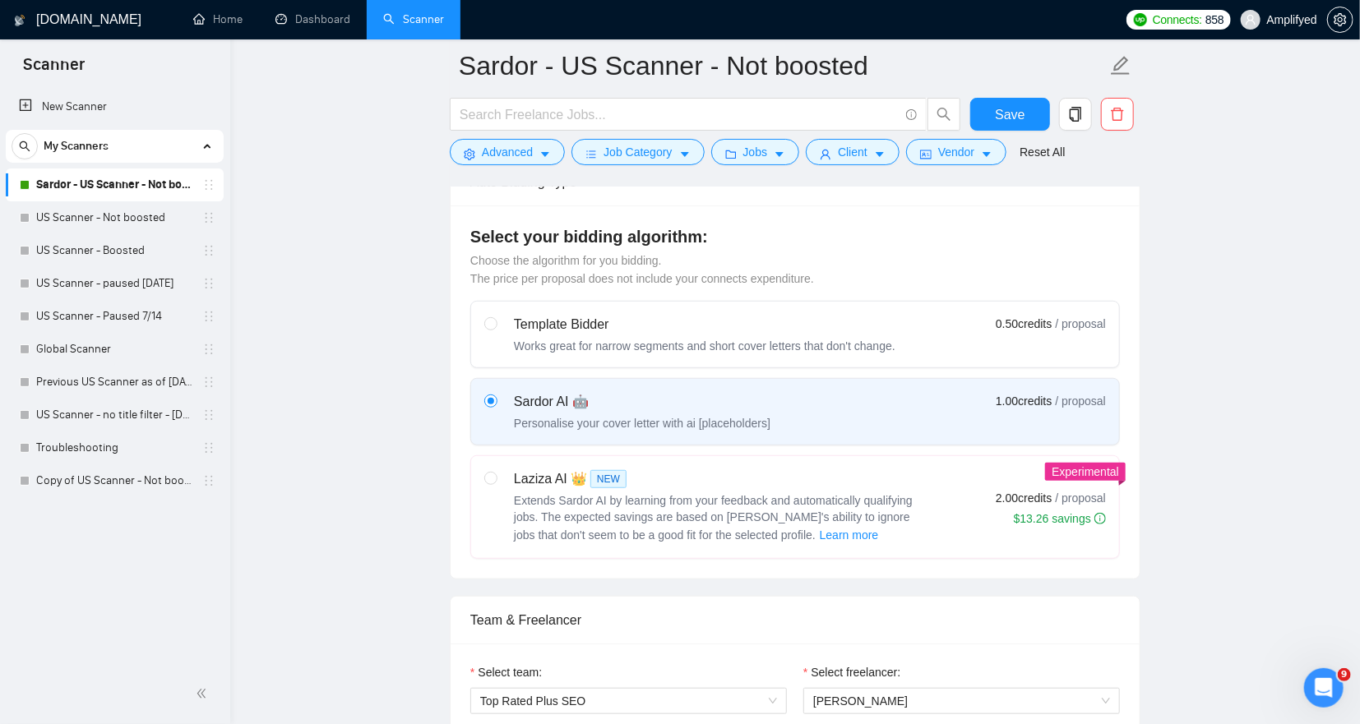
scroll to position [608, 0]
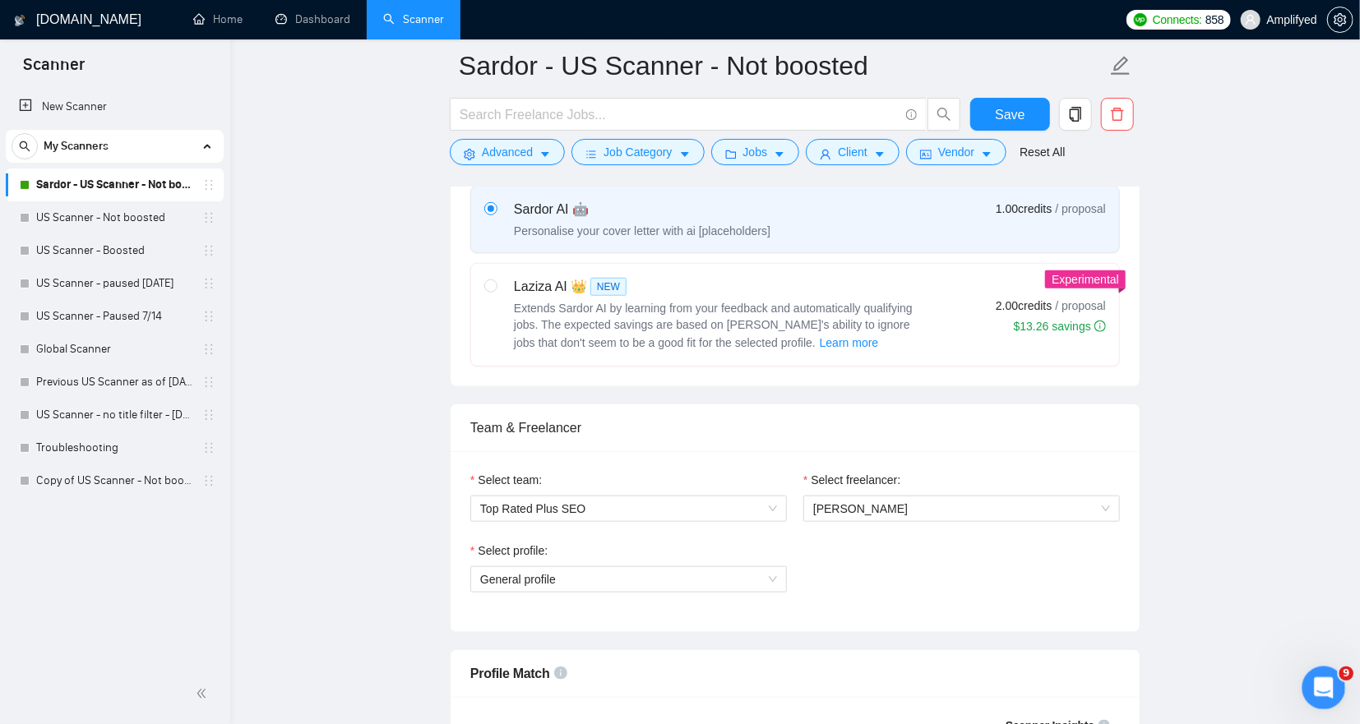
click at [1330, 698] on div "Open Intercom Messenger" at bounding box center [1321, 686] width 54 height 54
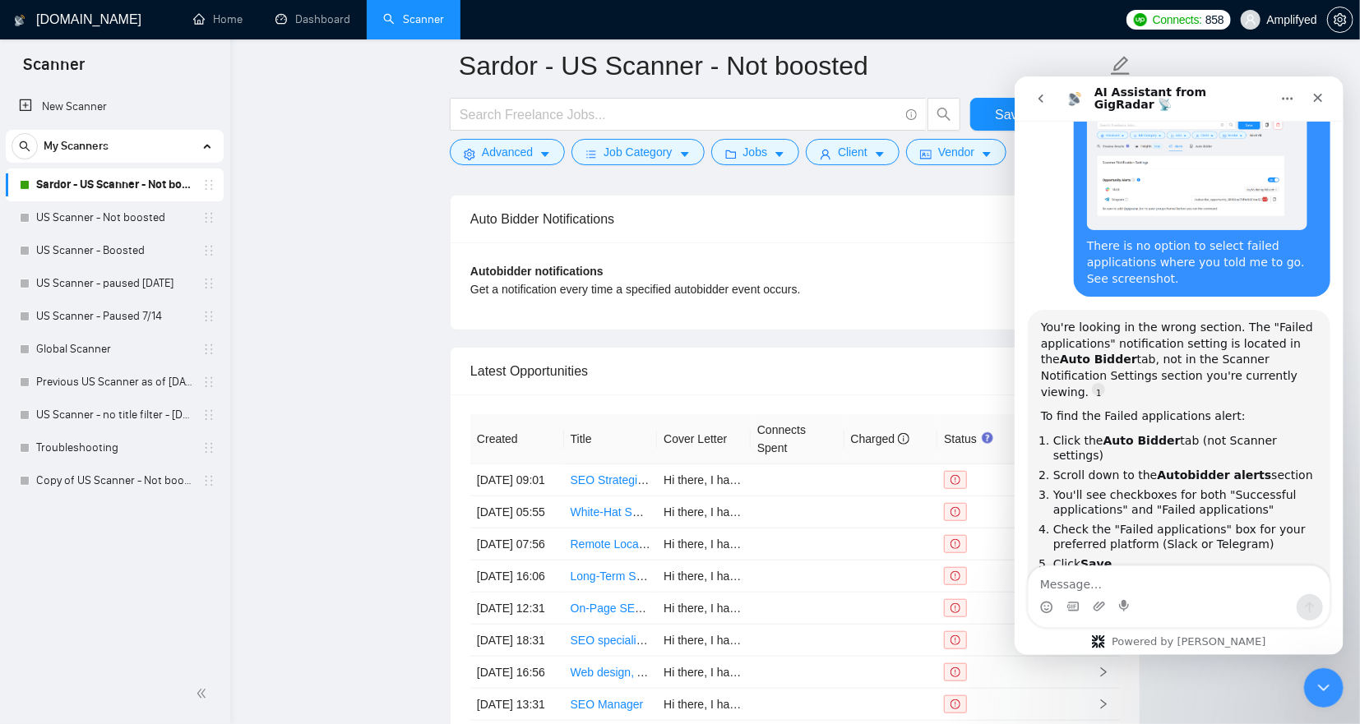
scroll to position [3646, 0]
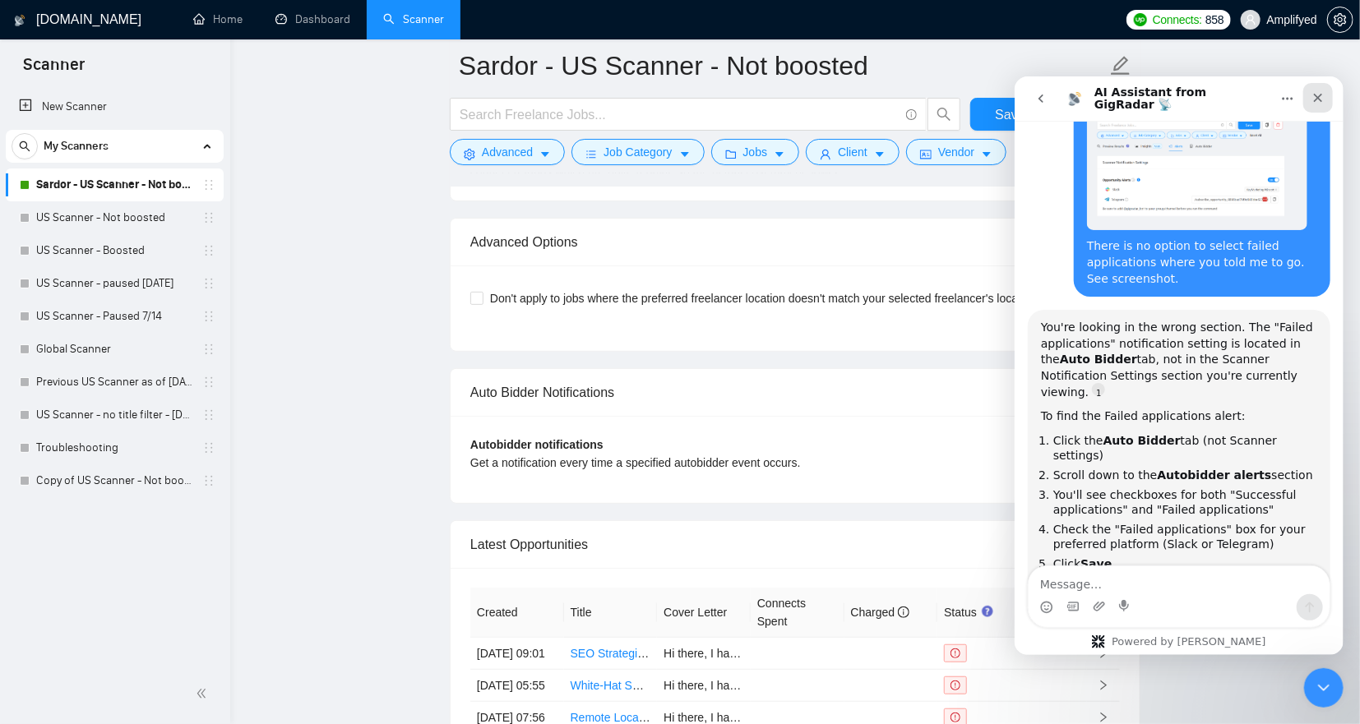
click at [1313, 94] on icon "Close" at bounding box center [1317, 96] width 13 height 13
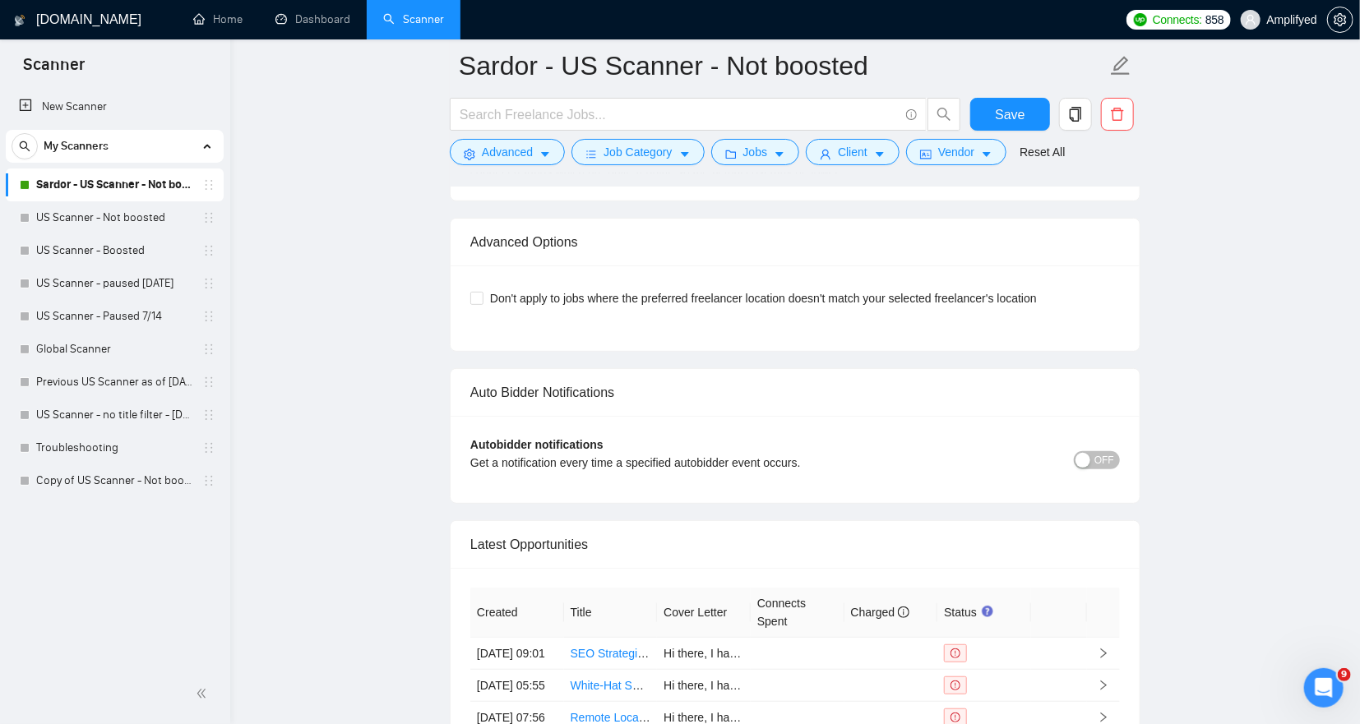
click at [1094, 467] on button "OFF" at bounding box center [1097, 460] width 46 height 18
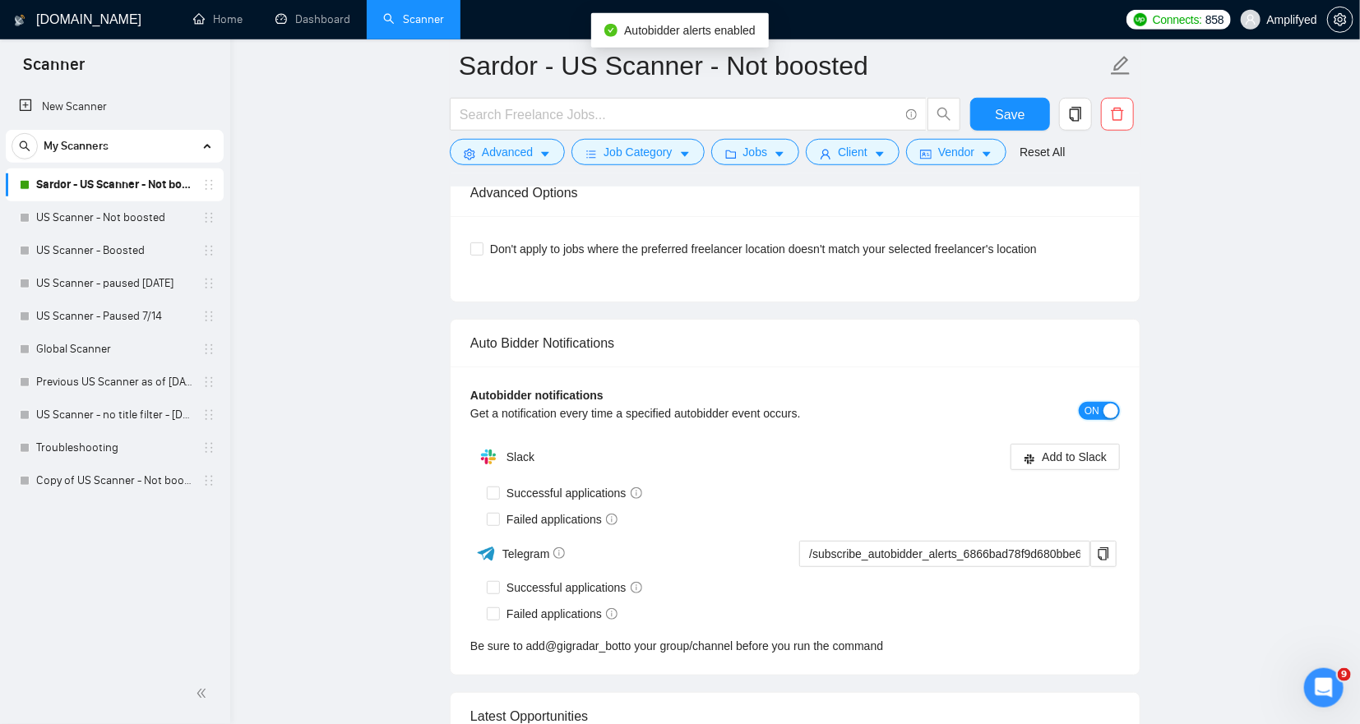
scroll to position [3733, 0]
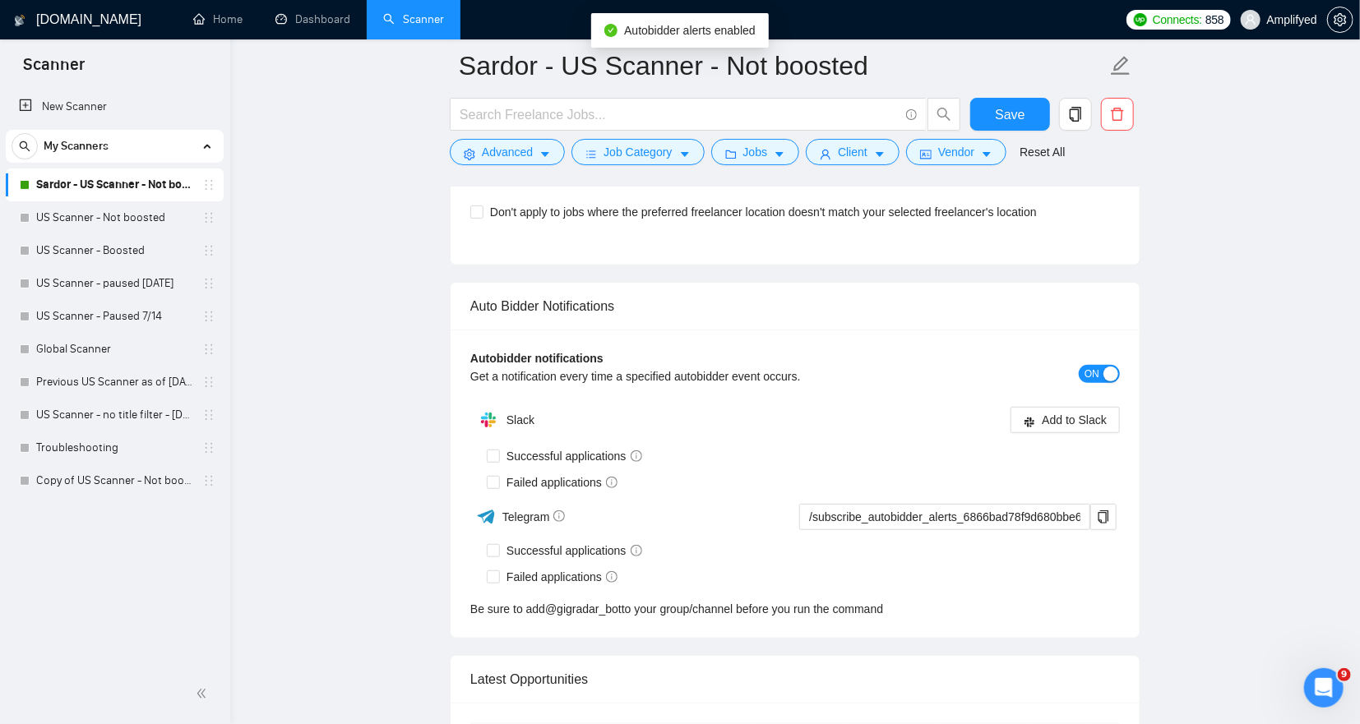
click at [495, 489] on div "Failed applications" at bounding box center [803, 482] width 633 height 26
click at [492, 480] on input "Failed applications" at bounding box center [493, 482] width 12 height 12
checkbox input "true"
click at [1057, 415] on span "Add to Slack" at bounding box center [1074, 420] width 65 height 18
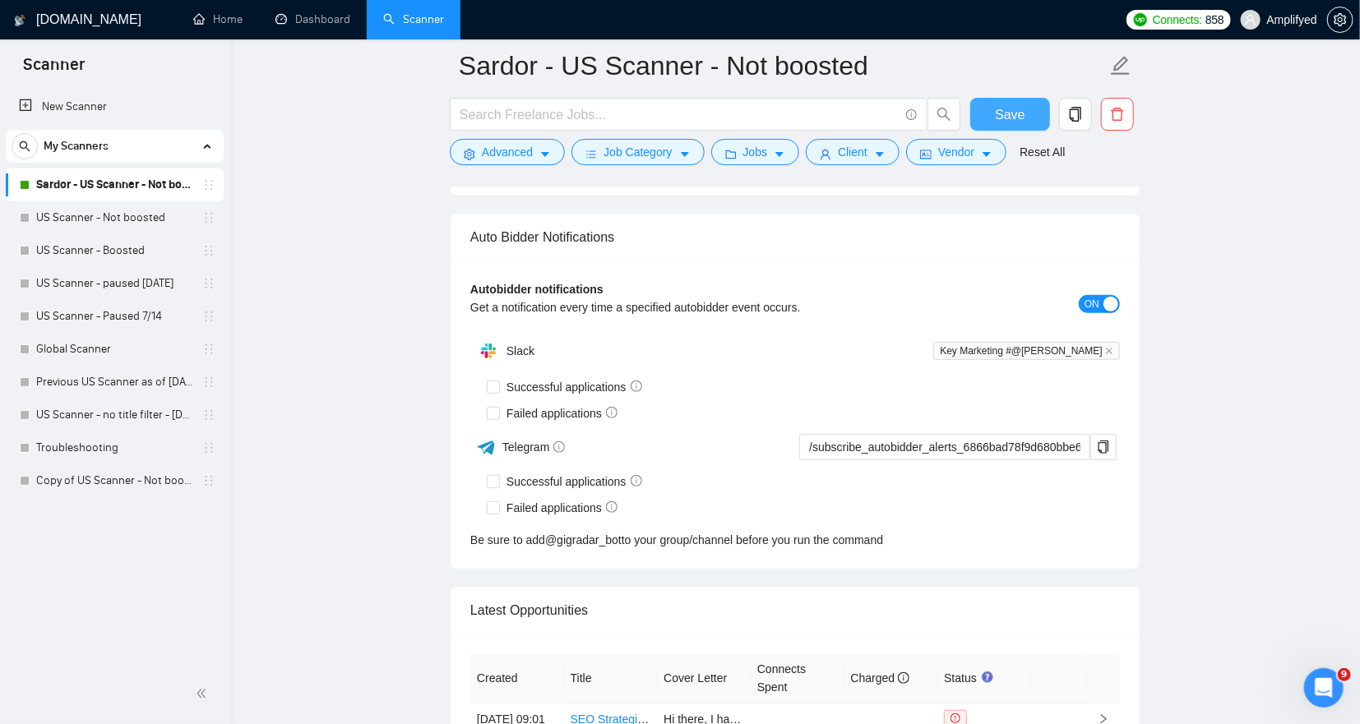
checkbox input "true"
click at [1019, 118] on span "Save" at bounding box center [1010, 114] width 30 height 21
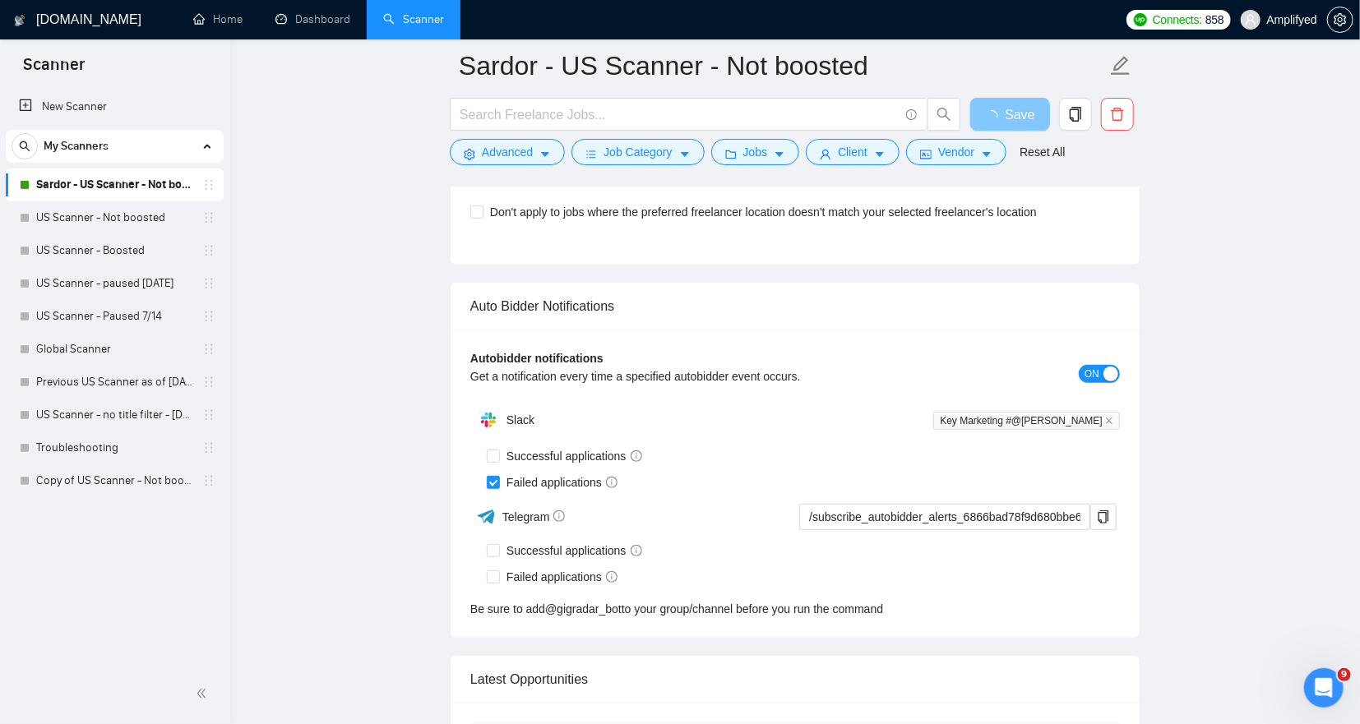
scroll to position [2257, 0]
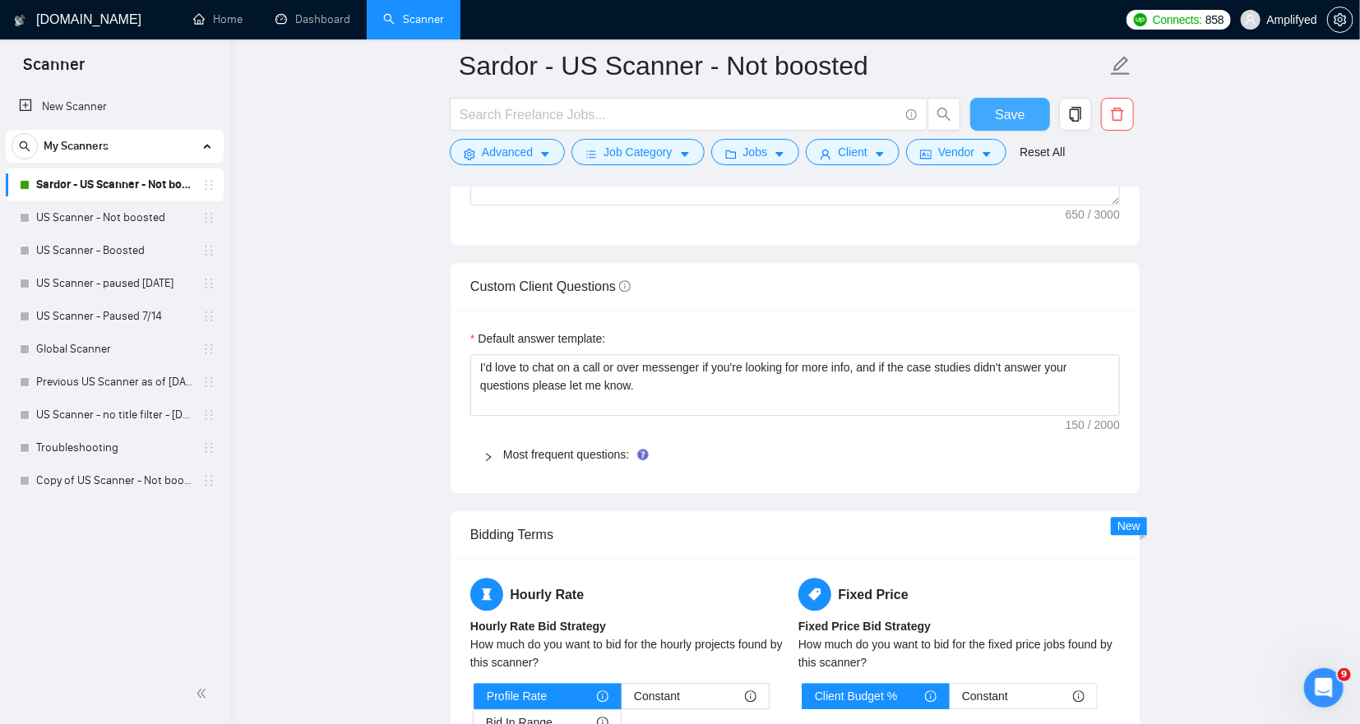
checkbox input "true"
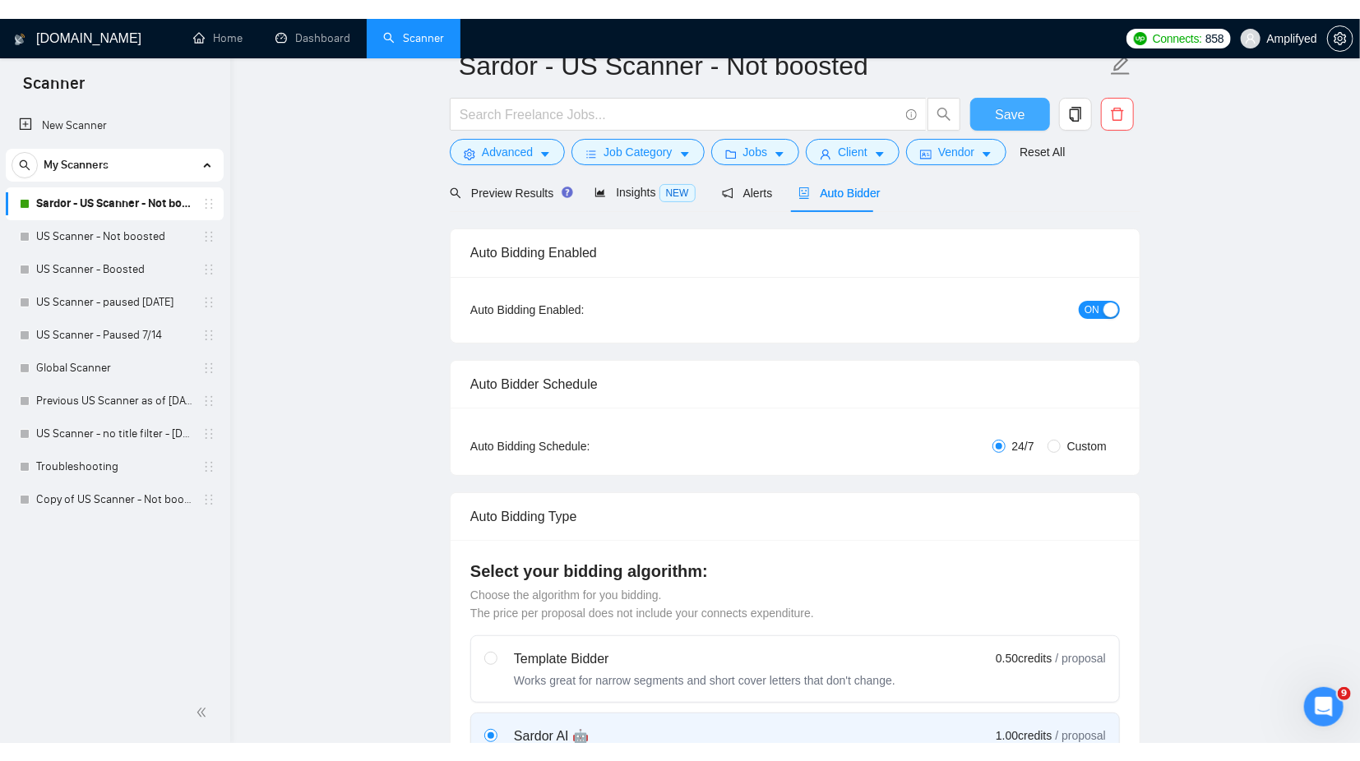
scroll to position [0, 0]
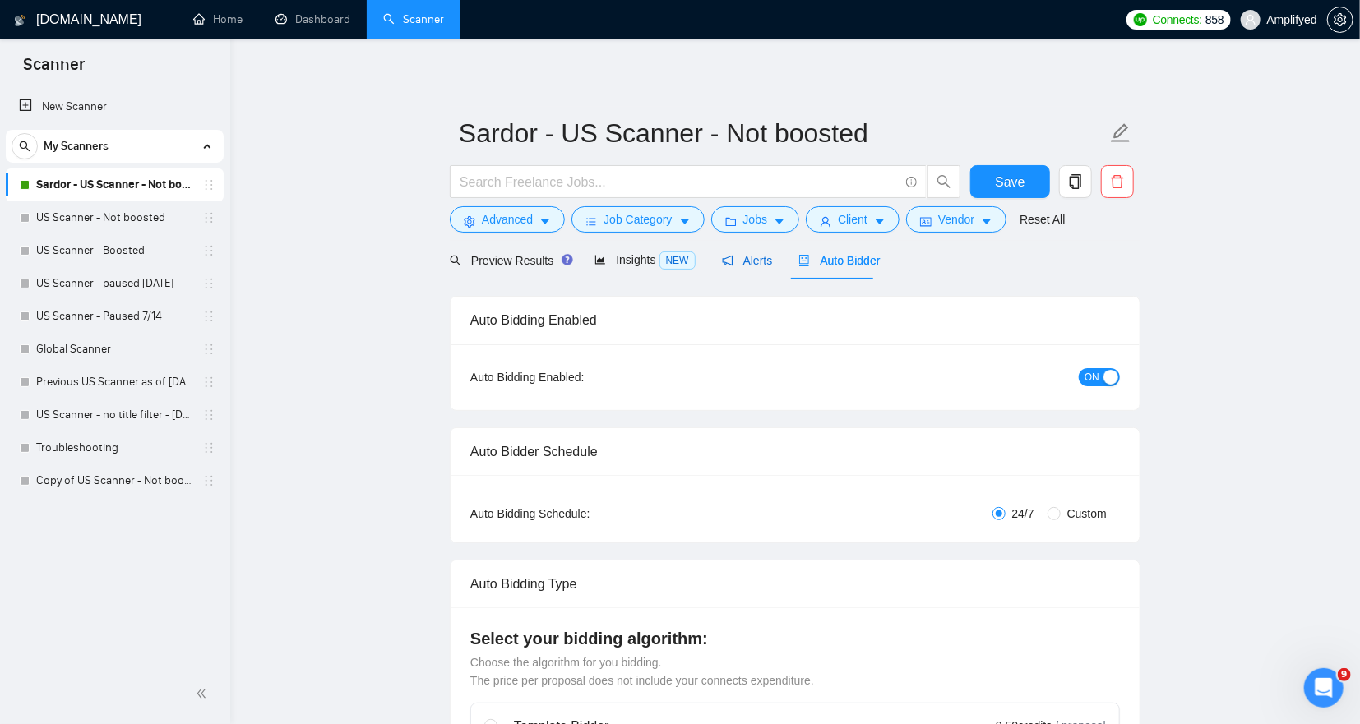
click at [746, 259] on span "Alerts" at bounding box center [747, 260] width 51 height 13
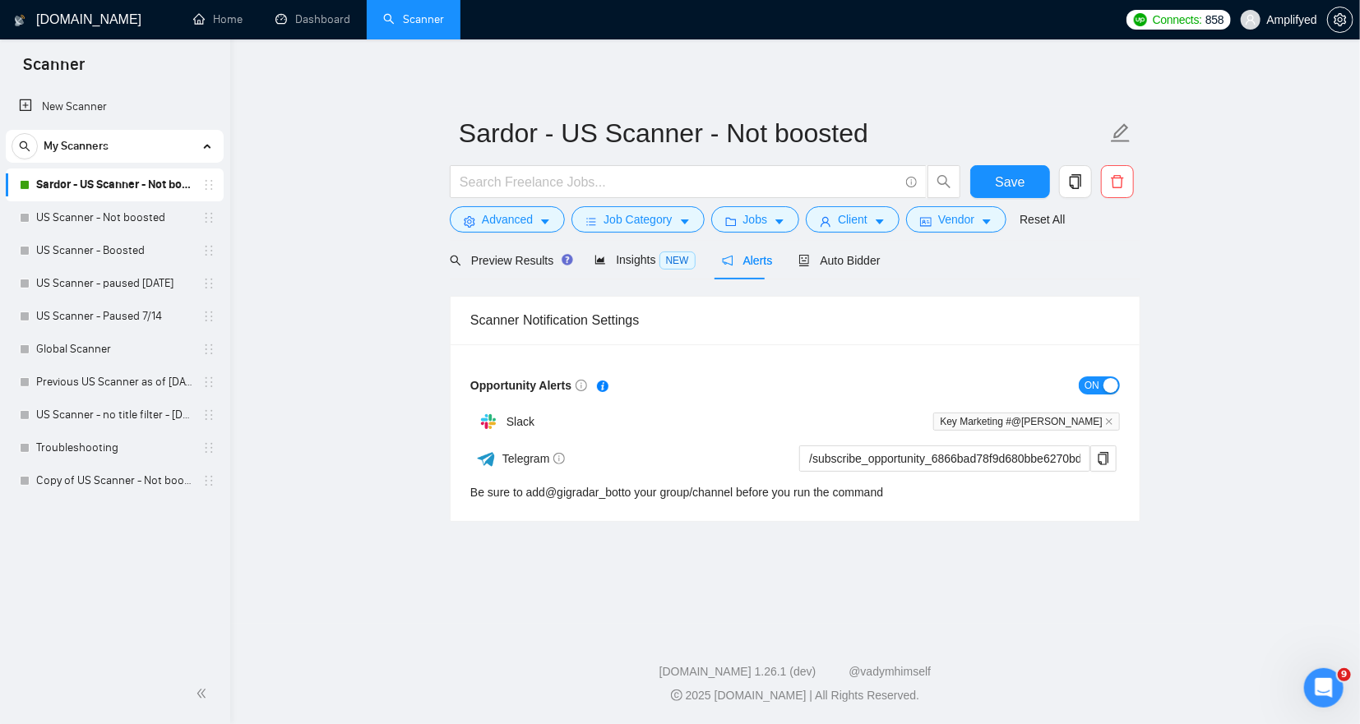
click at [1093, 381] on span "ON" at bounding box center [1091, 386] width 15 height 18
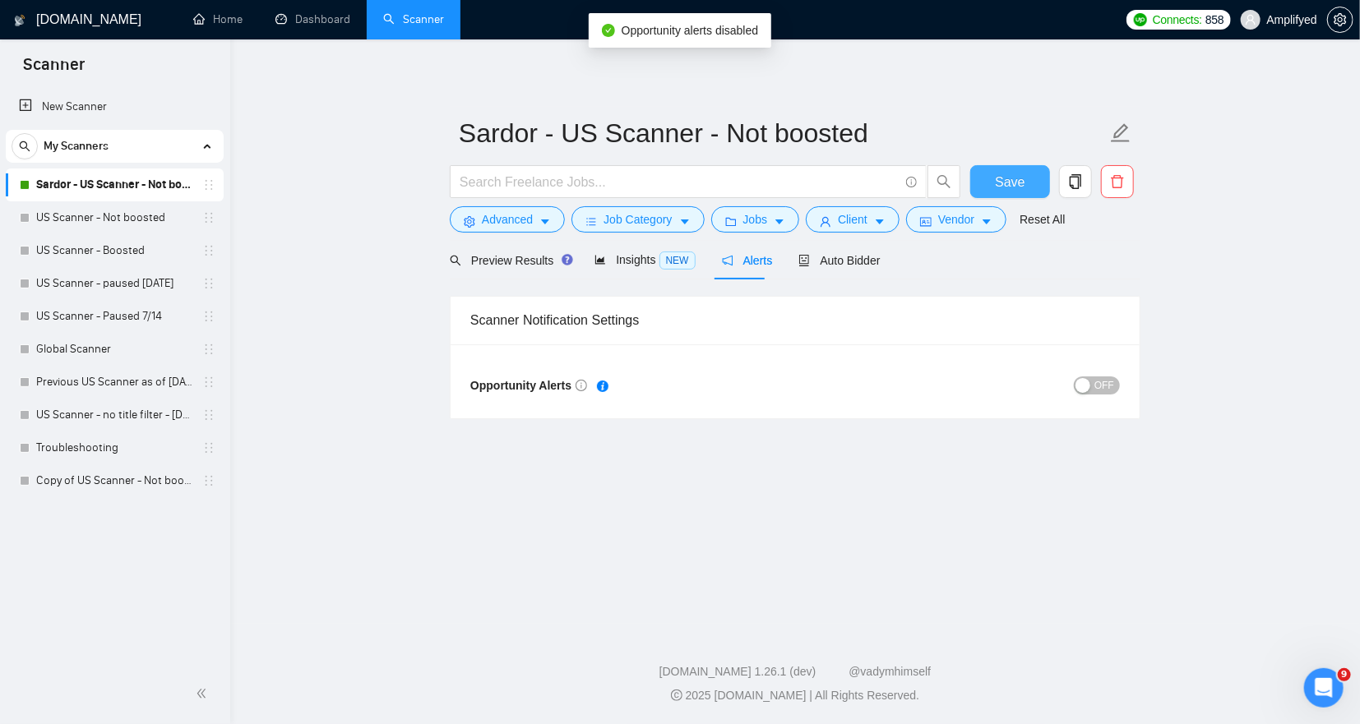
click at [1015, 175] on span "Save" at bounding box center [1010, 182] width 30 height 21
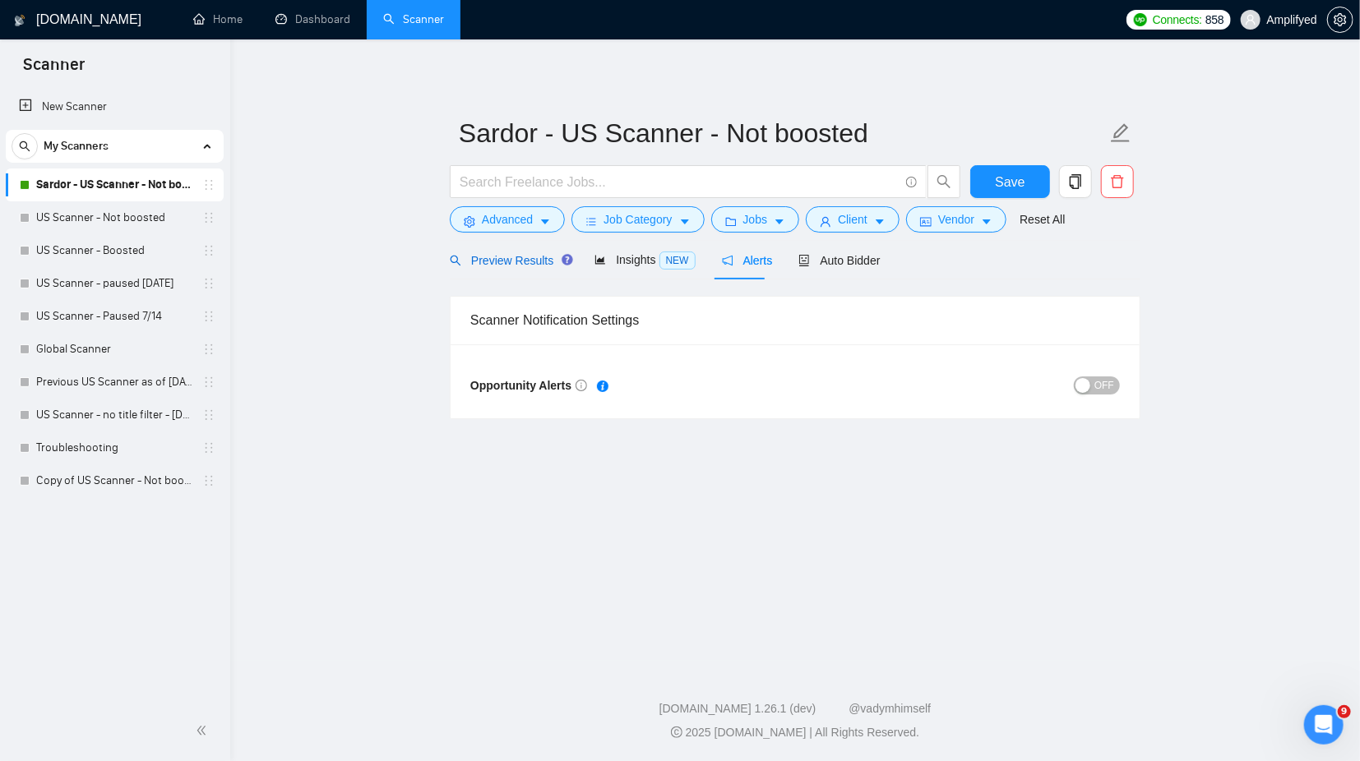
click at [492, 261] on span "Preview Results" at bounding box center [509, 260] width 118 height 13
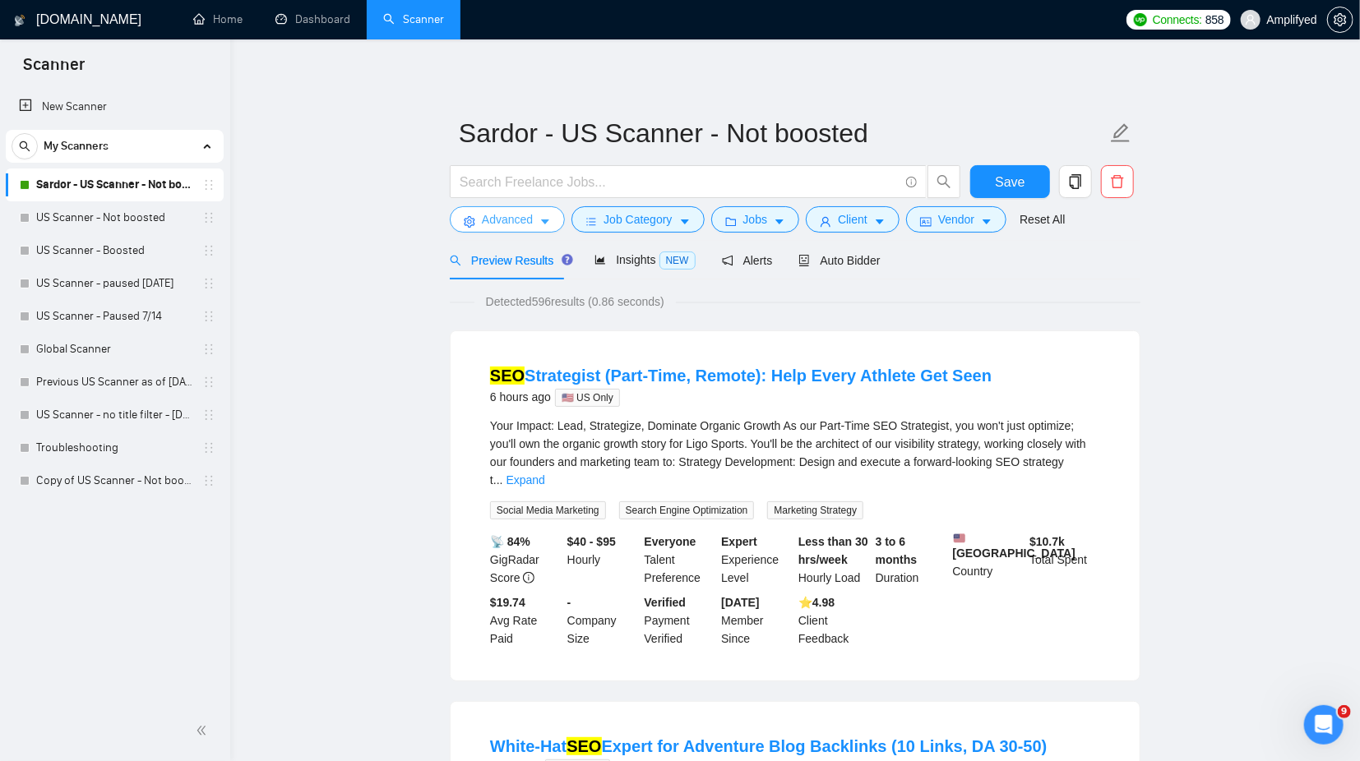
click at [476, 221] on button "Advanced" at bounding box center [507, 219] width 115 height 26
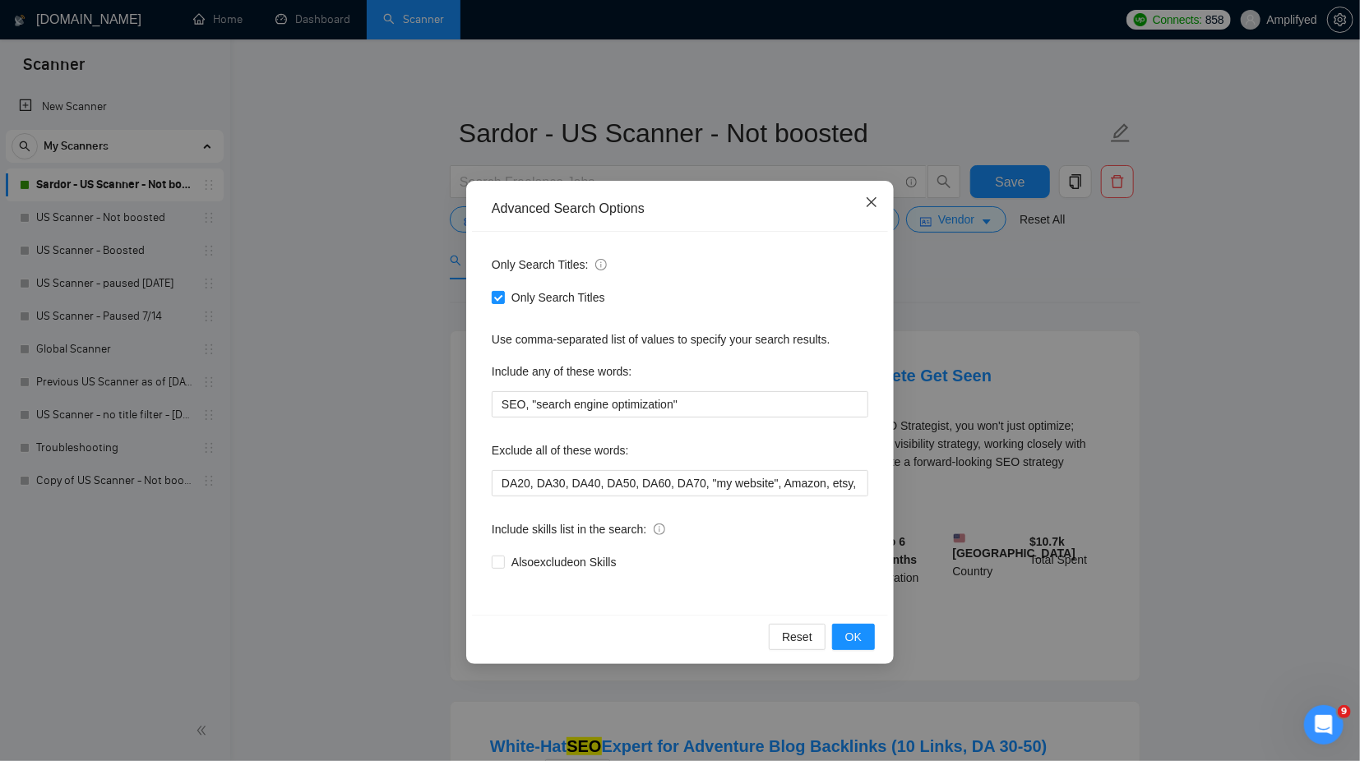
click at [871, 205] on icon "close" at bounding box center [872, 202] width 10 height 10
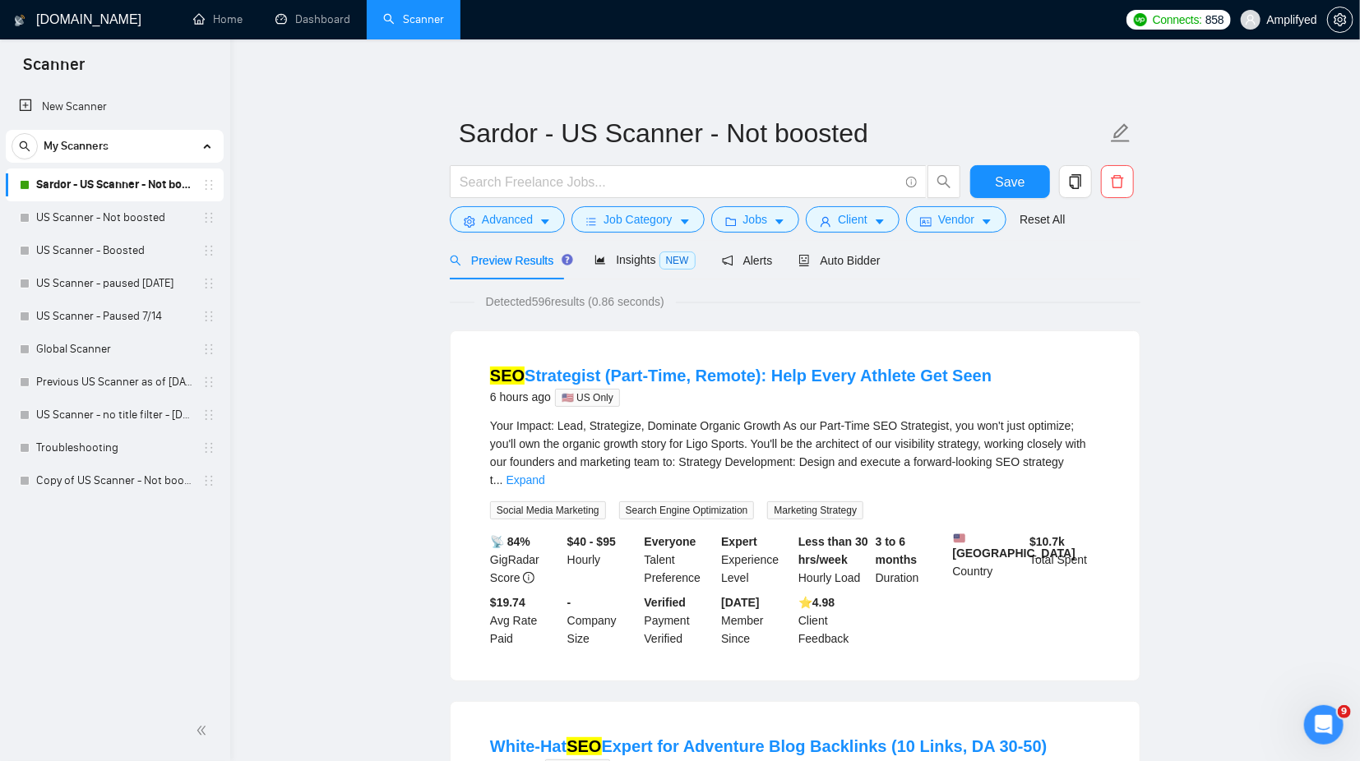
click at [123, 187] on link "Sardor - US Scanner - Not boosted" at bounding box center [114, 185] width 156 height 33
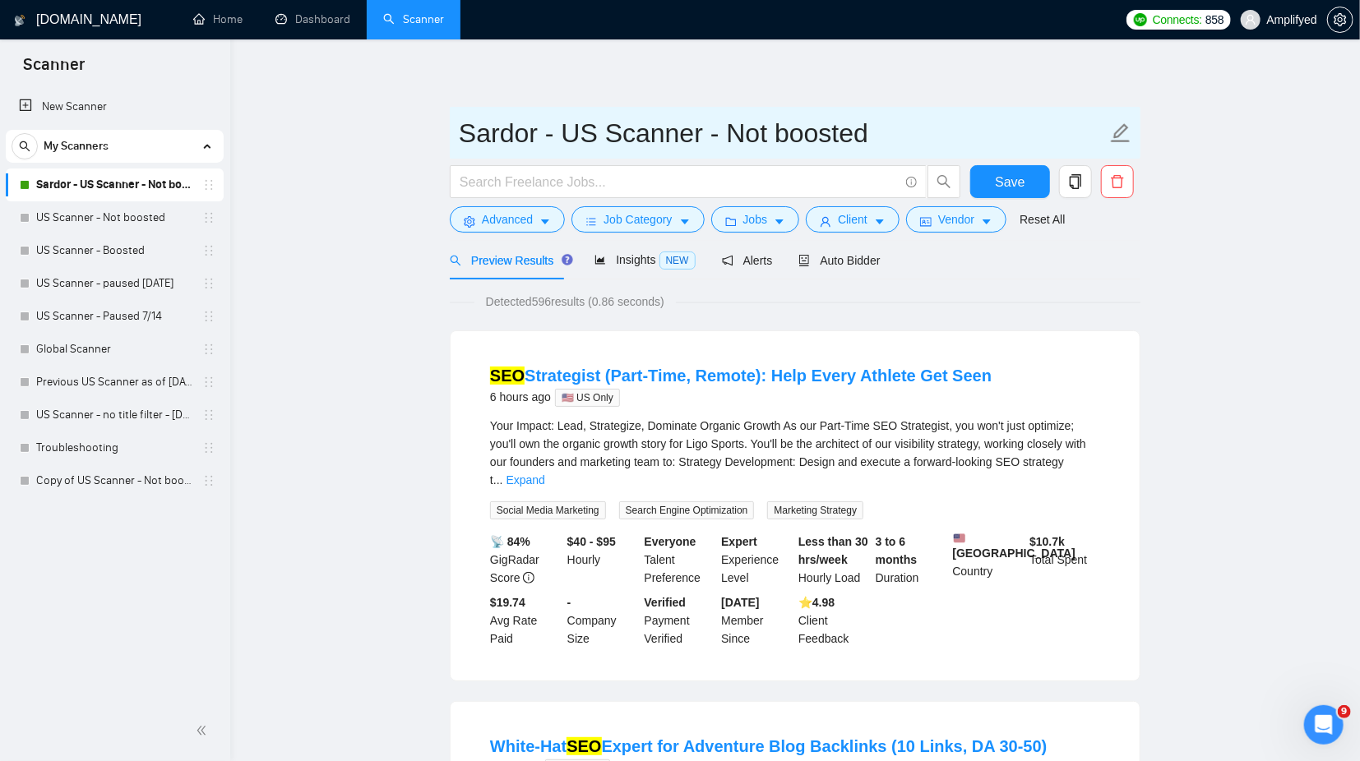
drag, startPoint x: 565, startPoint y: 130, endPoint x: 826, endPoint y: 141, distance: 261.7
click at [826, 141] on input "Sardor - US Scanner - Not boosted" at bounding box center [783, 133] width 648 height 41
click at [845, 133] on input "Sardor - US Scanner - Not boosted" at bounding box center [783, 133] width 648 height 41
click at [582, 136] on input "Sardor - US Scanner - Not boosted" at bounding box center [783, 133] width 648 height 41
click at [573, 135] on input "Sardor - US Scanner - Not boosted" at bounding box center [783, 133] width 648 height 41
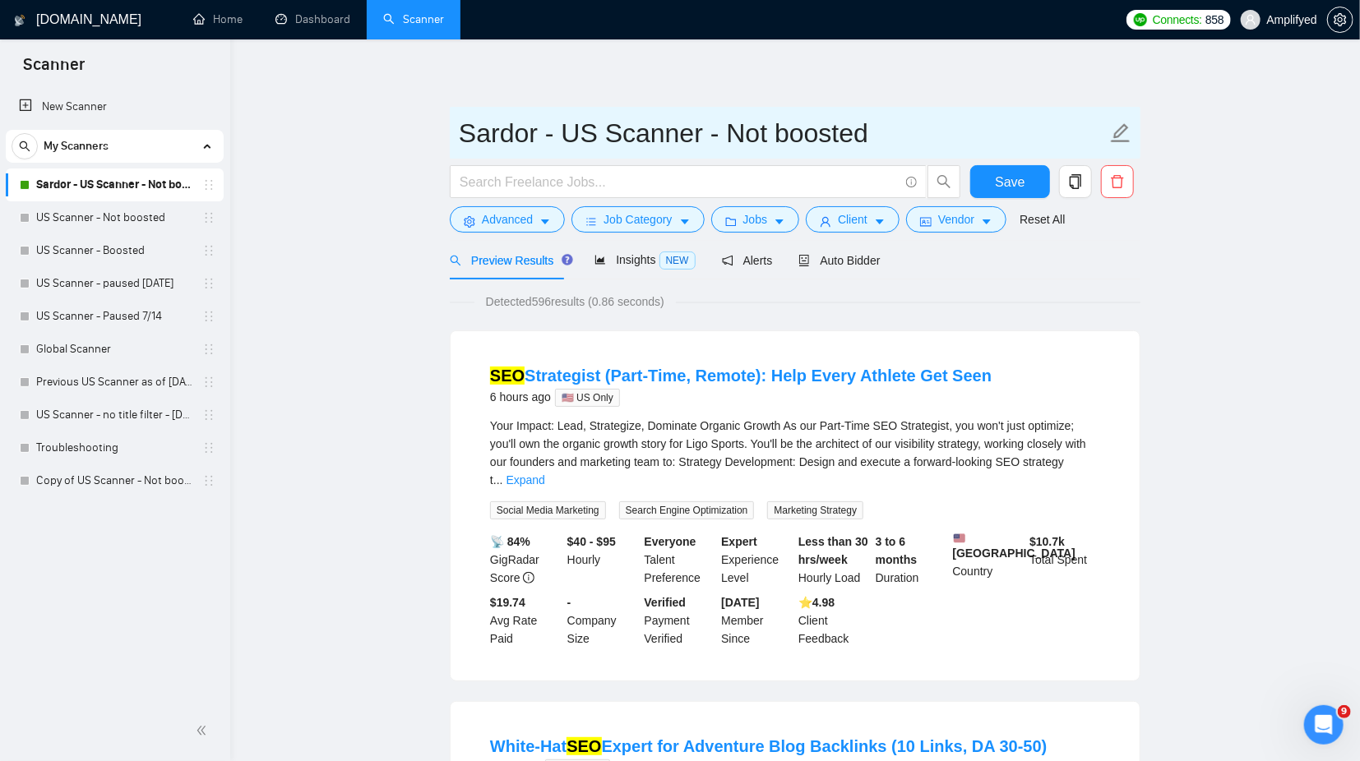
click at [573, 135] on input "Sardor - US Scanner - Not boosted" at bounding box center [783, 133] width 648 height 41
drag, startPoint x: 714, startPoint y: 130, endPoint x: 940, endPoint y: 136, distance: 225.4
click at [940, 136] on input "Sardor - SEO Scanner - Not boosted" at bounding box center [783, 133] width 648 height 41
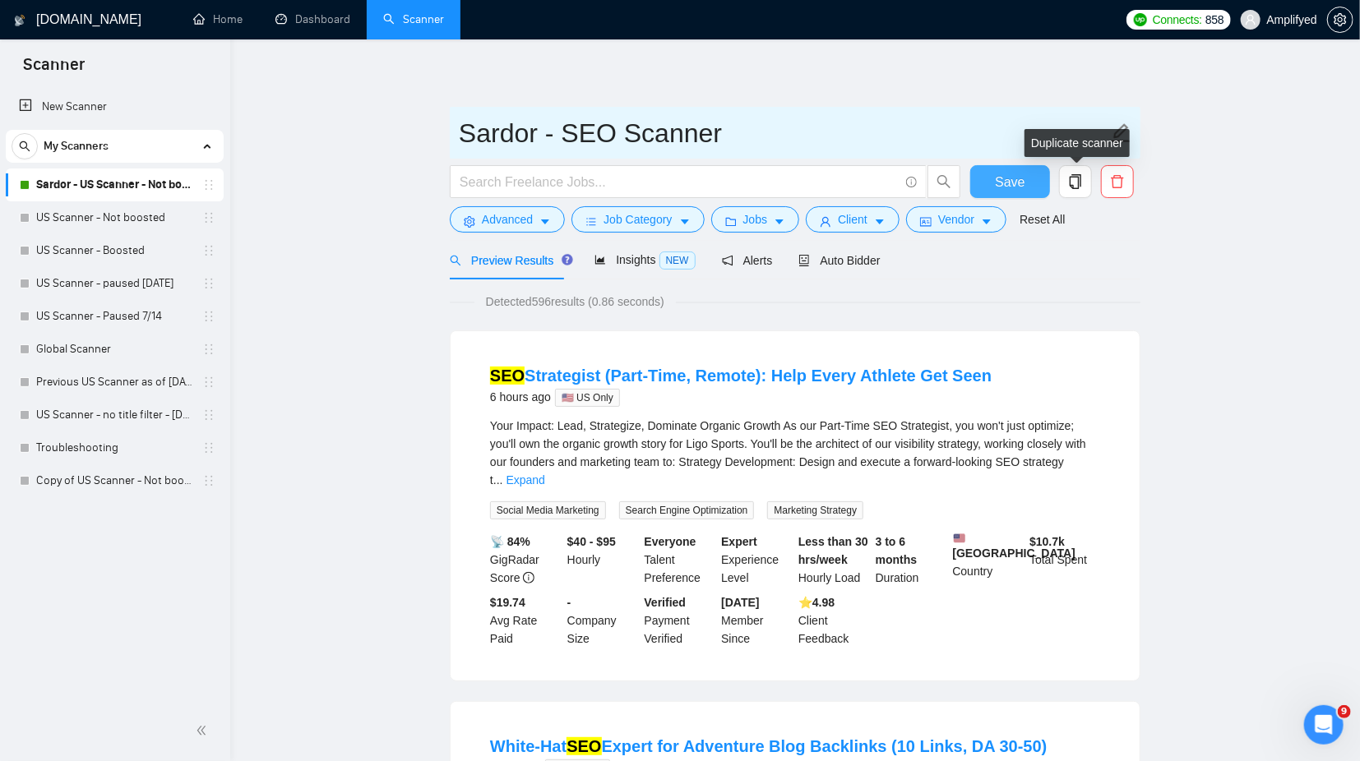
type input "Sardor - SEO Scanner"
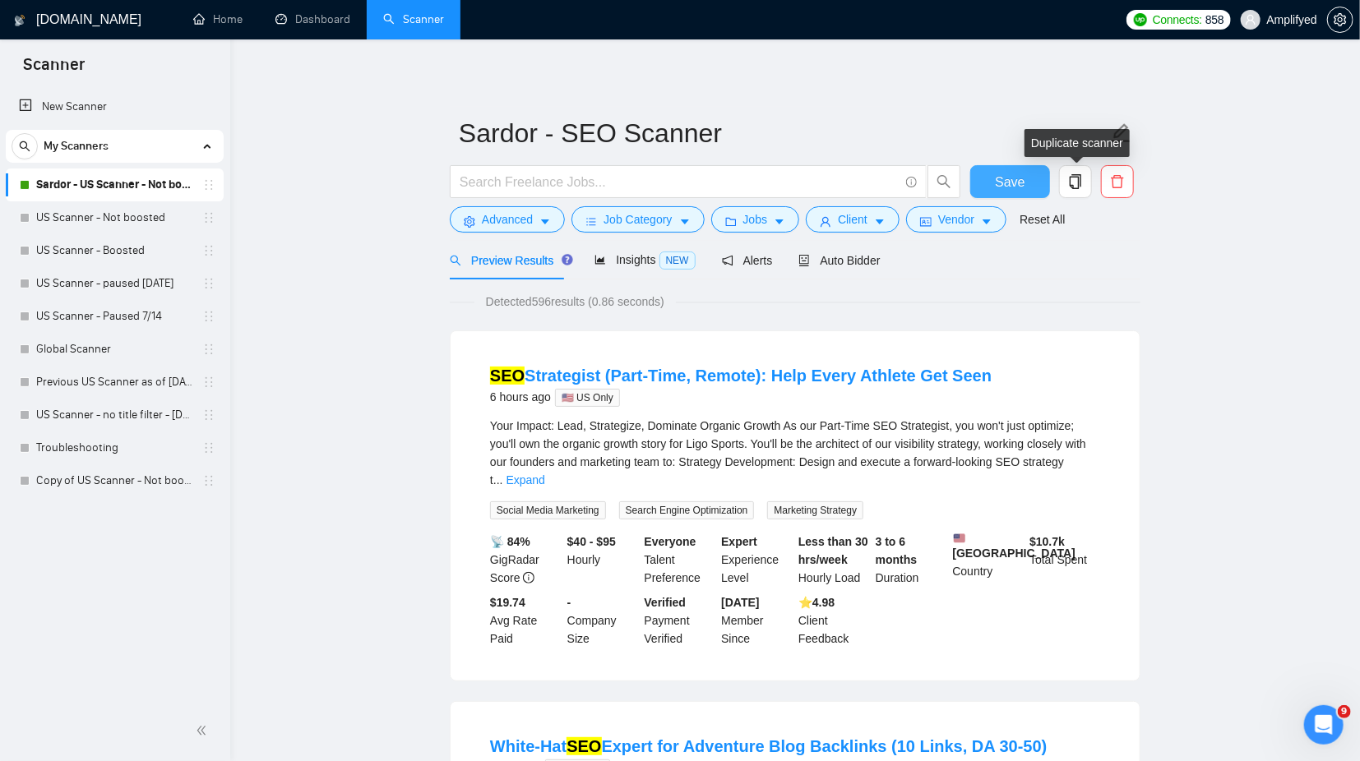
click at [1020, 183] on span "Save" at bounding box center [1010, 182] width 30 height 21
click at [1019, 181] on span "Save" at bounding box center [1010, 182] width 30 height 21
click at [1068, 195] on button "button" at bounding box center [1075, 181] width 33 height 33
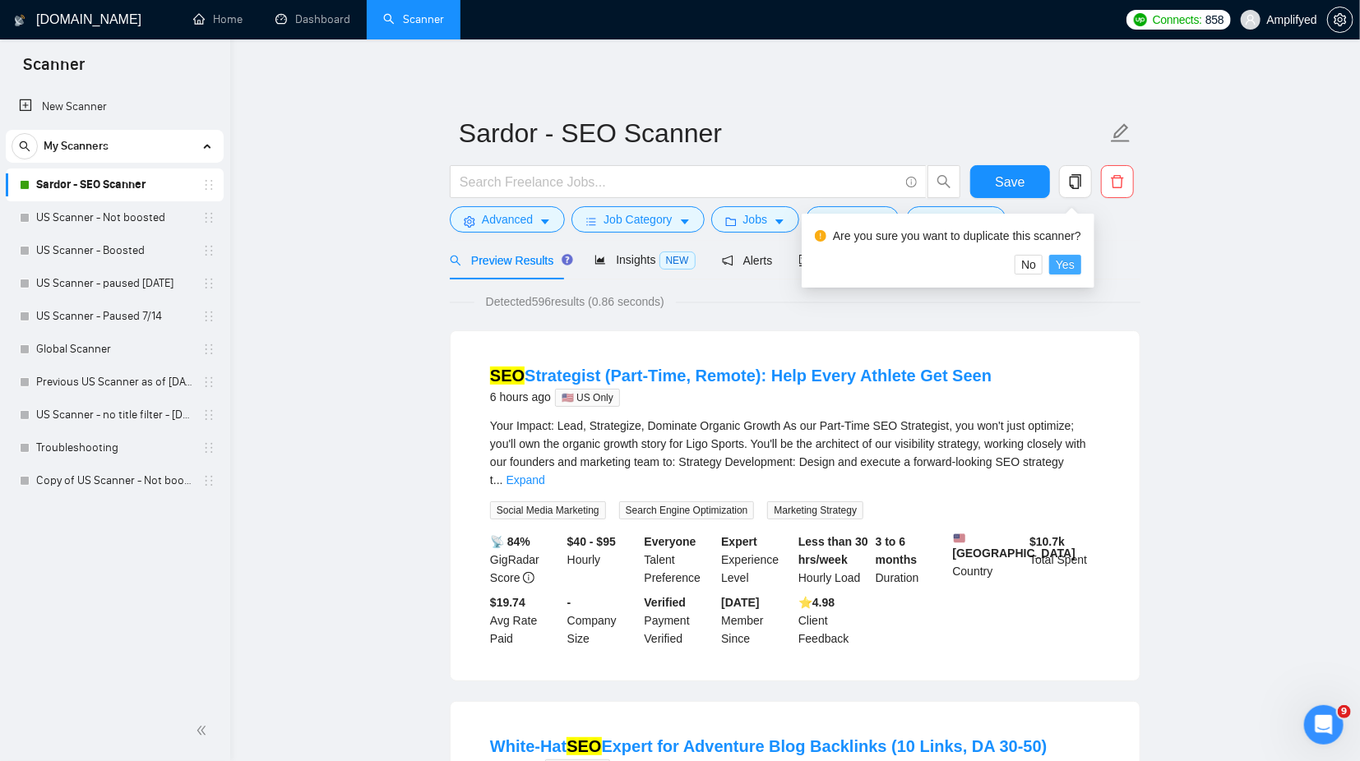
click at [1069, 259] on span "Yes" at bounding box center [1065, 265] width 19 height 18
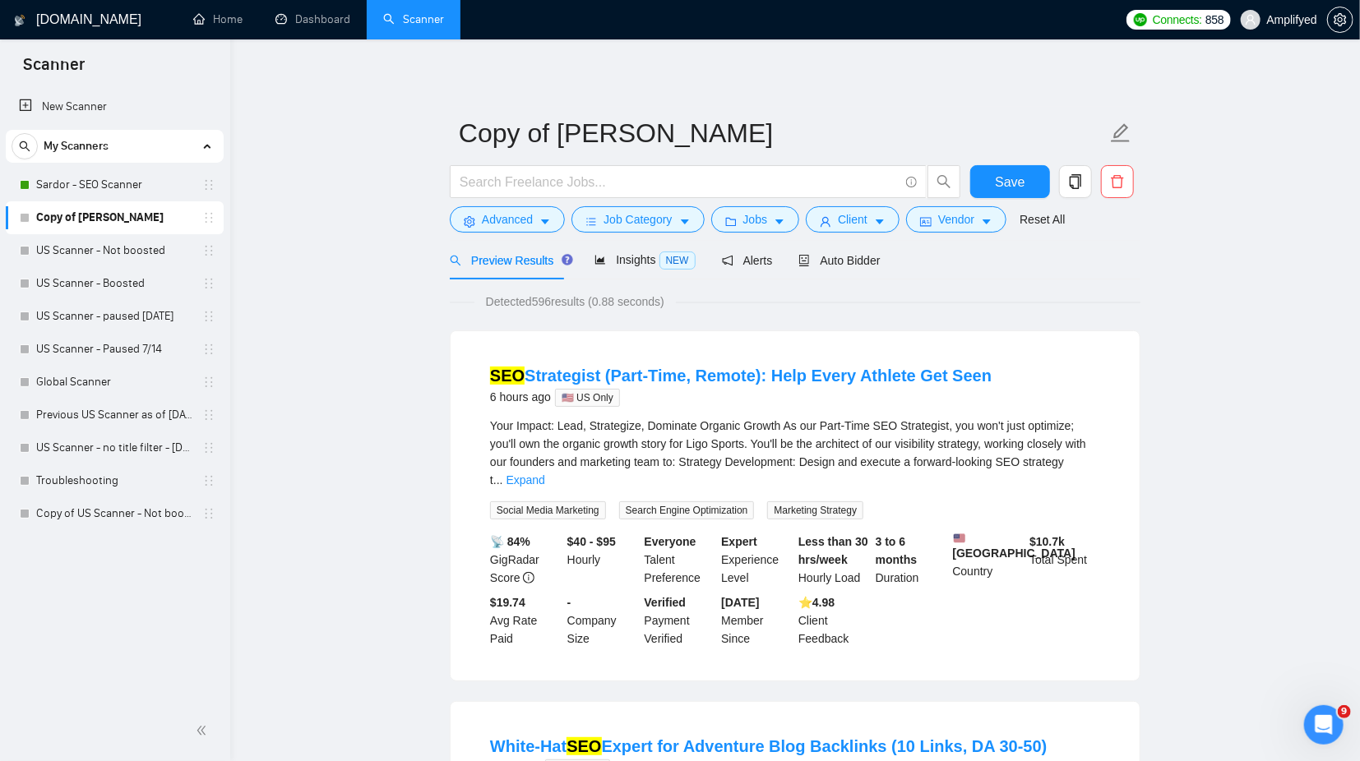
click at [128, 215] on link "Copy of [PERSON_NAME]" at bounding box center [114, 217] width 156 height 33
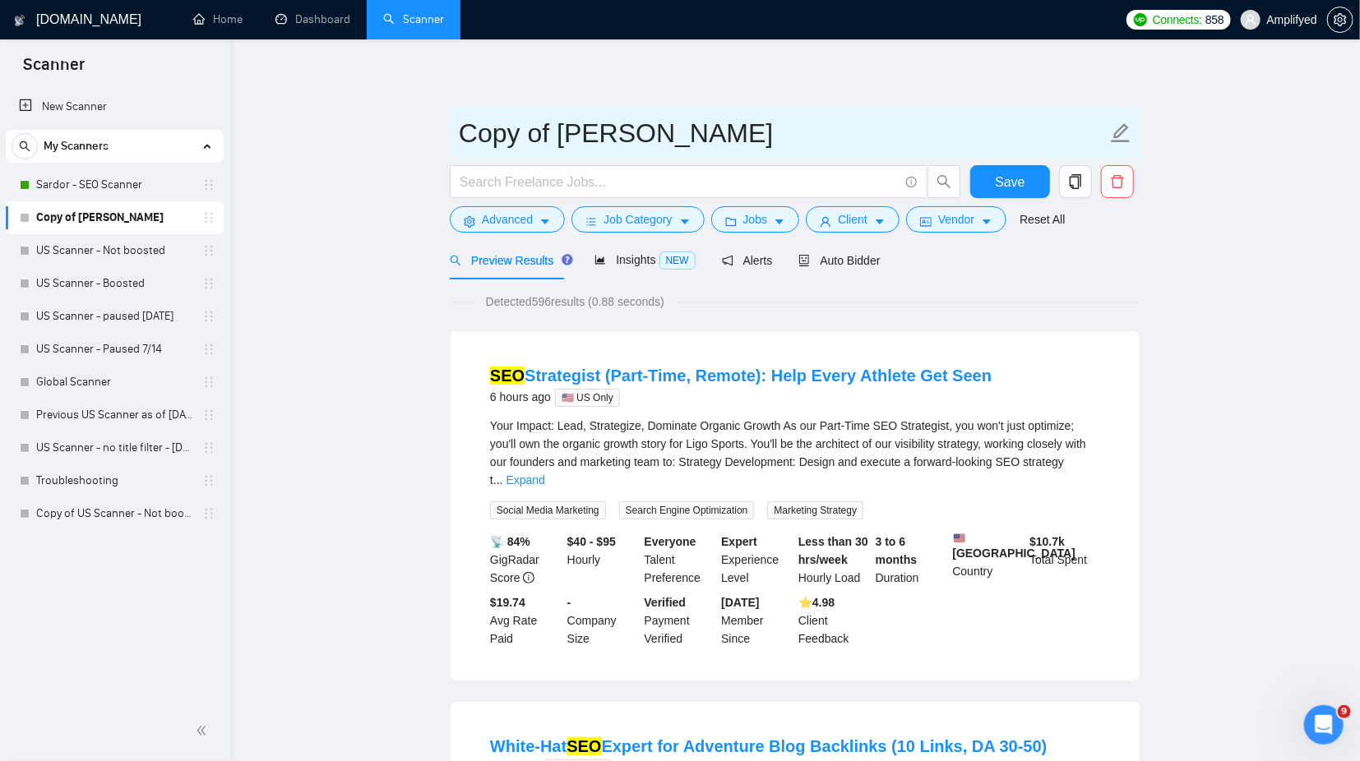
drag, startPoint x: 455, startPoint y: 131, endPoint x: 566, endPoint y: 126, distance: 111.1
click at [566, 126] on span "Copy of [PERSON_NAME]" at bounding box center [795, 133] width 691 height 52
click at [616, 136] on input "Copy of [PERSON_NAME]" at bounding box center [783, 133] width 648 height 41
click at [654, 136] on input "Copy of [PERSON_NAME]" at bounding box center [783, 133] width 648 height 41
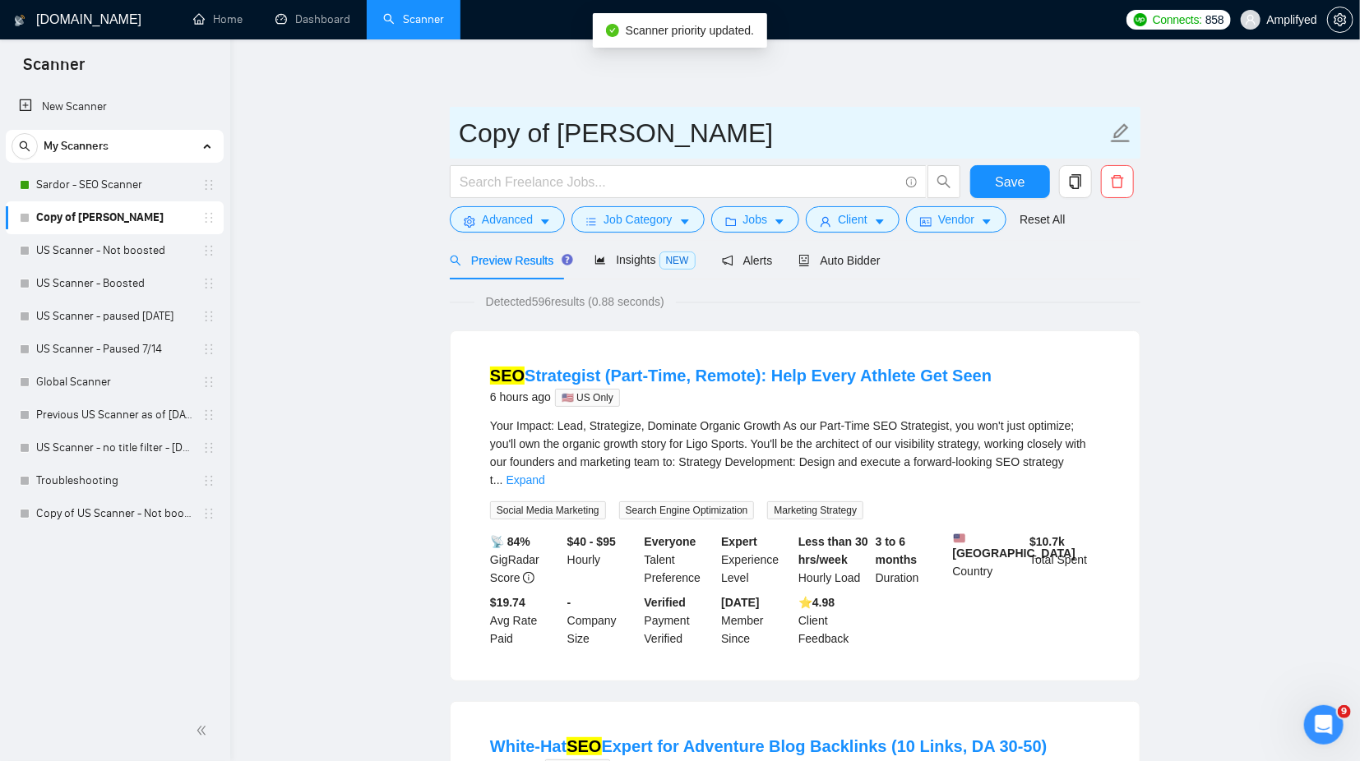
drag, startPoint x: 659, startPoint y: 136, endPoint x: 454, endPoint y: 146, distance: 205.8
click at [459, 146] on input "Copy of [PERSON_NAME]" at bounding box center [783, 133] width 648 height 41
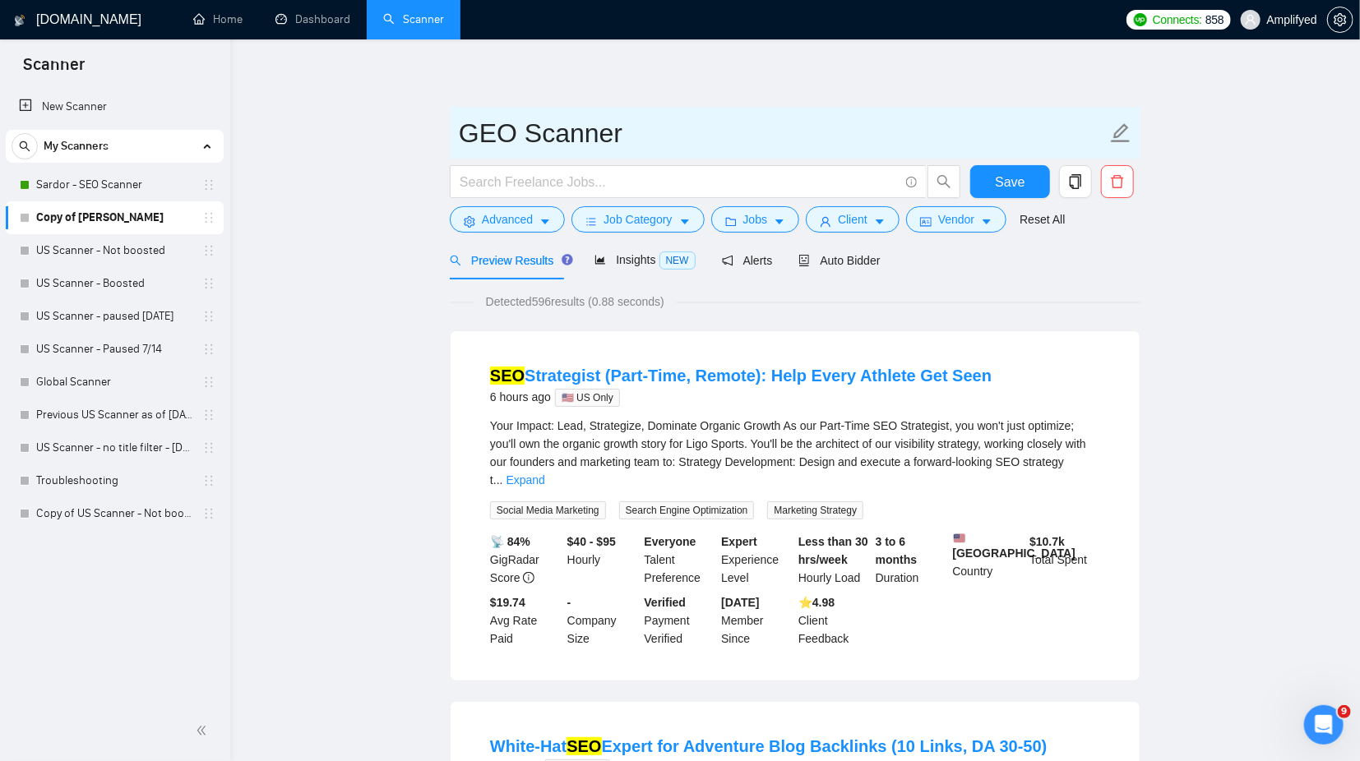
click at [515, 132] on input "GEO Scanner" at bounding box center [783, 133] width 648 height 41
type input "GEO Scanner"
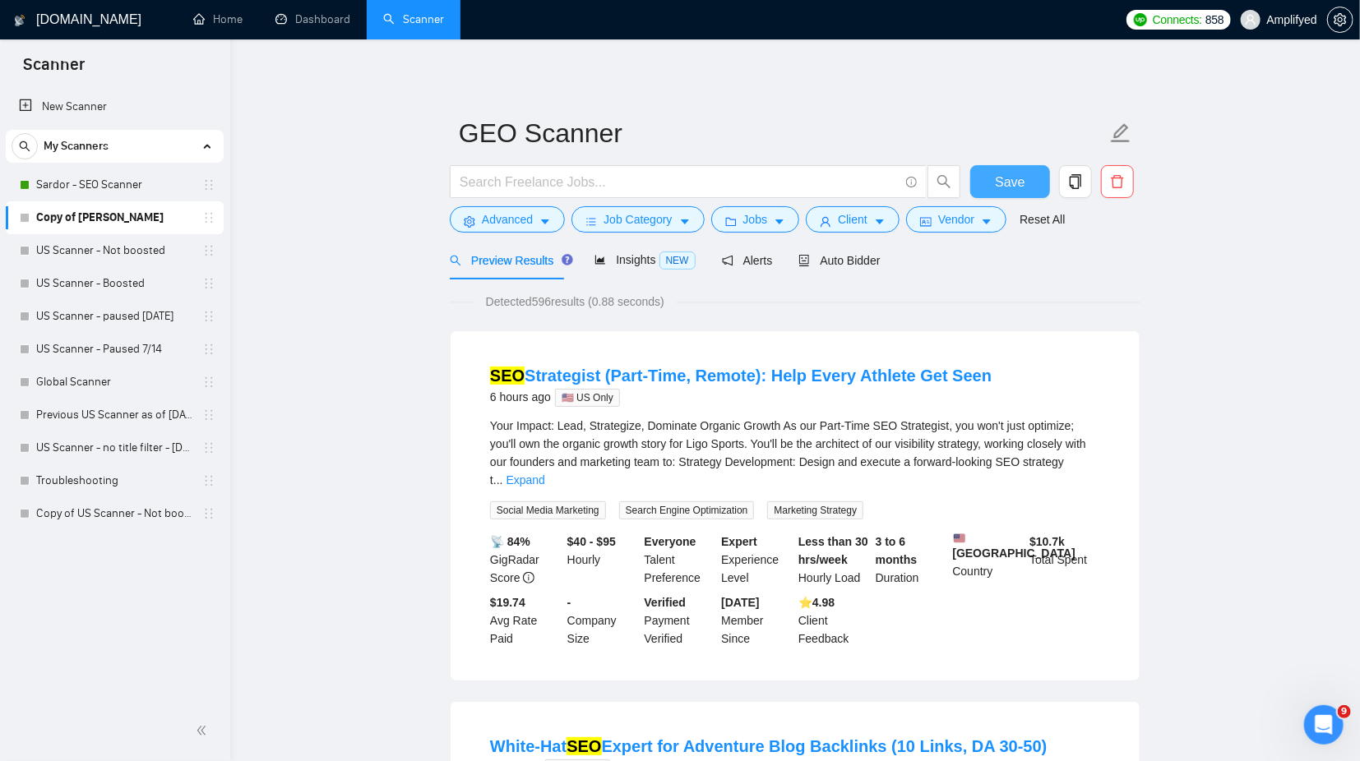
drag, startPoint x: 1007, startPoint y: 184, endPoint x: 525, endPoint y: 17, distance: 509.9
click at [1009, 184] on span "Save" at bounding box center [1010, 182] width 30 height 21
click at [503, 216] on span "Advanced" at bounding box center [507, 219] width 51 height 18
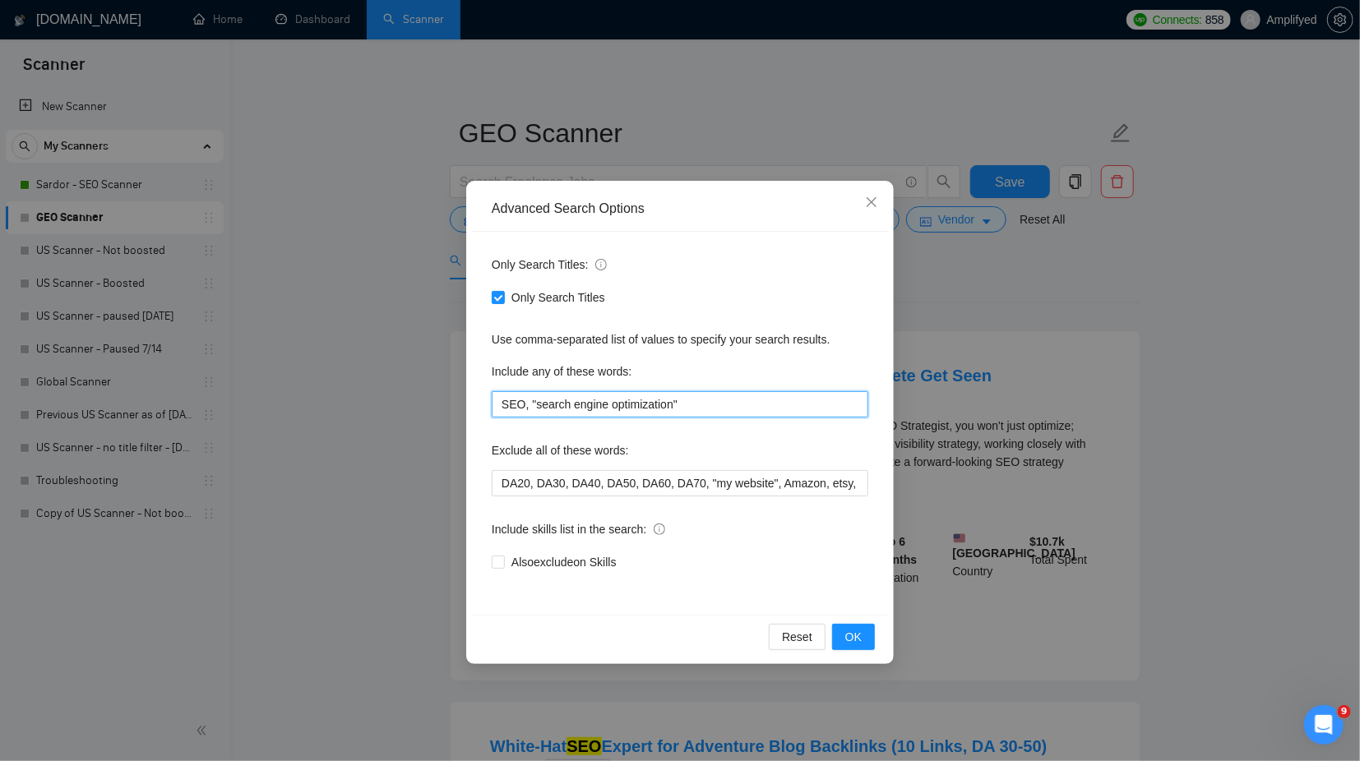
click at [511, 402] on input "SEO, "search engine optimization"" at bounding box center [680, 404] width 377 height 26
click at [555, 404] on input "GEO, "search engine optimization"" at bounding box center [680, 404] width 377 height 26
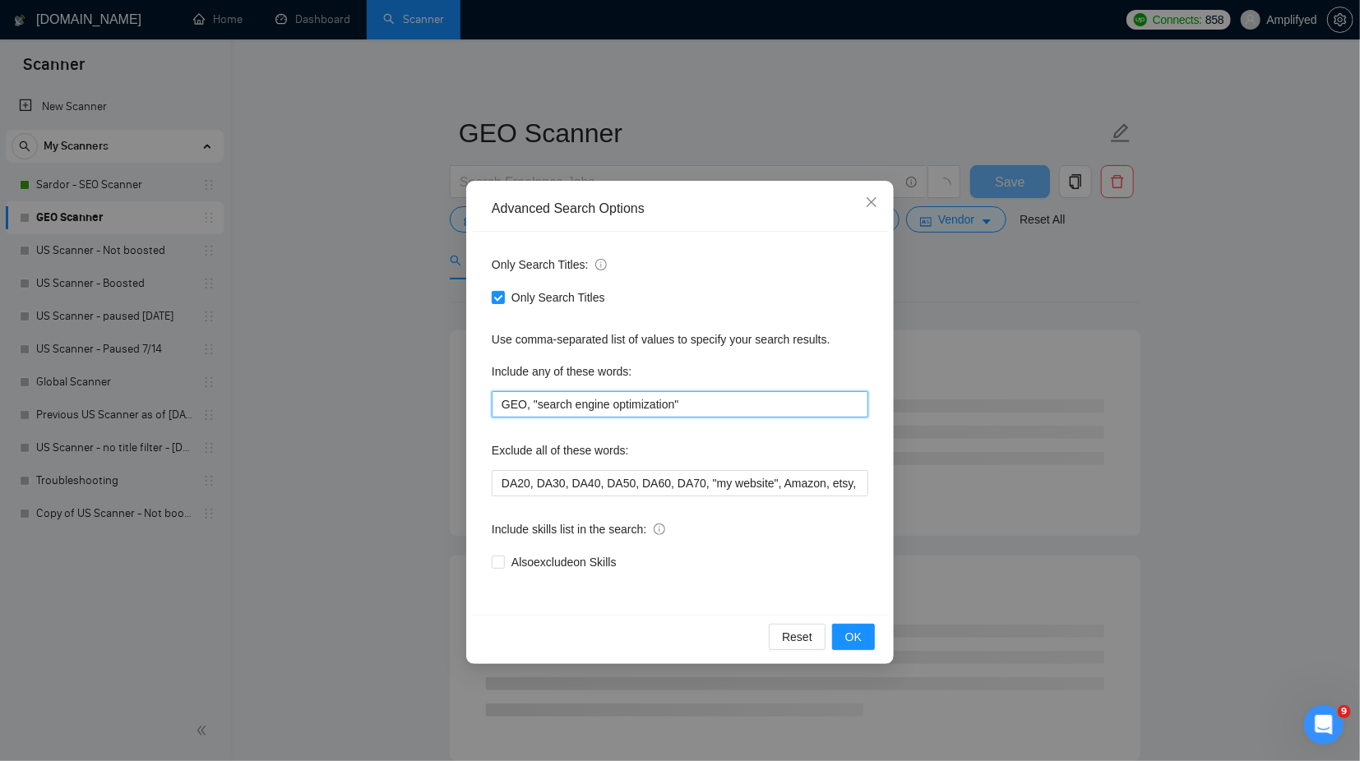
click at [557, 404] on input "GEO, "search engine optimization"" at bounding box center [680, 404] width 377 height 26
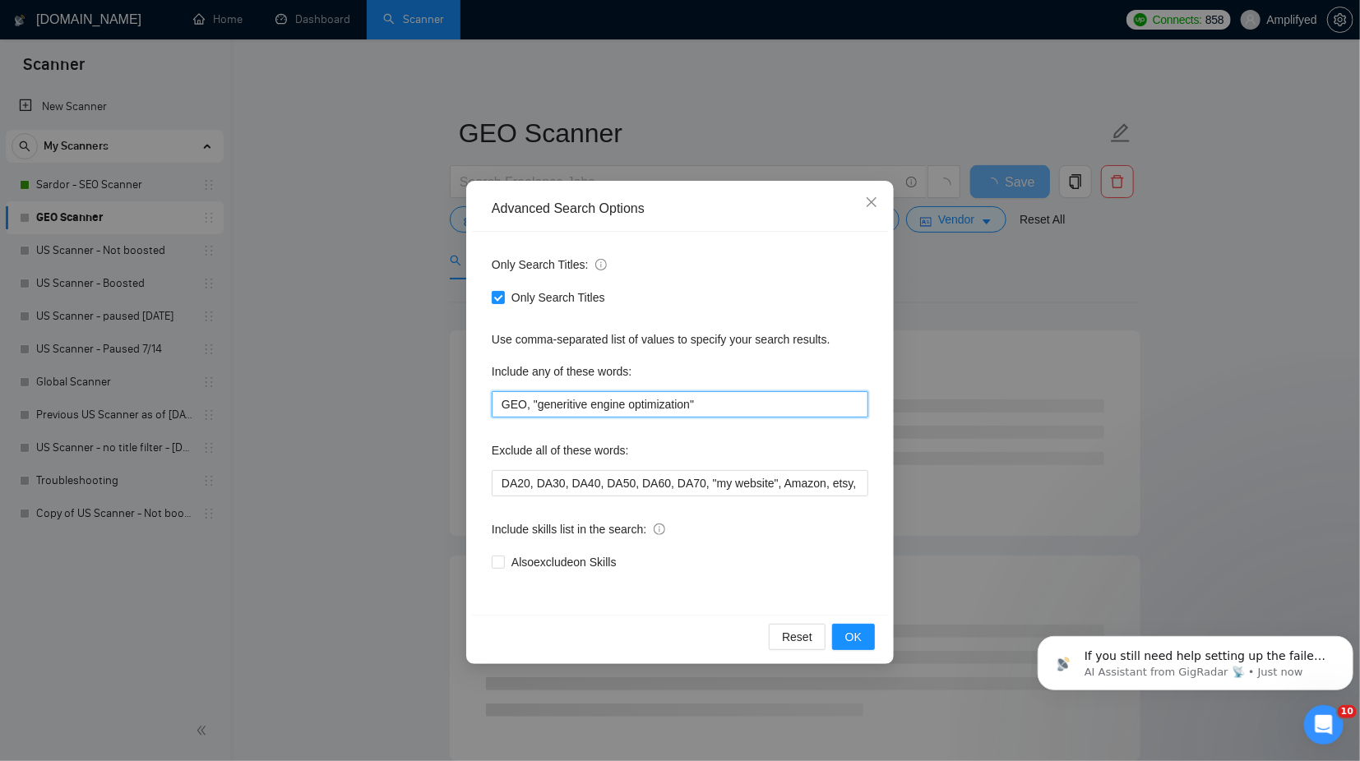
scroll to position [1548, 0]
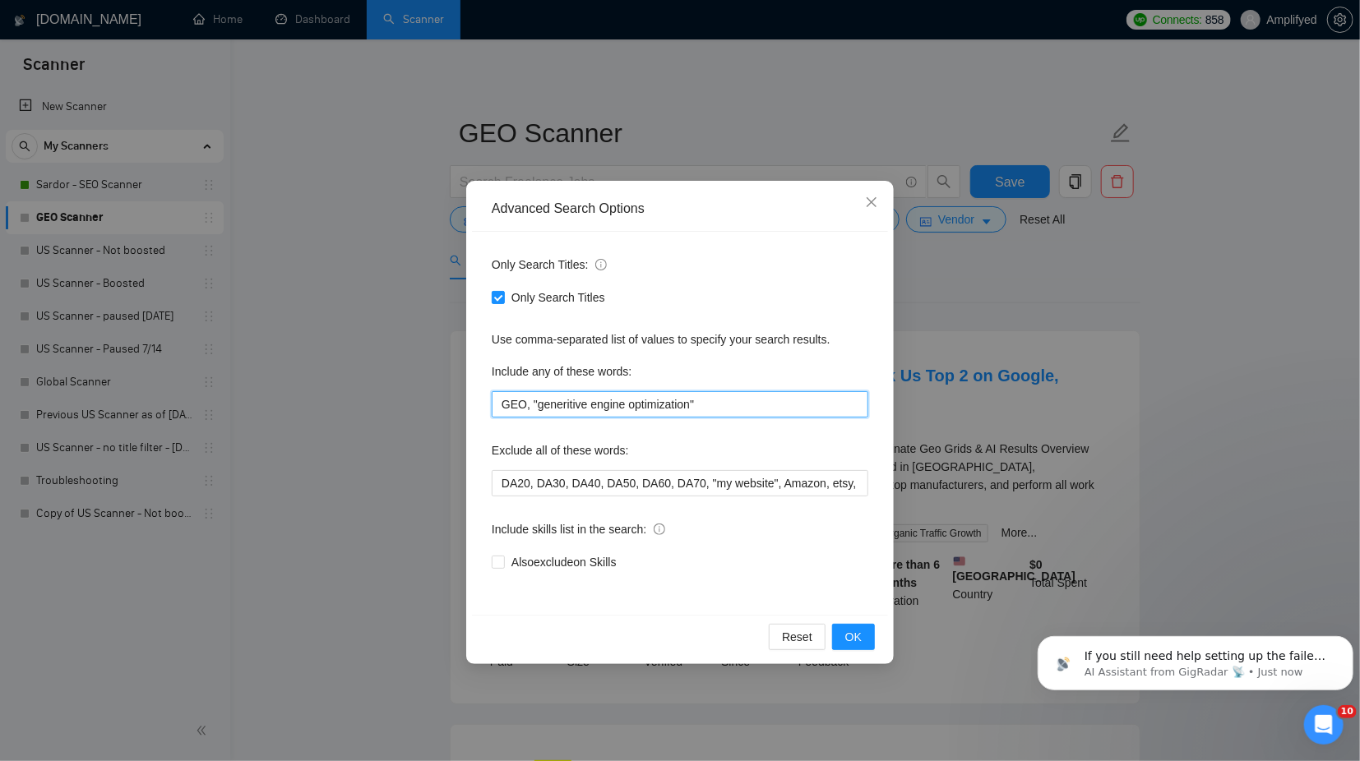
click at [565, 408] on input "GEO, "generitive engine optimization"" at bounding box center [680, 404] width 377 height 26
click at [855, 638] on span "OK" at bounding box center [853, 637] width 16 height 18
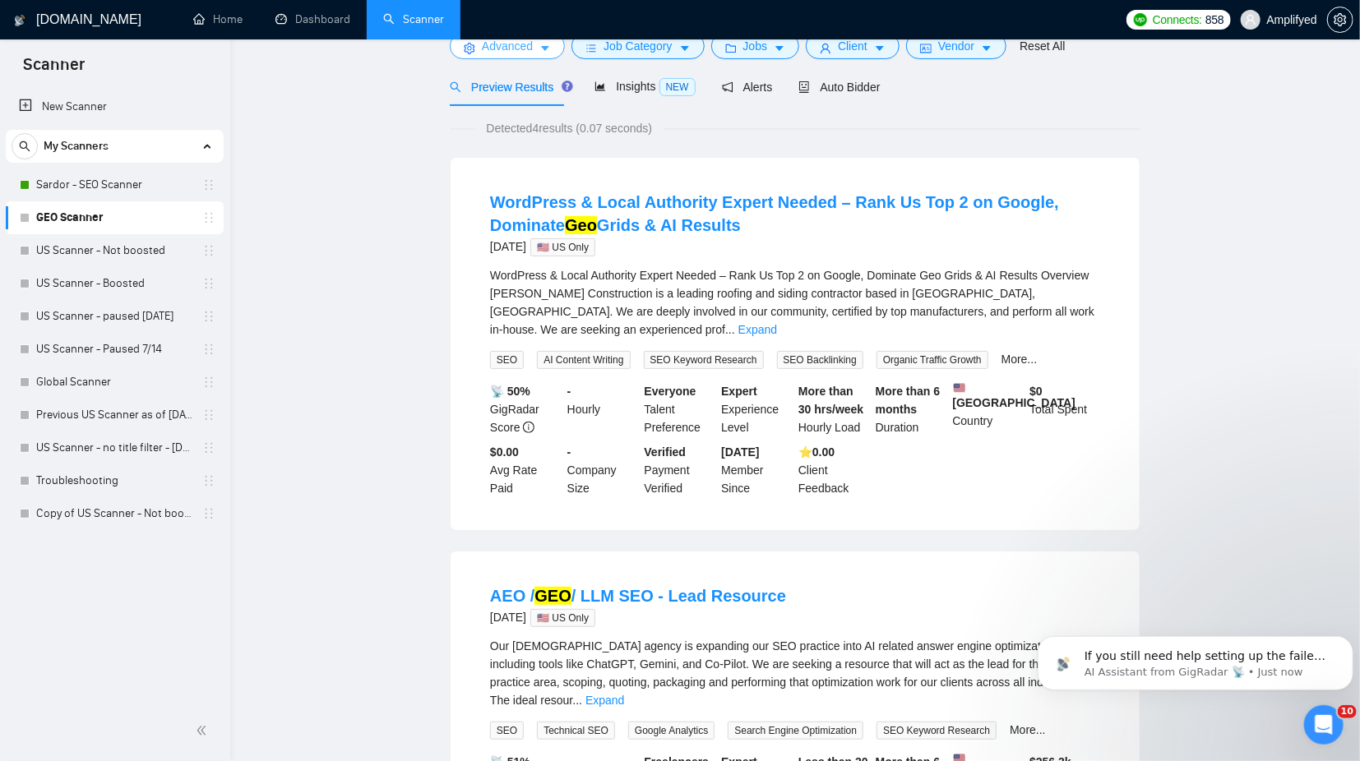
scroll to position [0, 0]
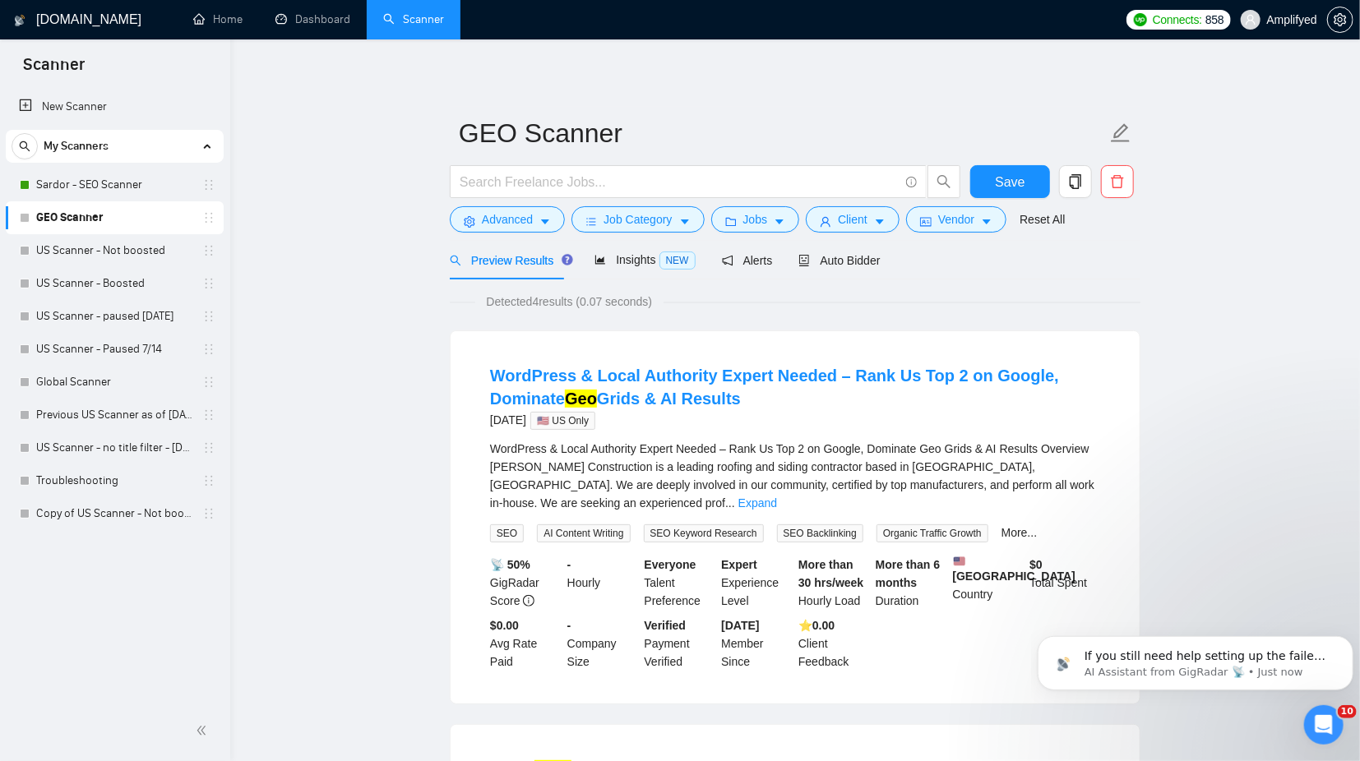
click at [521, 252] on div "Preview Results" at bounding box center [509, 261] width 118 height 18
click at [490, 227] on span "Advanced" at bounding box center [507, 219] width 51 height 18
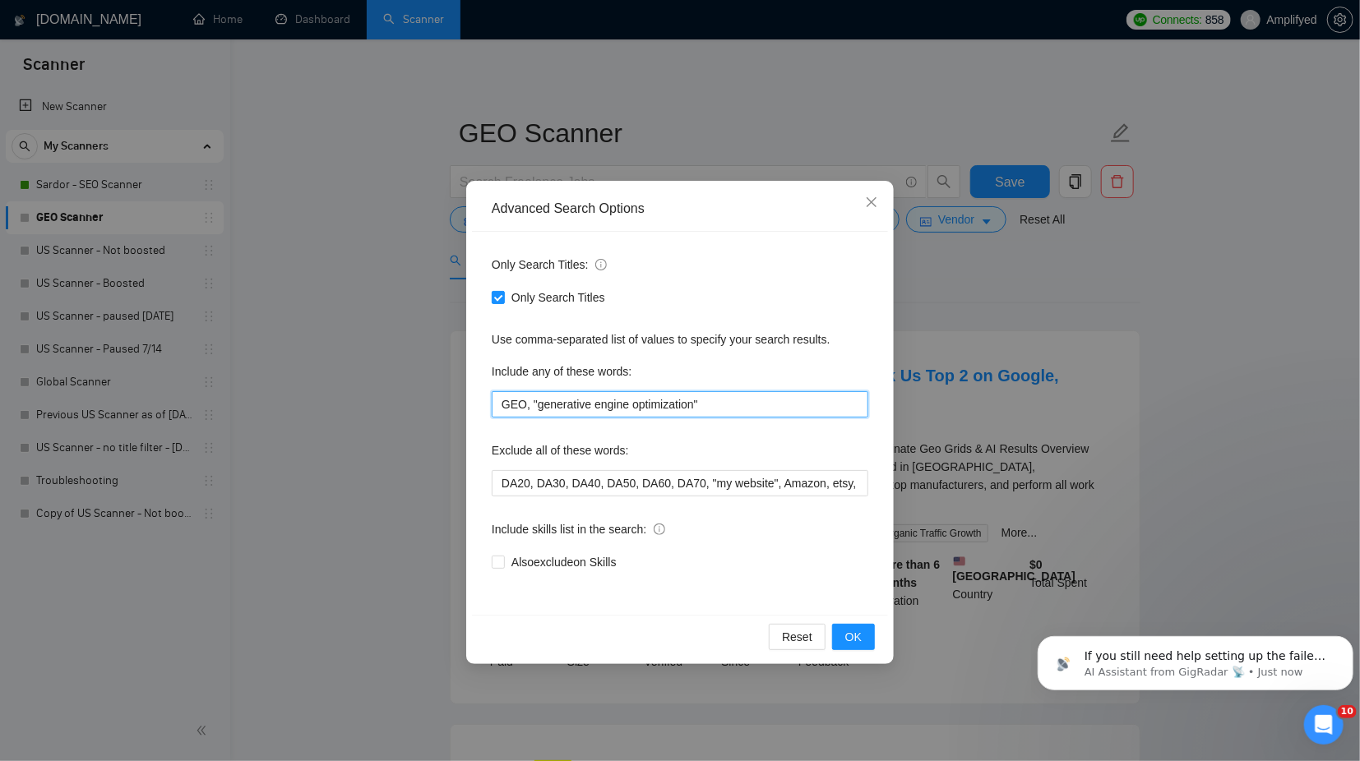
click at [719, 408] on input "GEO, "generative engine optimization"" at bounding box center [680, 404] width 377 height 26
type input "GEO, "generative engine optimization", AEO, "answer engine optimization""
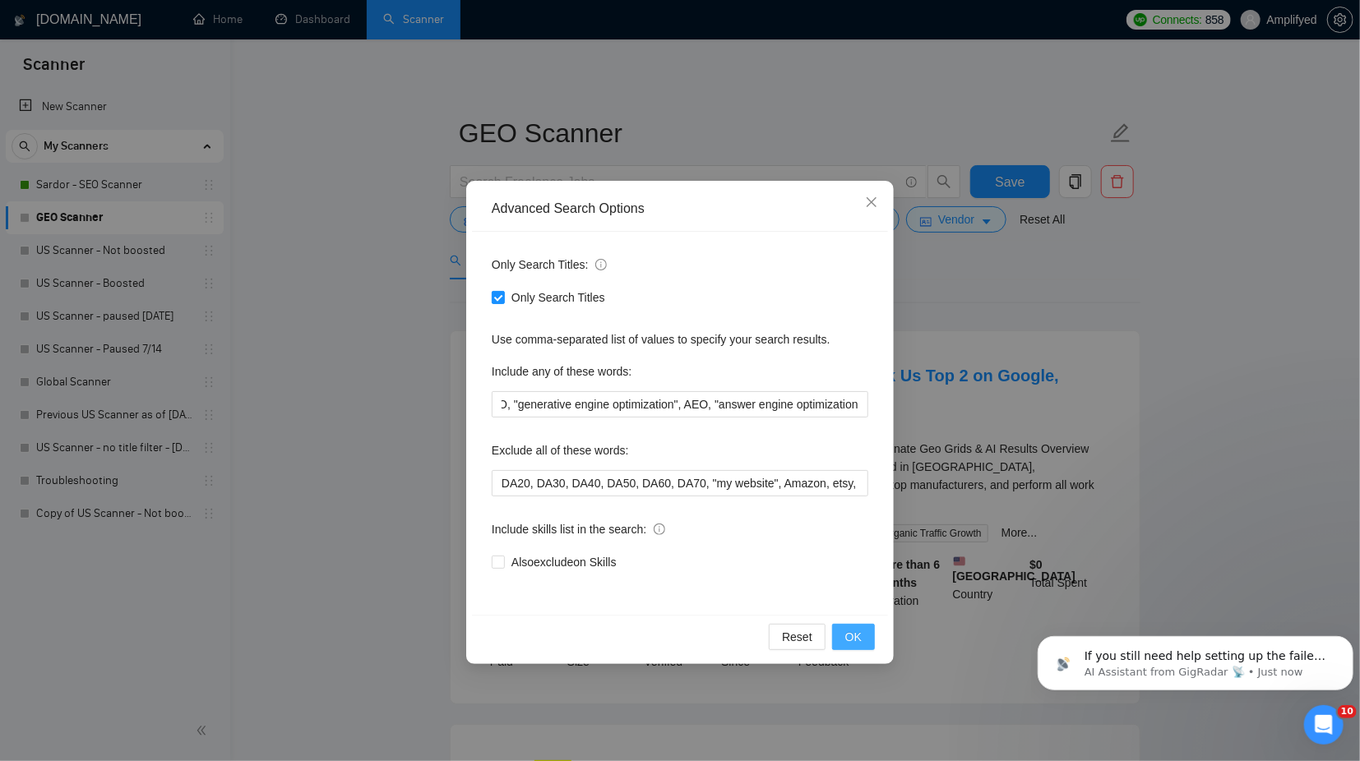
click at [850, 632] on span "OK" at bounding box center [853, 637] width 16 height 18
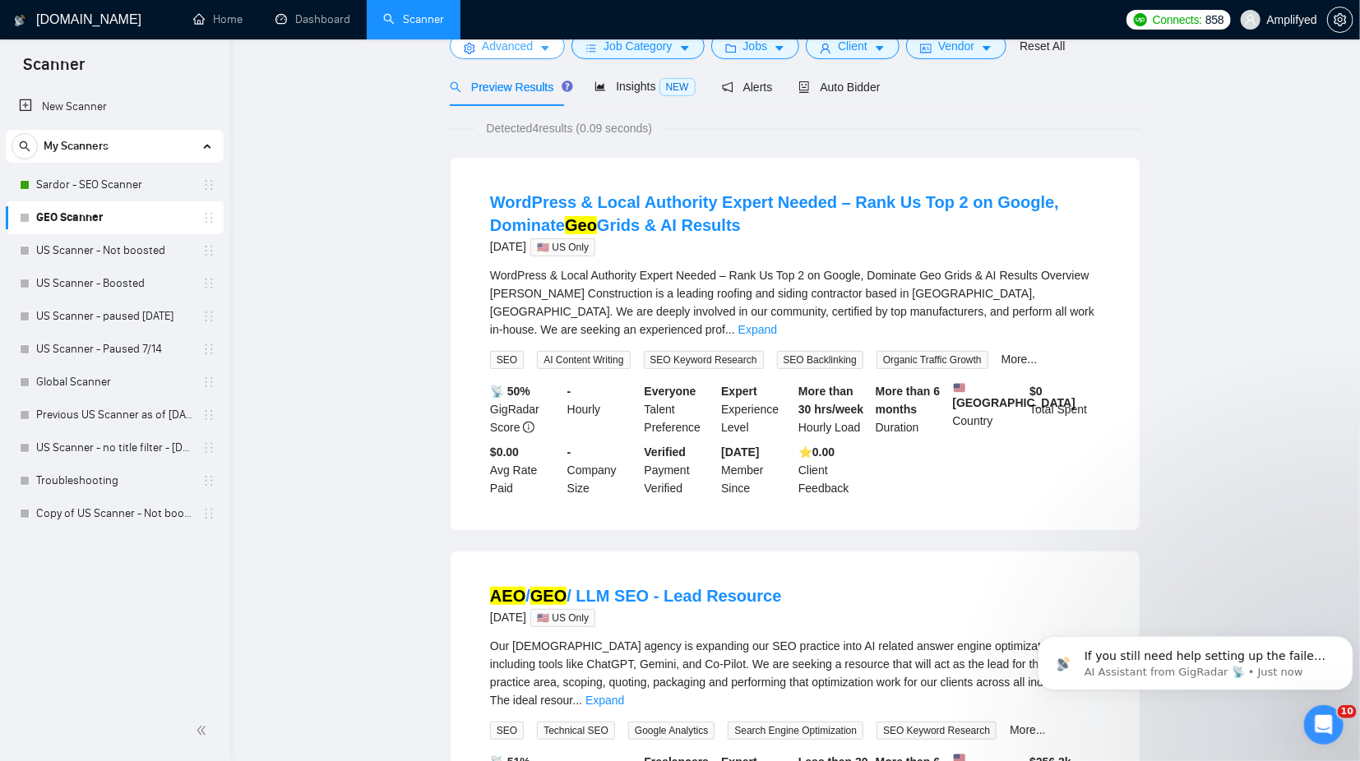
scroll to position [0, 0]
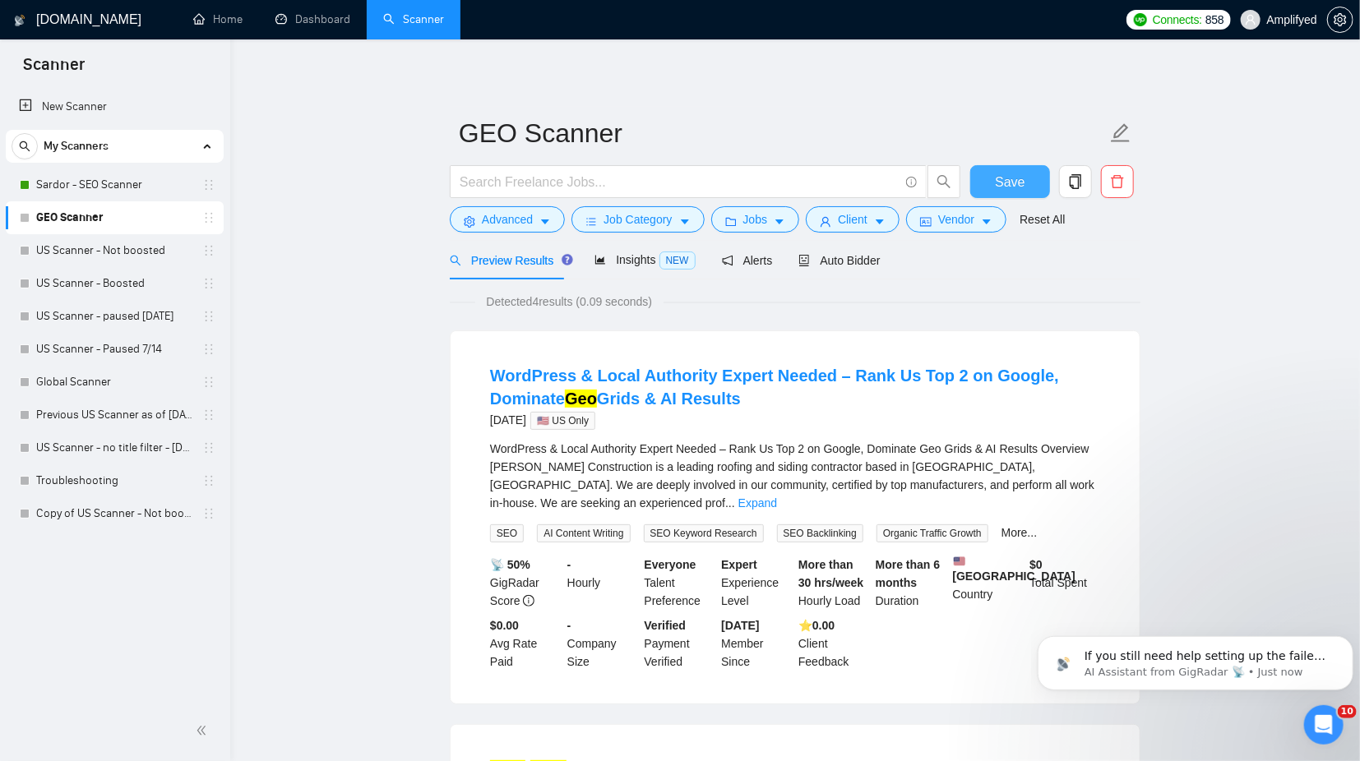
click at [1011, 187] on span "Save" at bounding box center [1010, 182] width 30 height 21
click at [82, 187] on link "Sardor - SEO Scanner" at bounding box center [114, 185] width 156 height 33
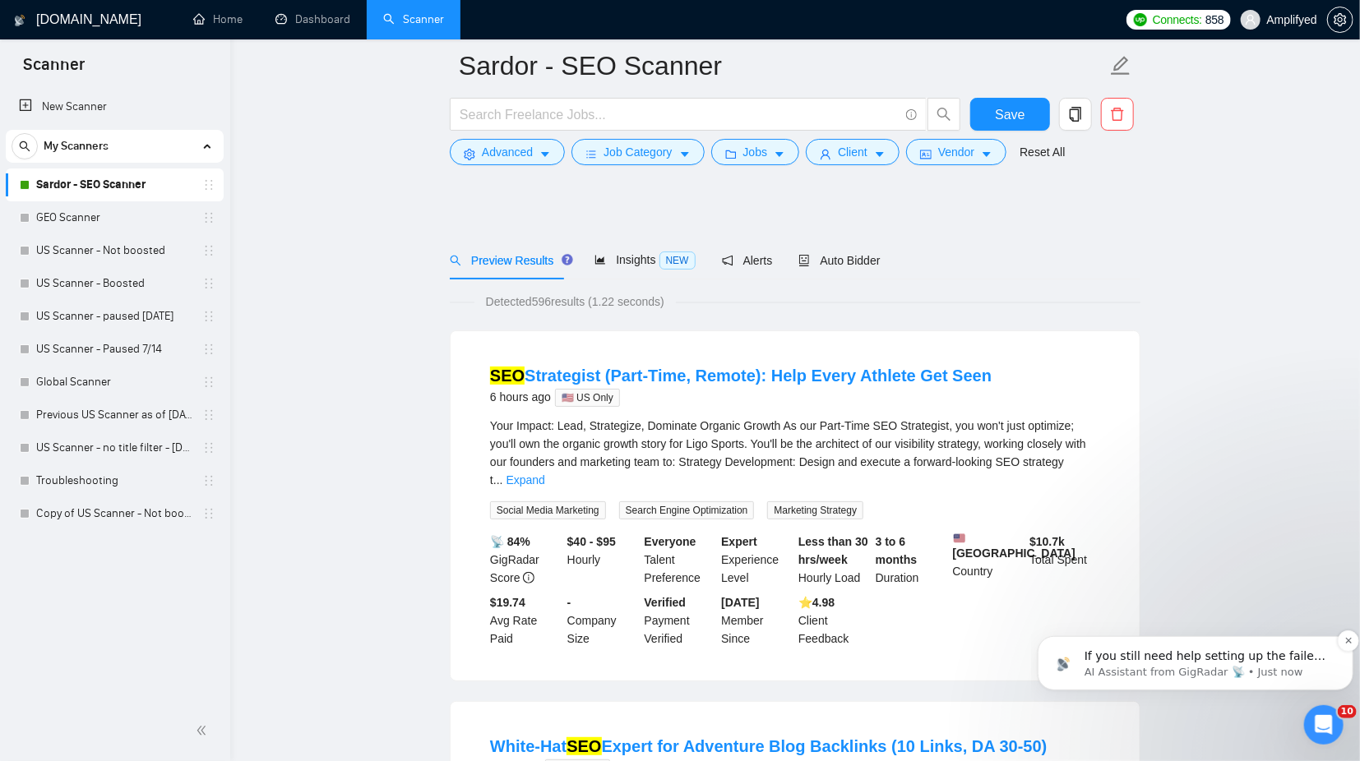
scroll to position [693, 0]
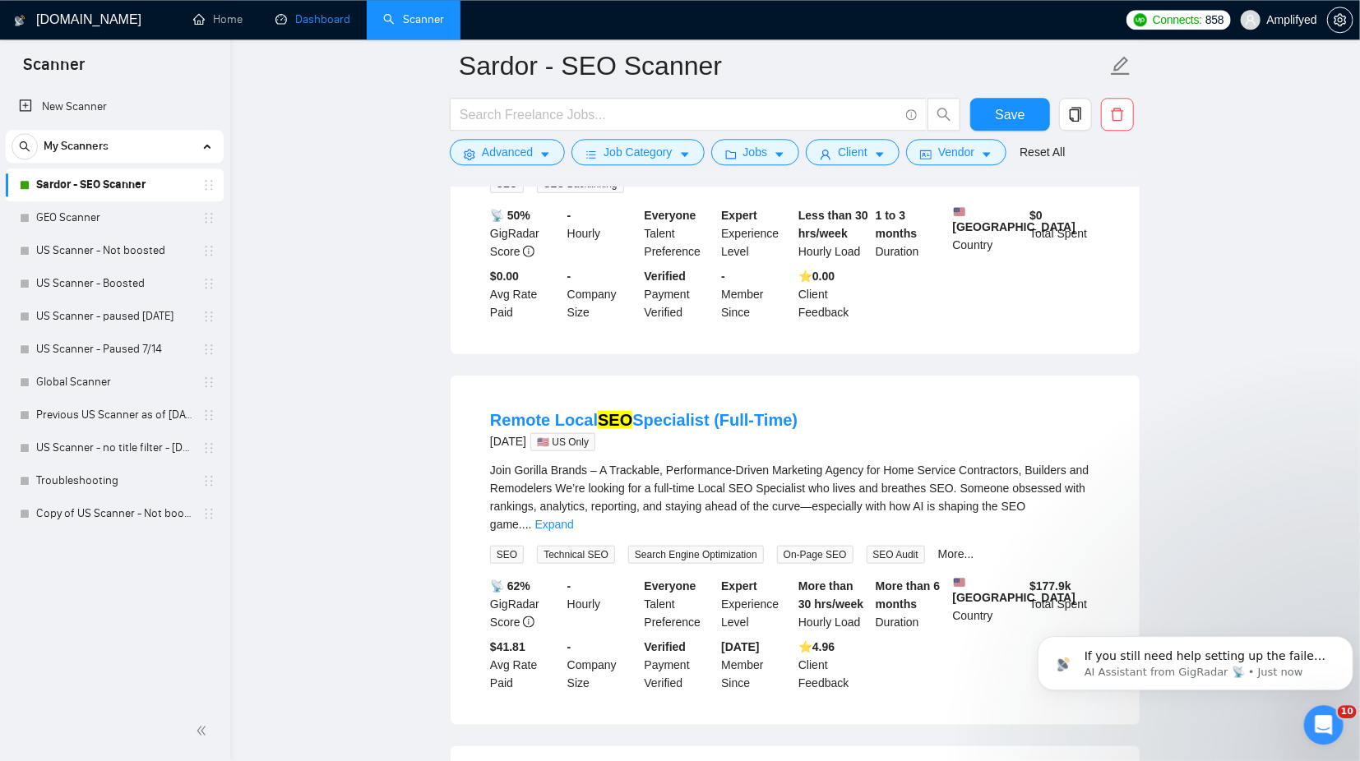
click at [299, 22] on link "Dashboard" at bounding box center [312, 19] width 75 height 14
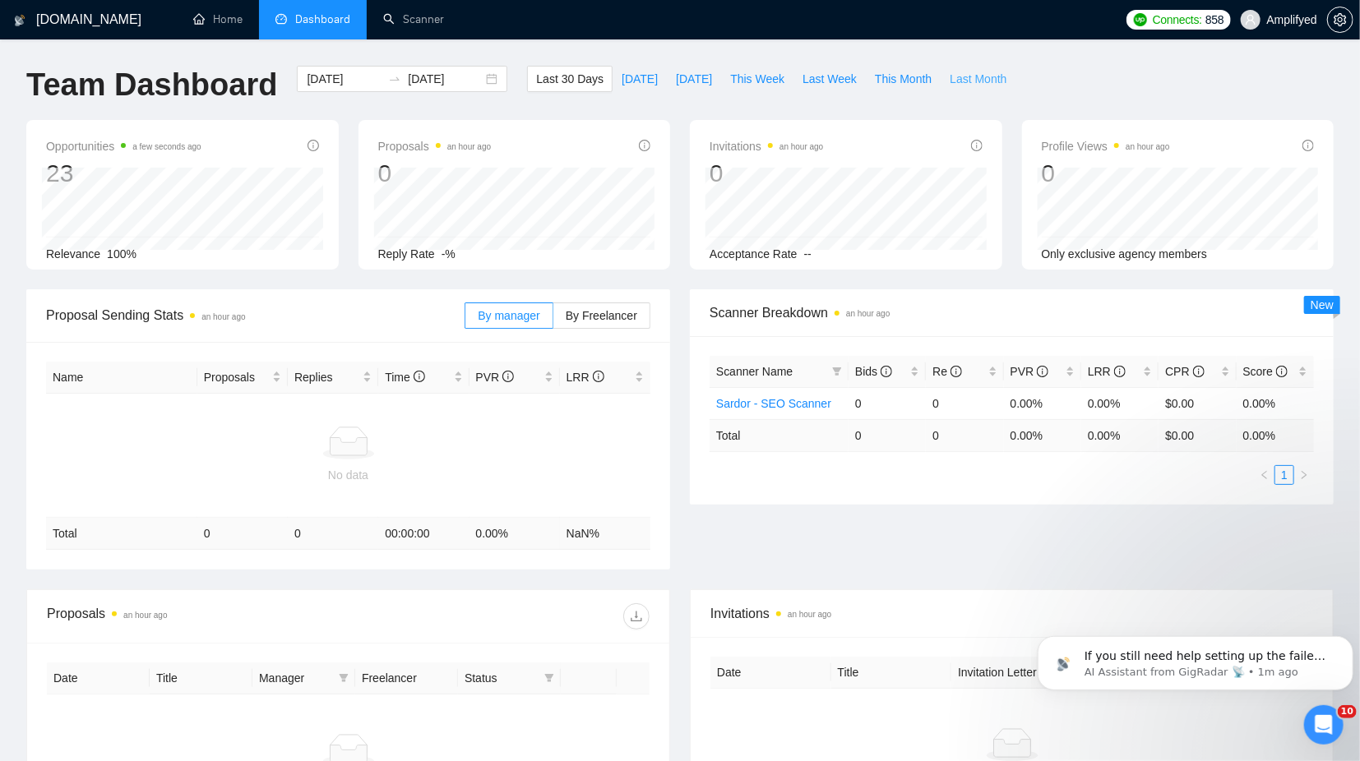
click at [955, 78] on span "Last Month" at bounding box center [978, 79] width 57 height 18
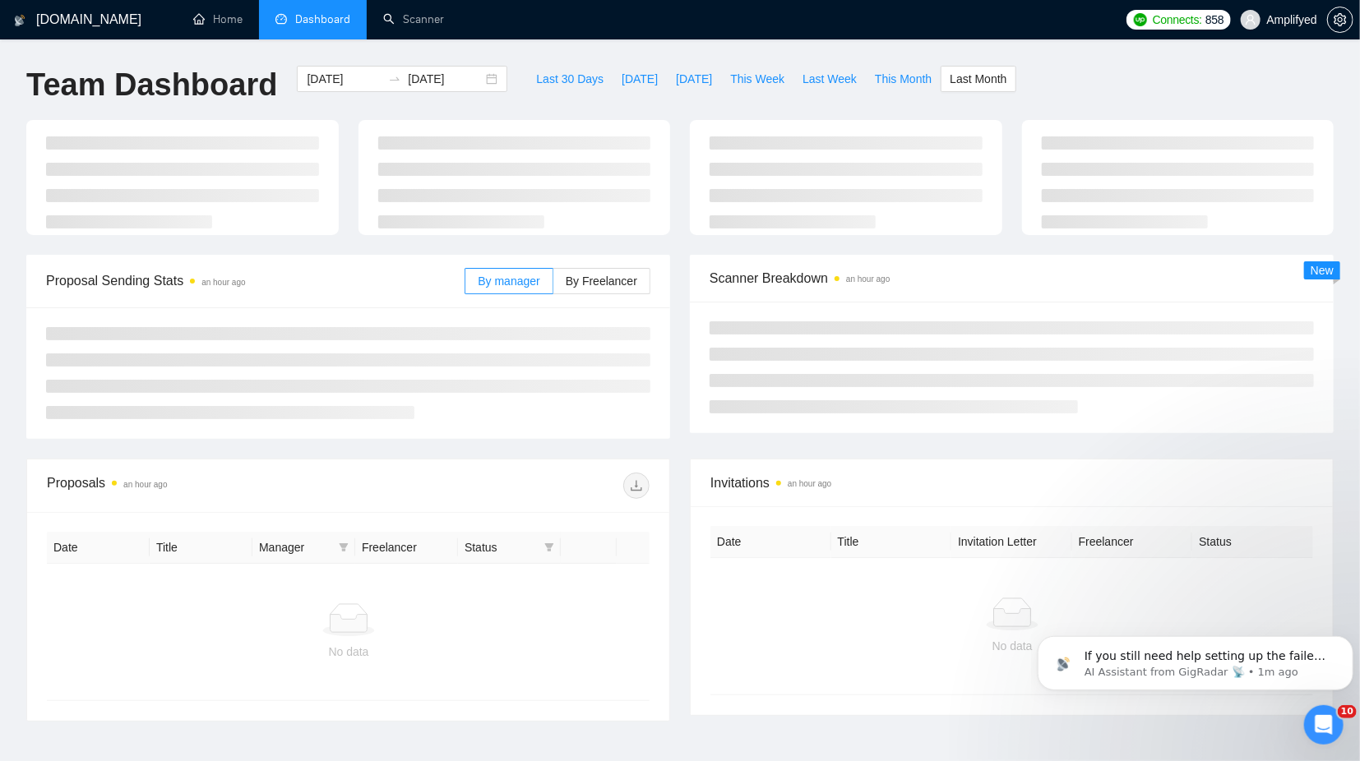
type input "[DATE]"
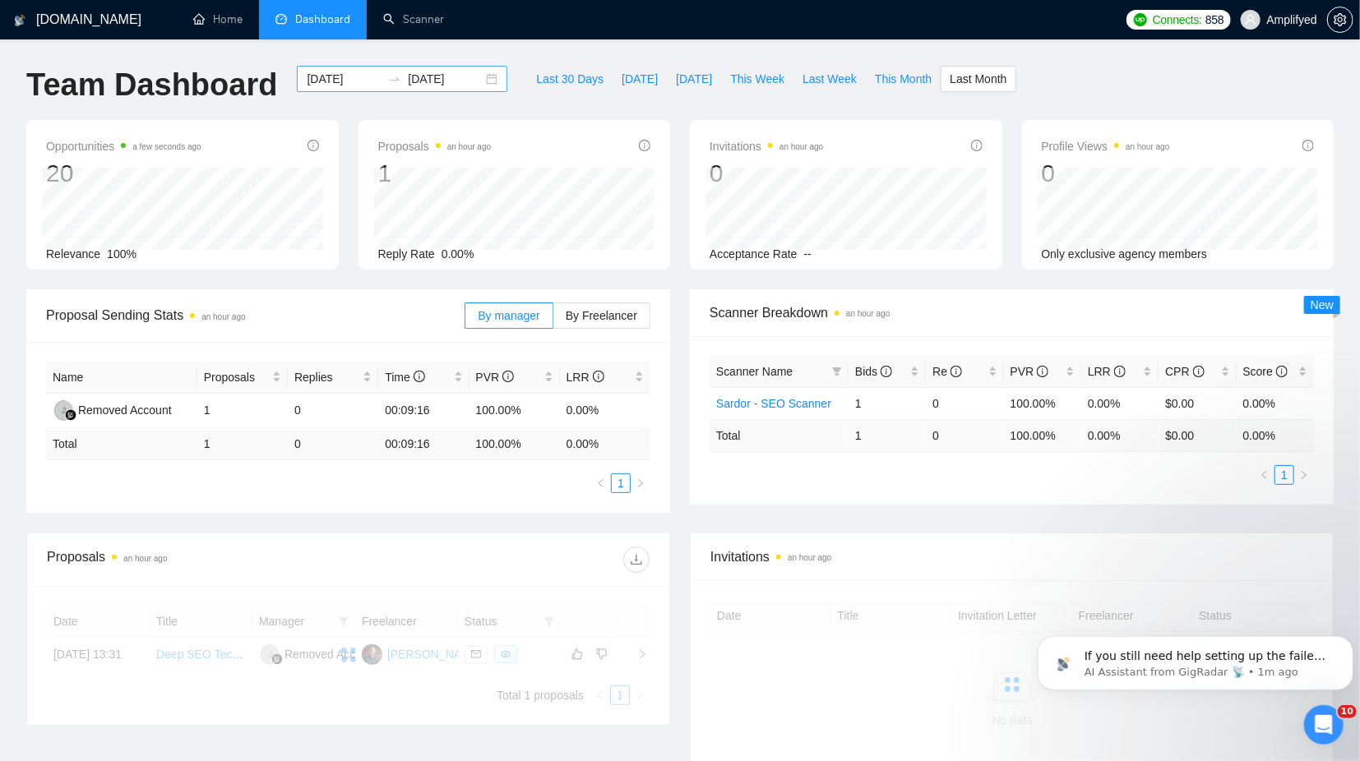
click at [492, 80] on div "[DATE] [DATE]" at bounding box center [402, 79] width 210 height 26
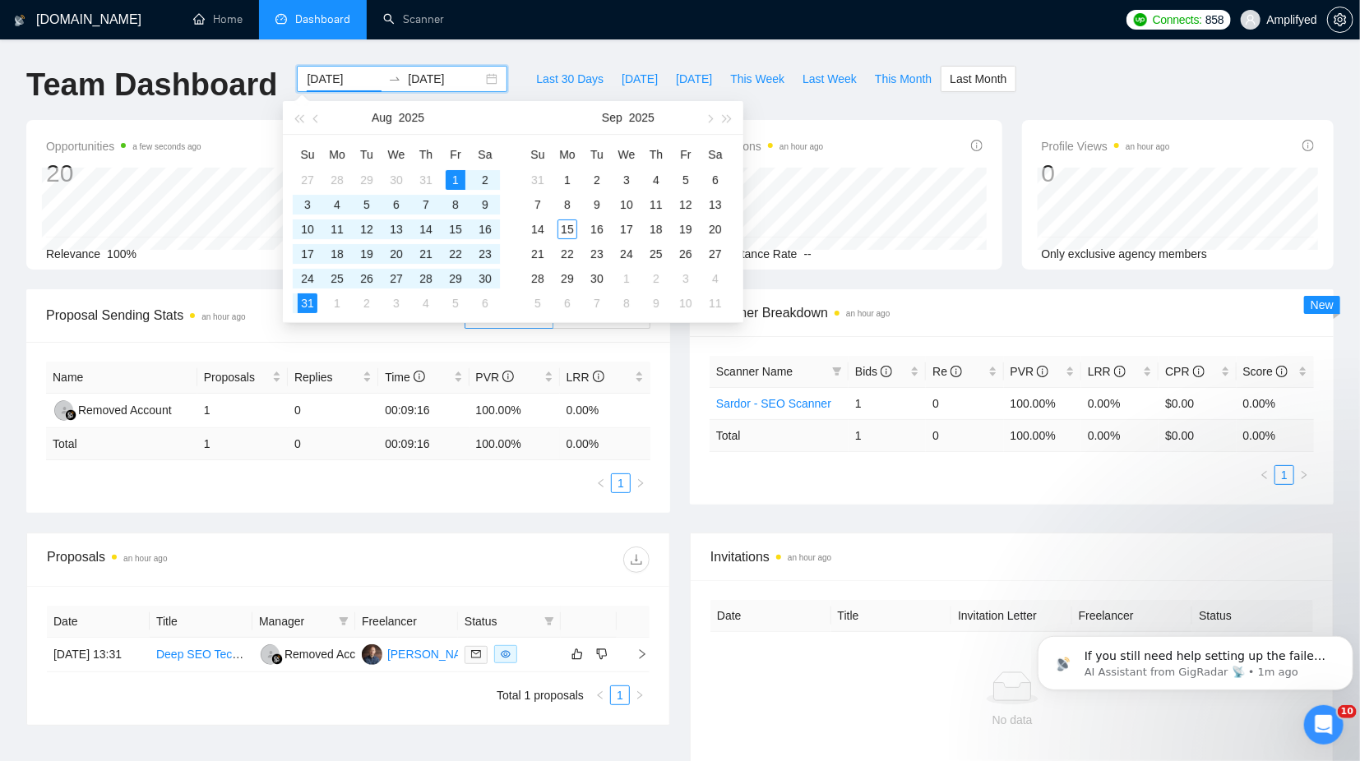
click at [479, 76] on div "[DATE] [DATE]" at bounding box center [402, 79] width 210 height 26
click at [301, 118] on span "button" at bounding box center [298, 118] width 8 height 8
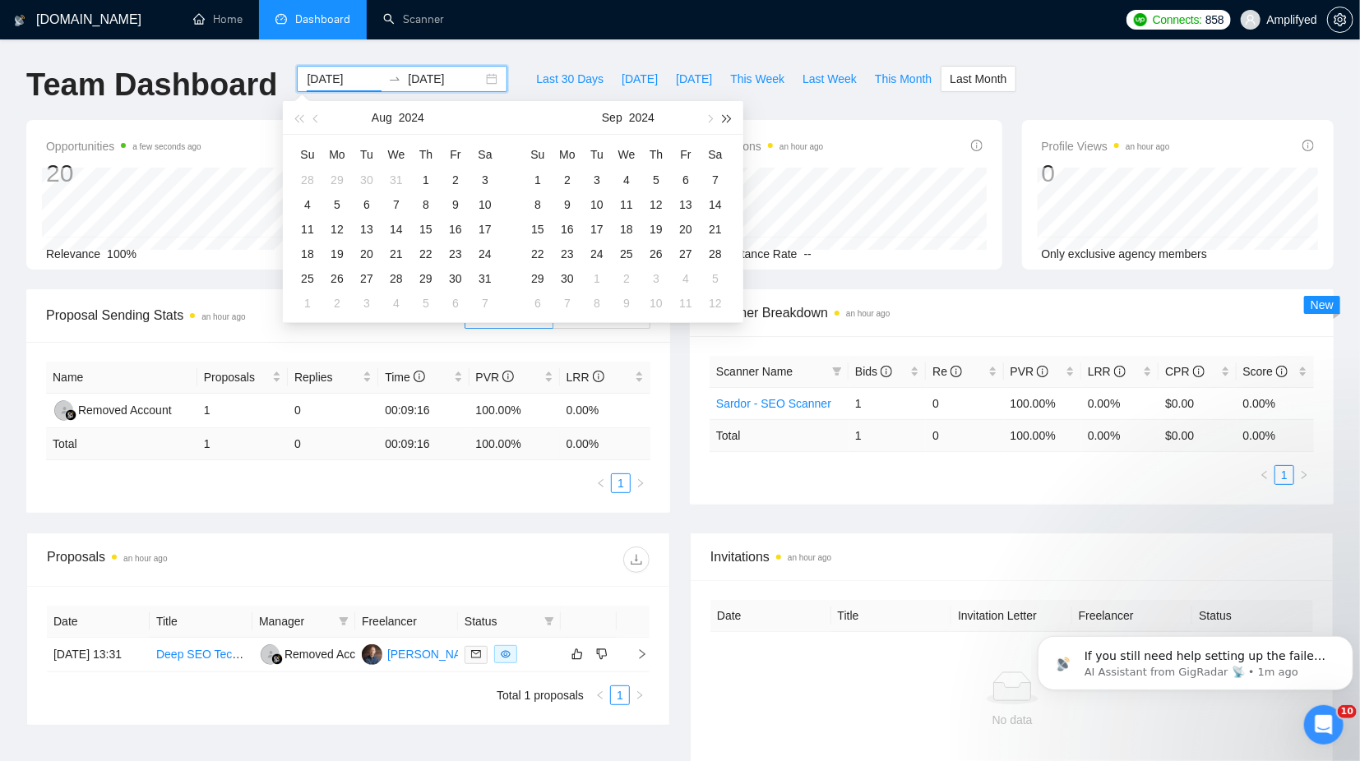
click at [726, 116] on button "button" at bounding box center [728, 117] width 18 height 33
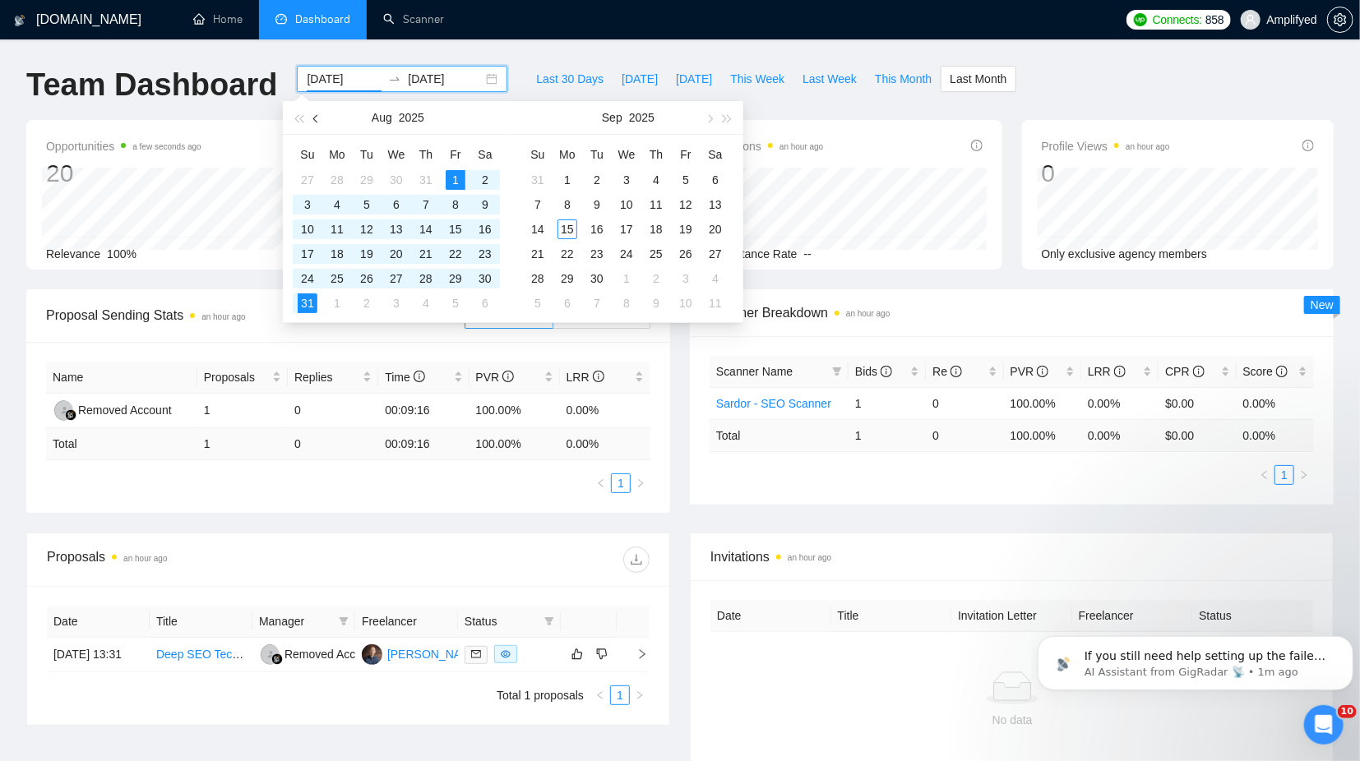
click at [317, 118] on span "button" at bounding box center [317, 118] width 8 height 8
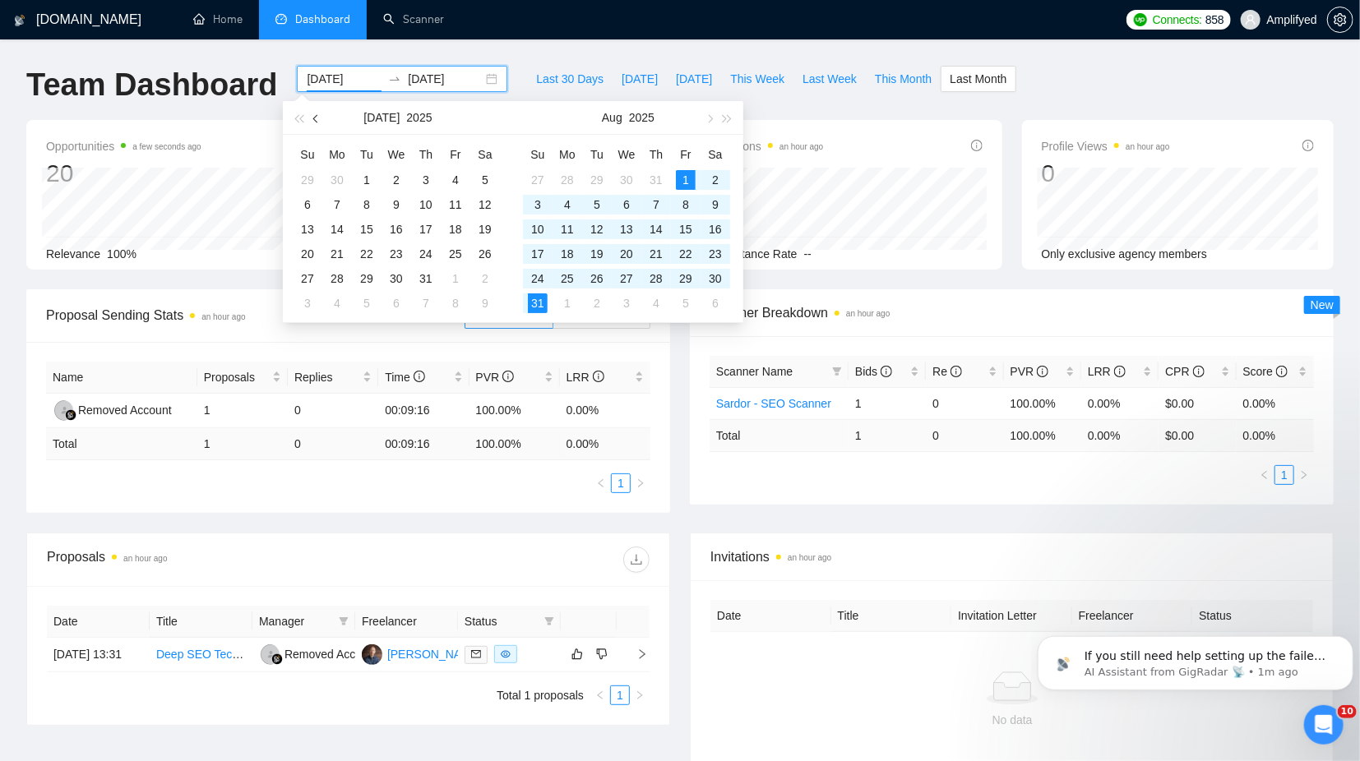
click at [317, 118] on span "button" at bounding box center [317, 118] width 8 height 8
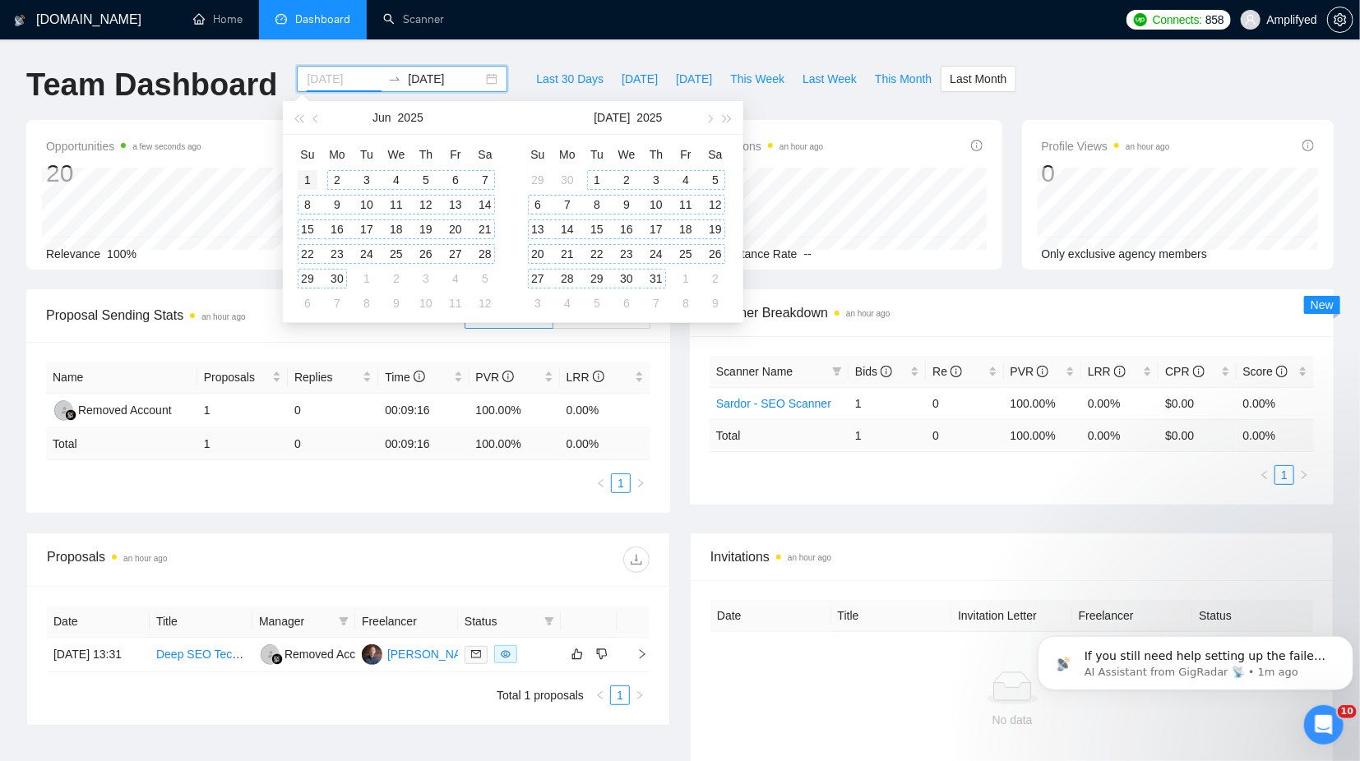
type input "[DATE]"
click at [307, 182] on div "1" at bounding box center [308, 180] width 20 height 20
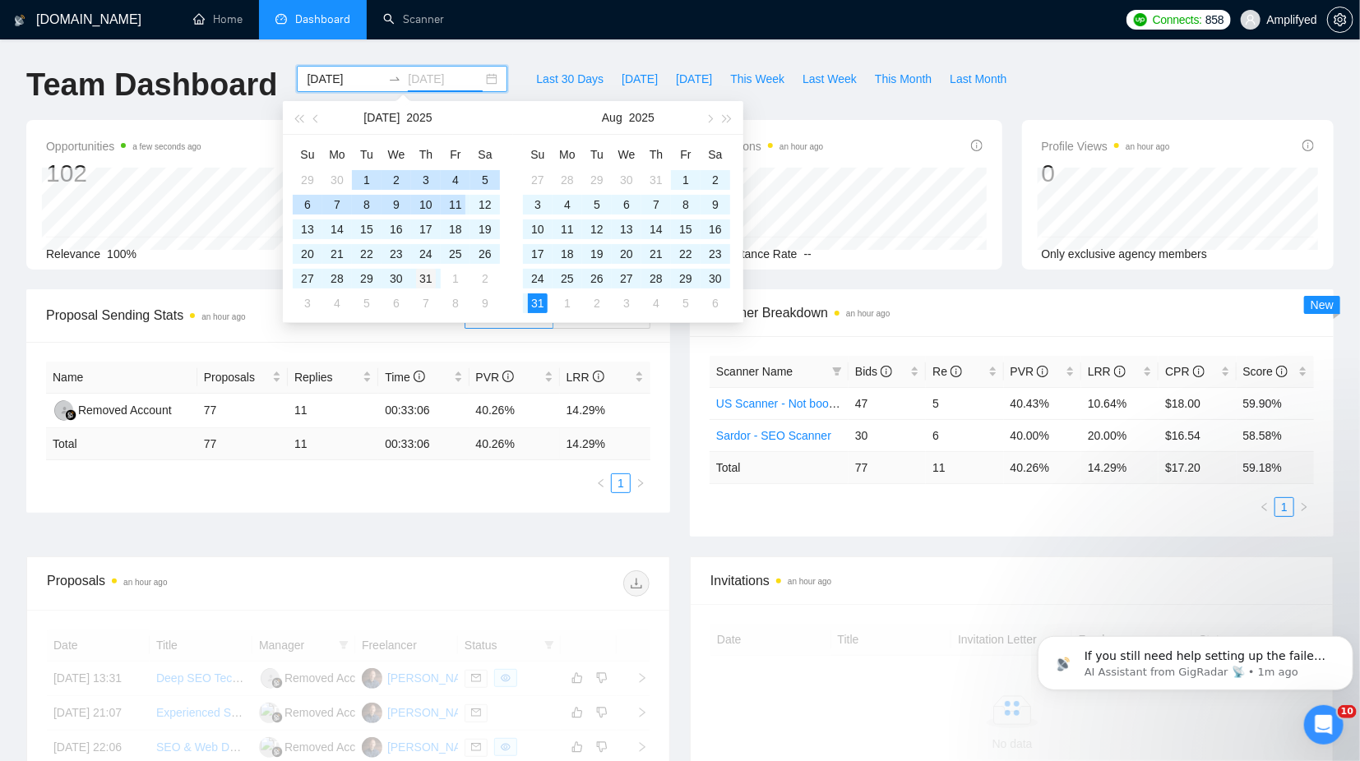
type input "[DATE]"
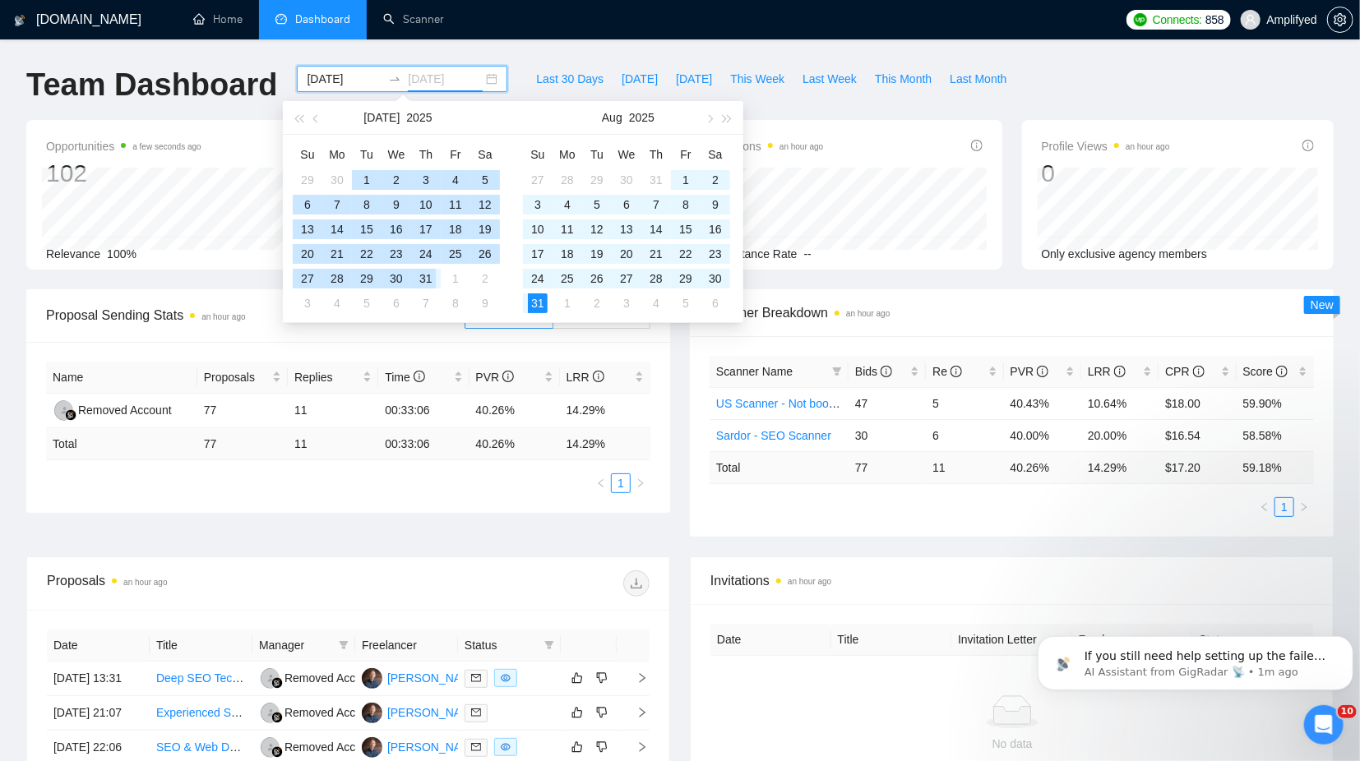
click at [427, 273] on div "31" at bounding box center [426, 279] width 20 height 20
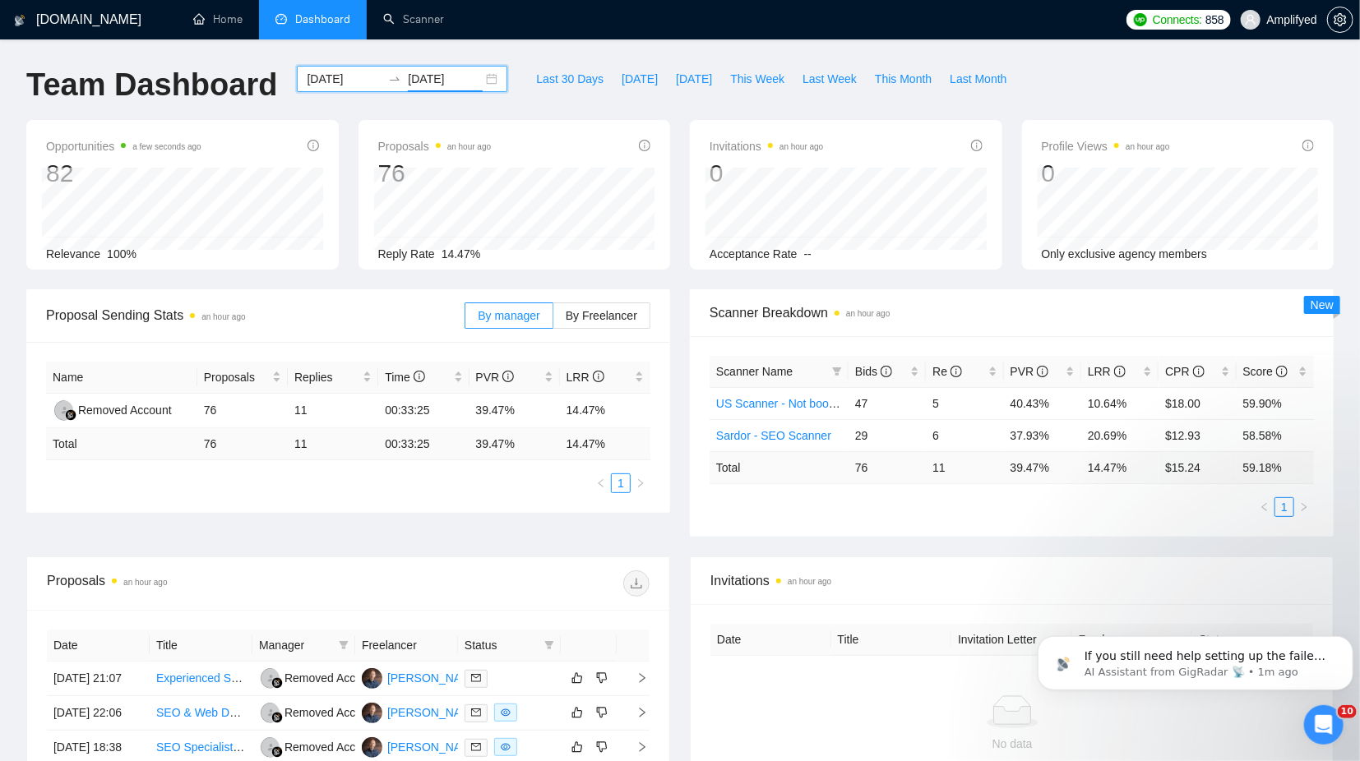
scroll to position [86, 0]
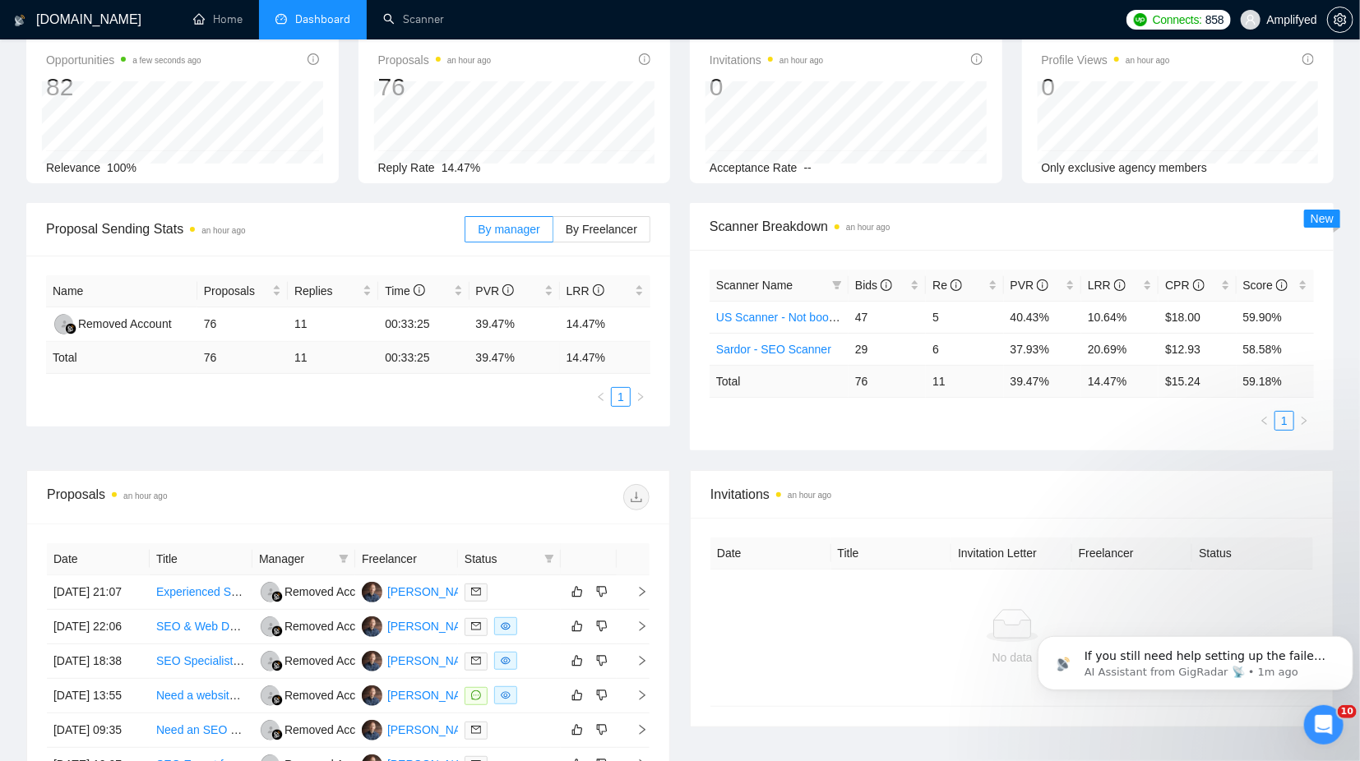
click at [24, 339] on div "Proposal Sending Stats an hour ago By manager By Freelancer Name Proposals Repl…" at bounding box center [347, 315] width 663 height 224
click at [65, 326] on img at bounding box center [64, 324] width 21 height 21
click at [42, 356] on div "Name Proposals Replies Time PVR LRR Removed Account 76 11 00:33:25 39.47% 14.47…" at bounding box center [348, 341] width 644 height 171
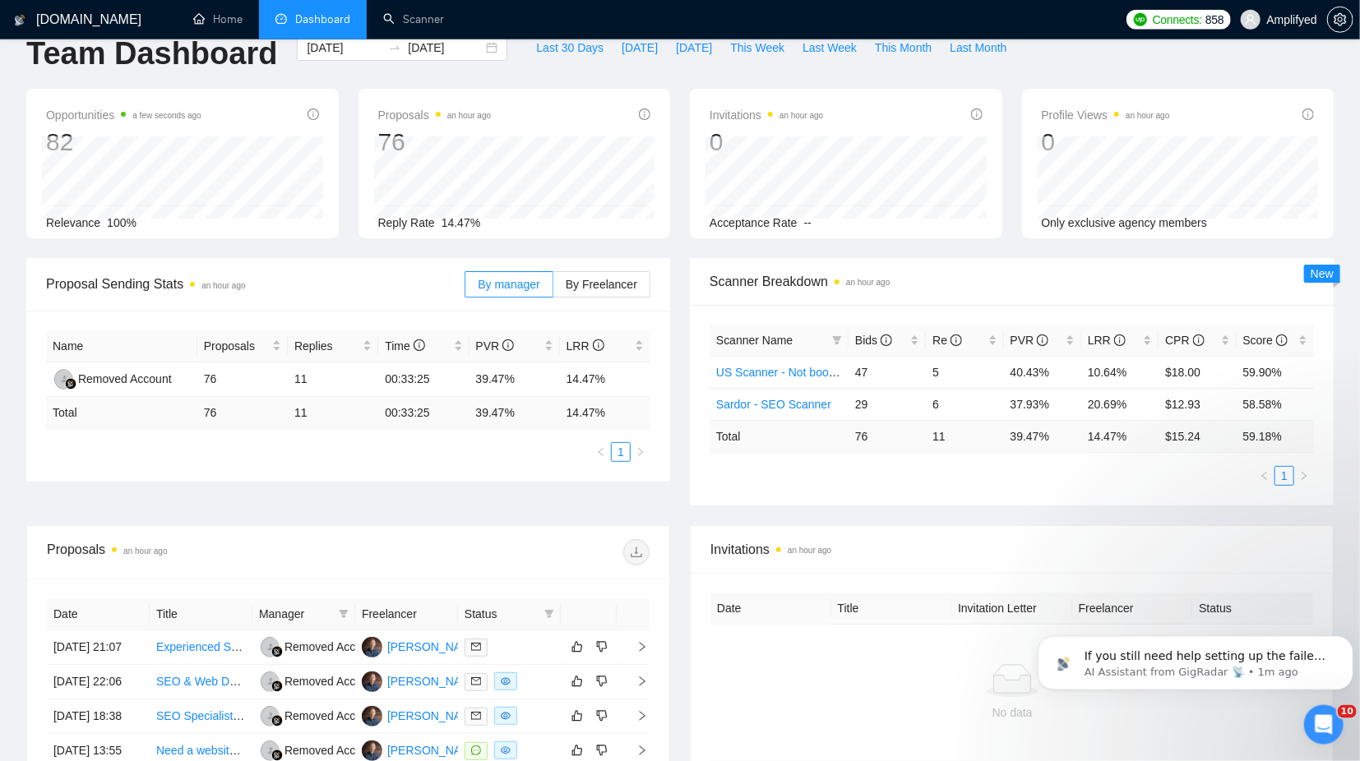
scroll to position [0, 0]
